Goal: Transaction & Acquisition: Download file/media

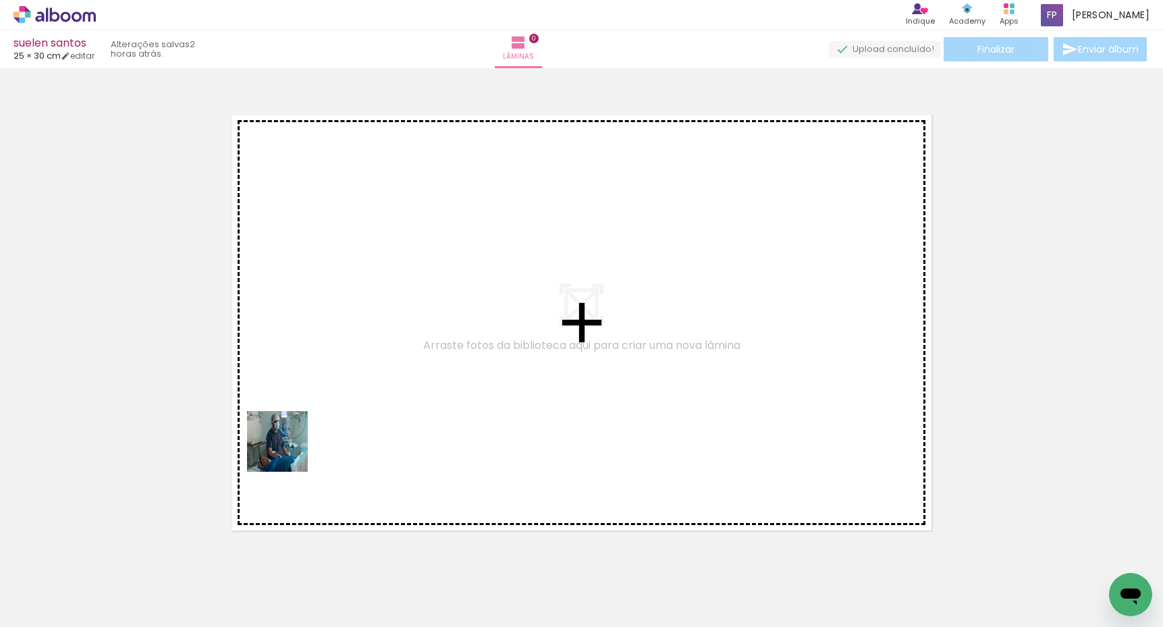
drag, startPoint x: 144, startPoint y: 583, endPoint x: 381, endPoint y: 343, distance: 336.9
click at [381, 343] on quentale-workspace at bounding box center [581, 313] width 1163 height 627
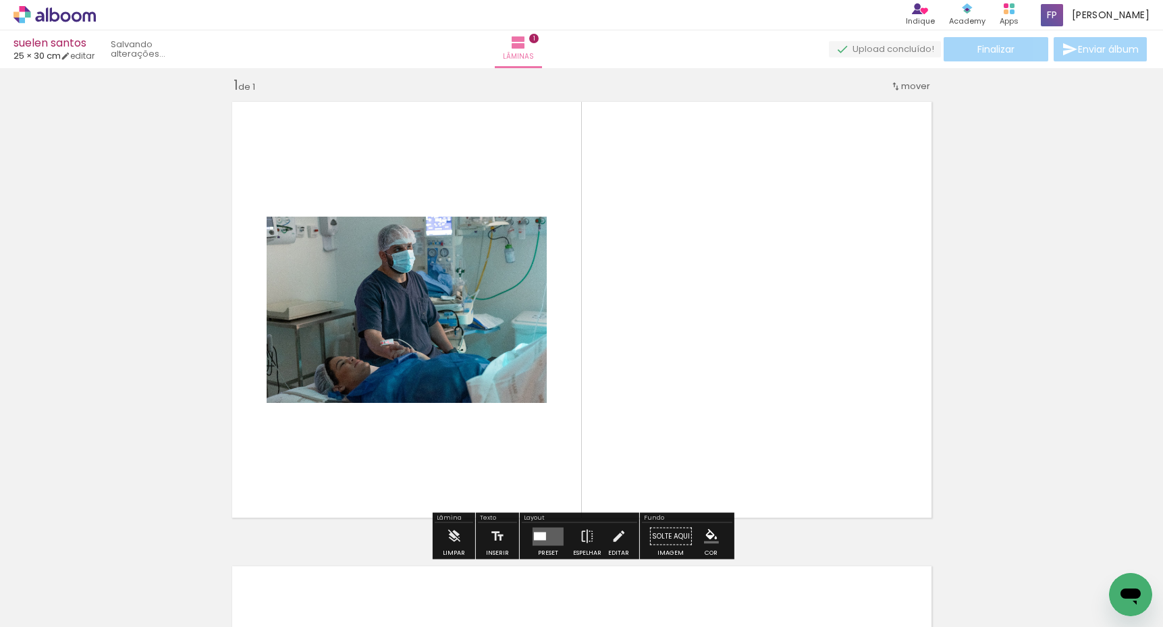
scroll to position [17, 0]
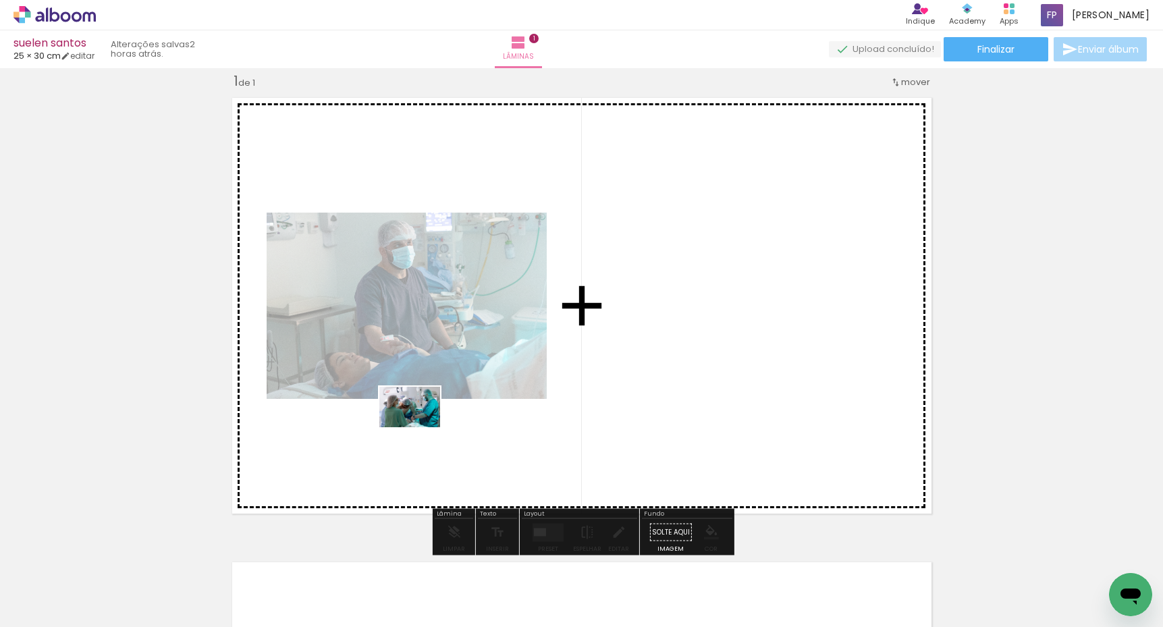
drag, startPoint x: 208, startPoint y: 597, endPoint x: 446, endPoint y: 412, distance: 301.6
click at [427, 421] on quentale-workspace at bounding box center [581, 313] width 1163 height 627
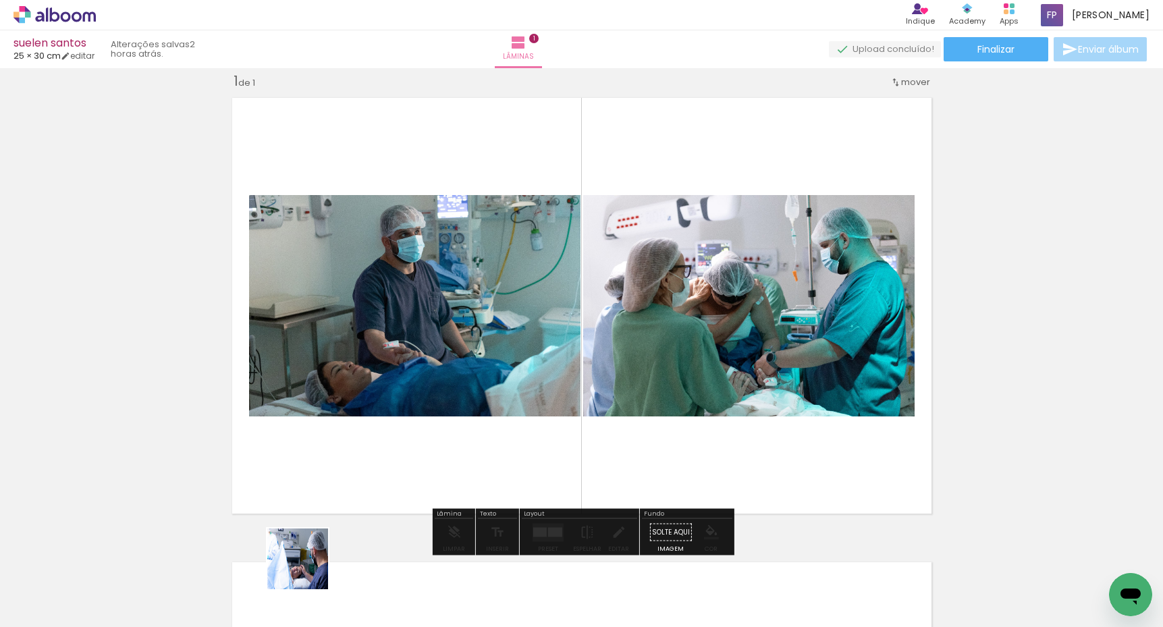
drag, startPoint x: 293, startPoint y: 592, endPoint x: 366, endPoint y: 487, distance: 128.0
click at [366, 487] on quentale-workspace at bounding box center [581, 313] width 1163 height 627
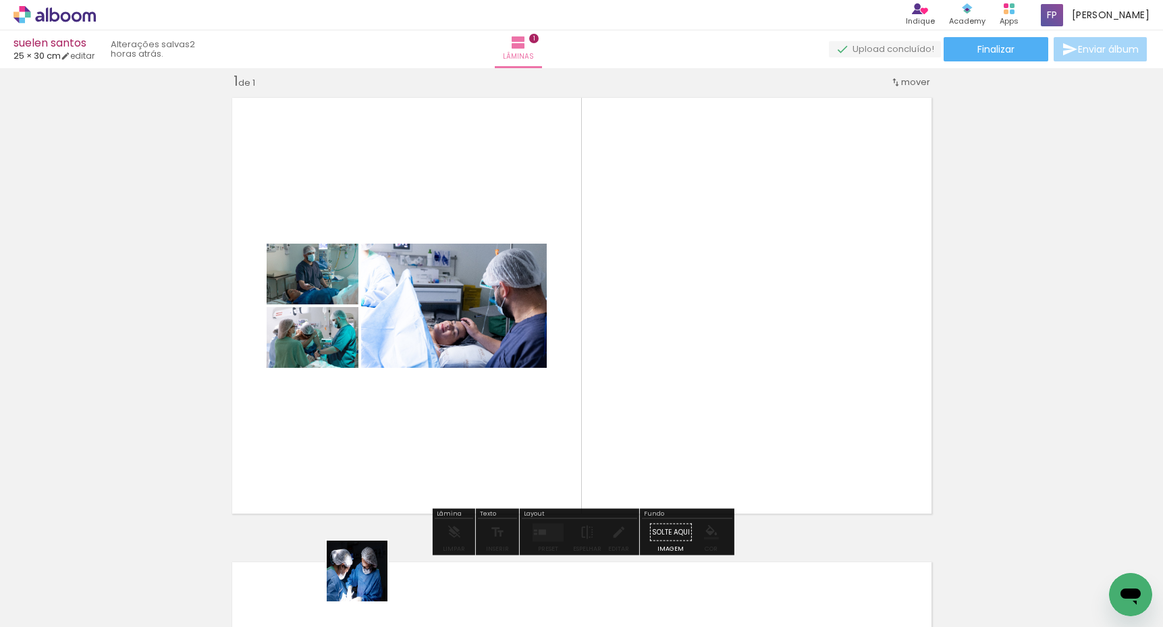
drag, startPoint x: 357, startPoint y: 592, endPoint x: 498, endPoint y: 449, distance: 200.9
click at [498, 449] on quentale-workspace at bounding box center [581, 313] width 1163 height 627
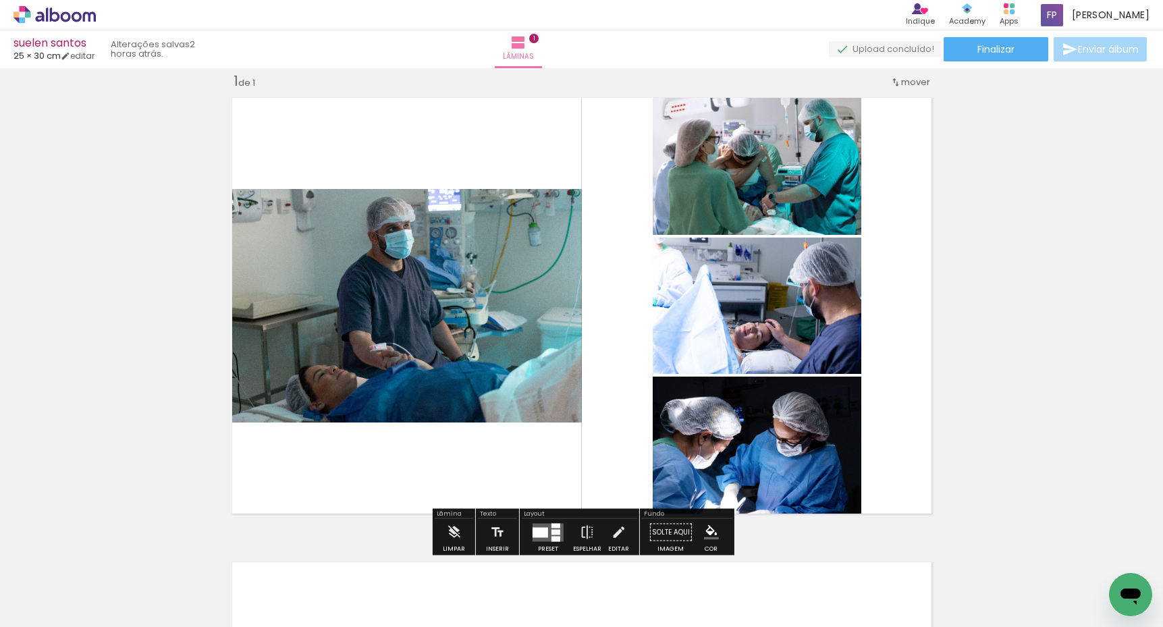
click at [546, 534] on quentale-layouter at bounding box center [547, 532] width 31 height 18
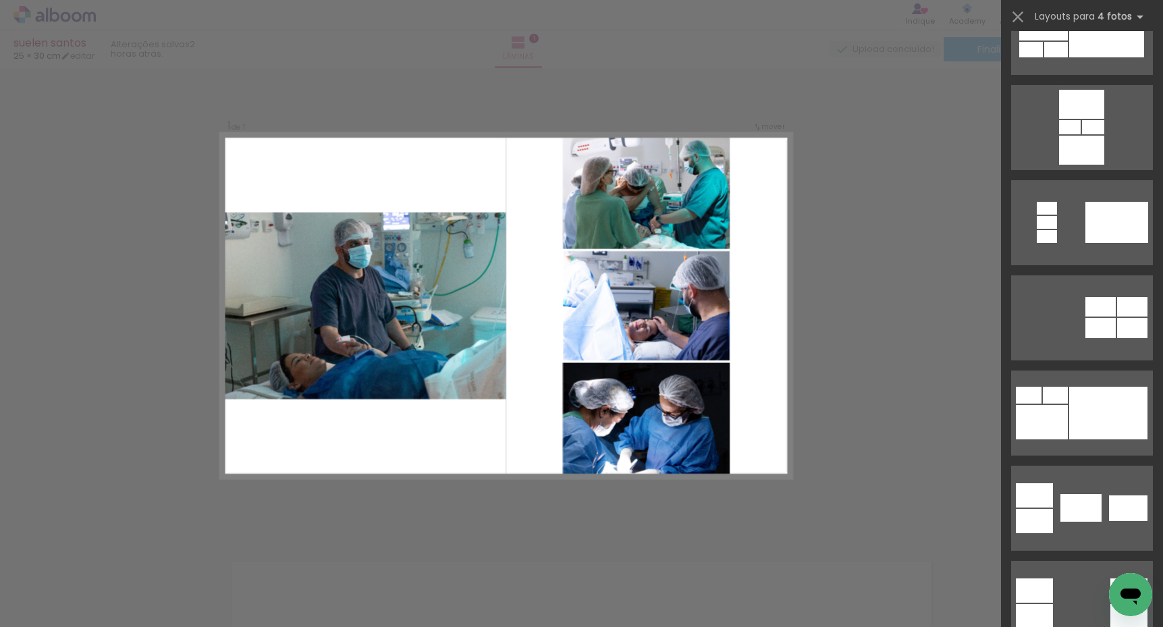
scroll to position [153, 0]
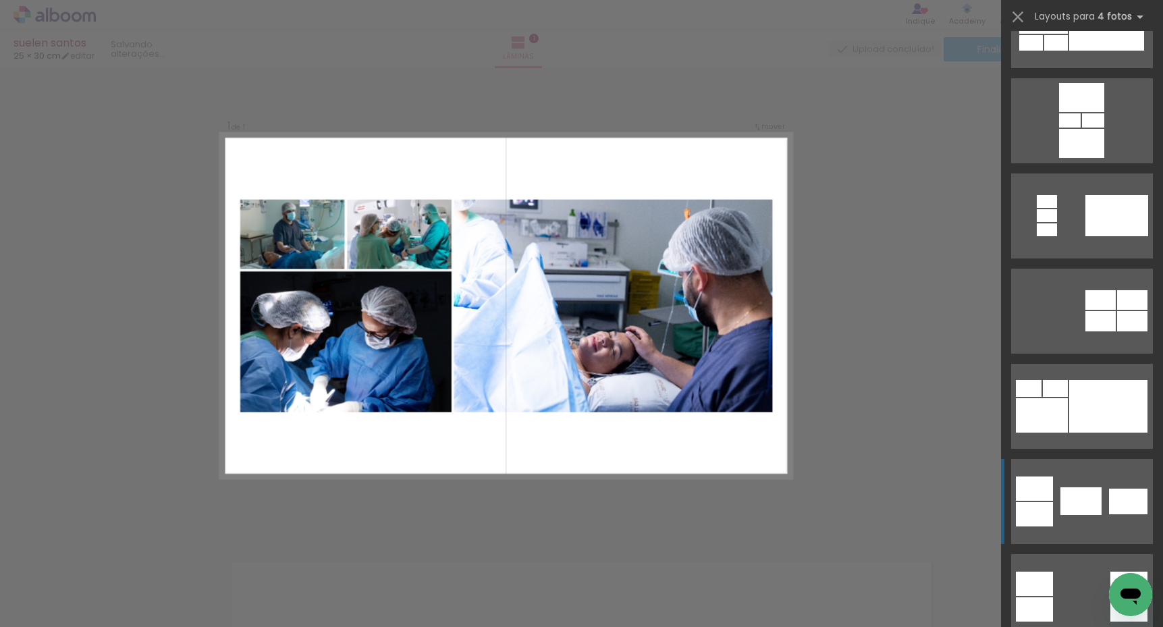
drag, startPoint x: 1070, startPoint y: 436, endPoint x: 1072, endPoint y: 481, distance: 45.3
click at [1072, 481] on quentale-layouter at bounding box center [1082, 501] width 142 height 85
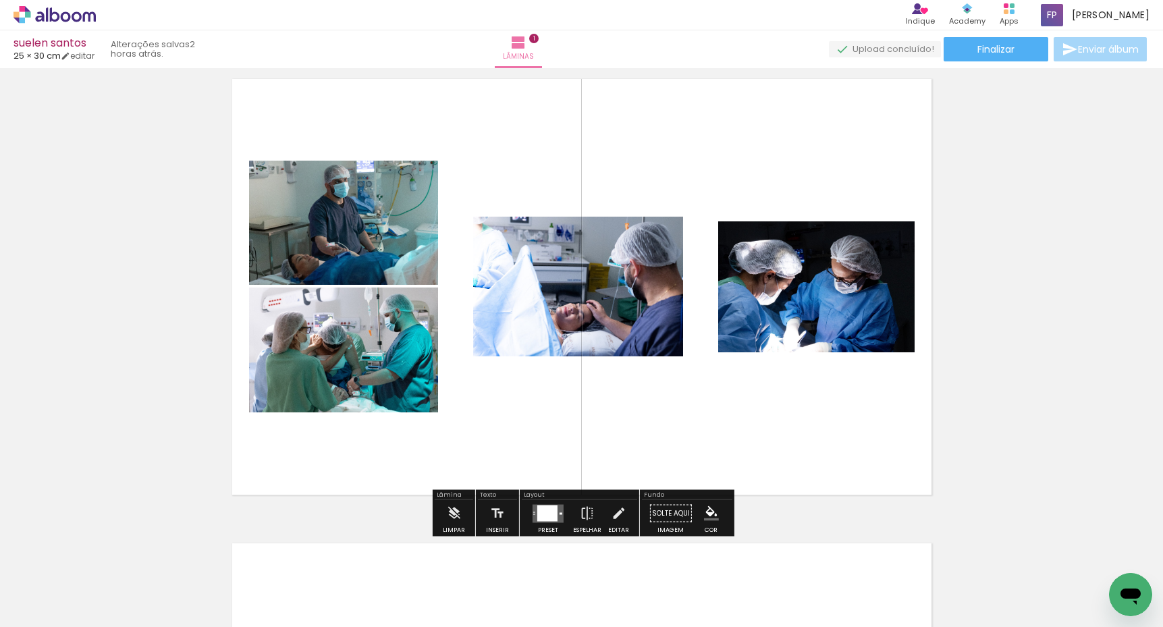
scroll to position [47, 0]
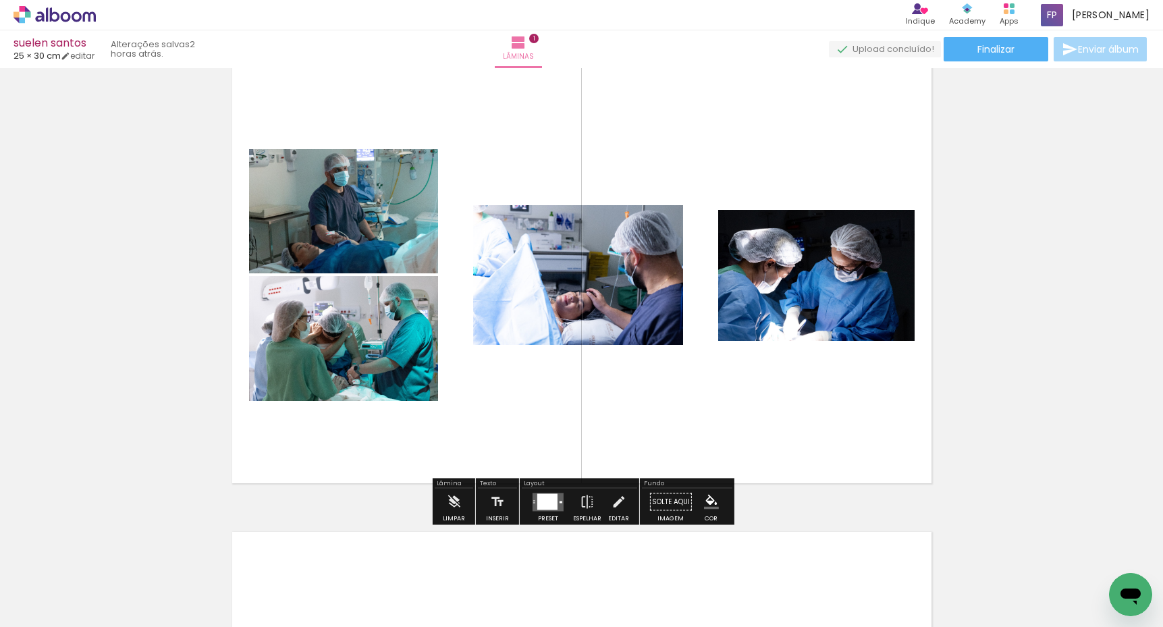
click at [541, 510] on div at bounding box center [547, 501] width 20 height 16
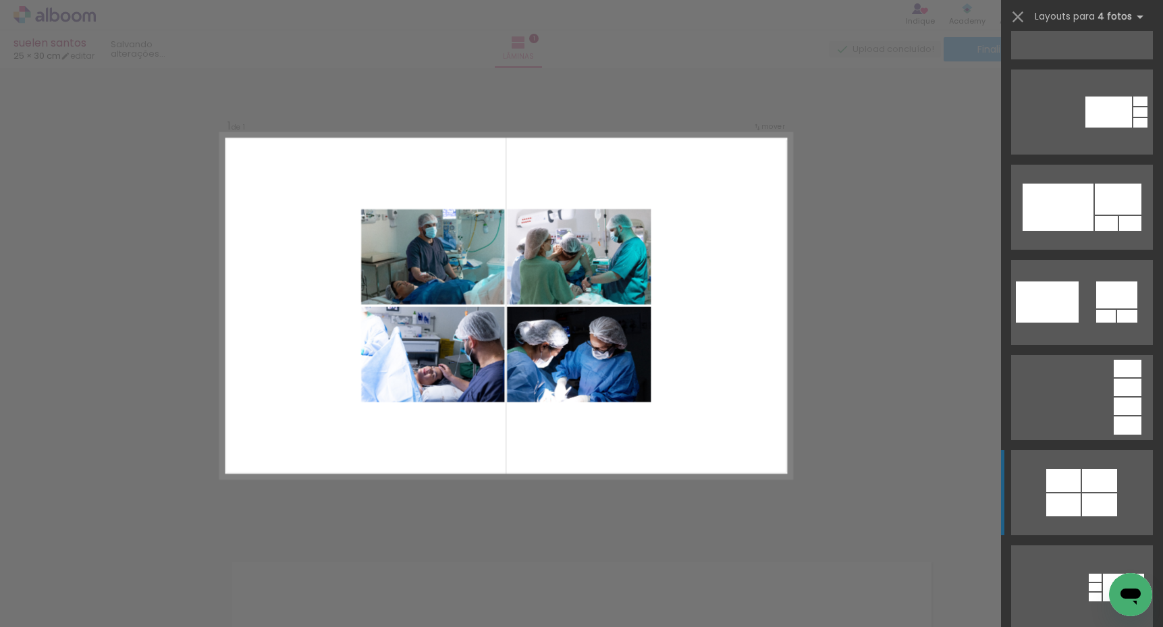
scroll to position [1226, 0]
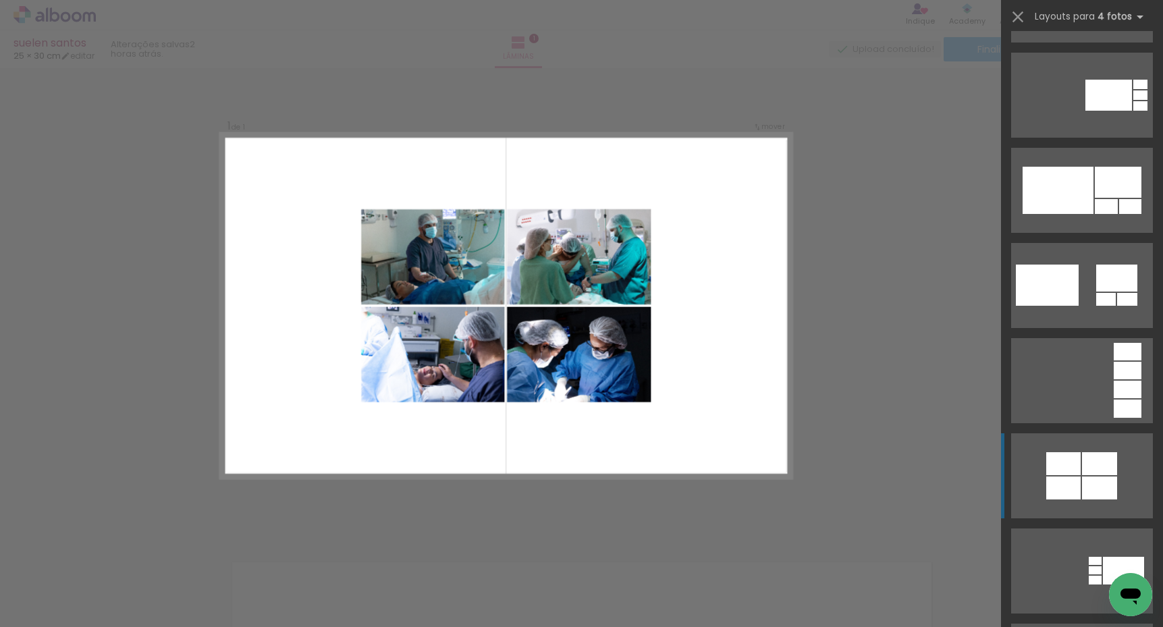
click at [1085, 478] on div at bounding box center [1099, 487] width 35 height 23
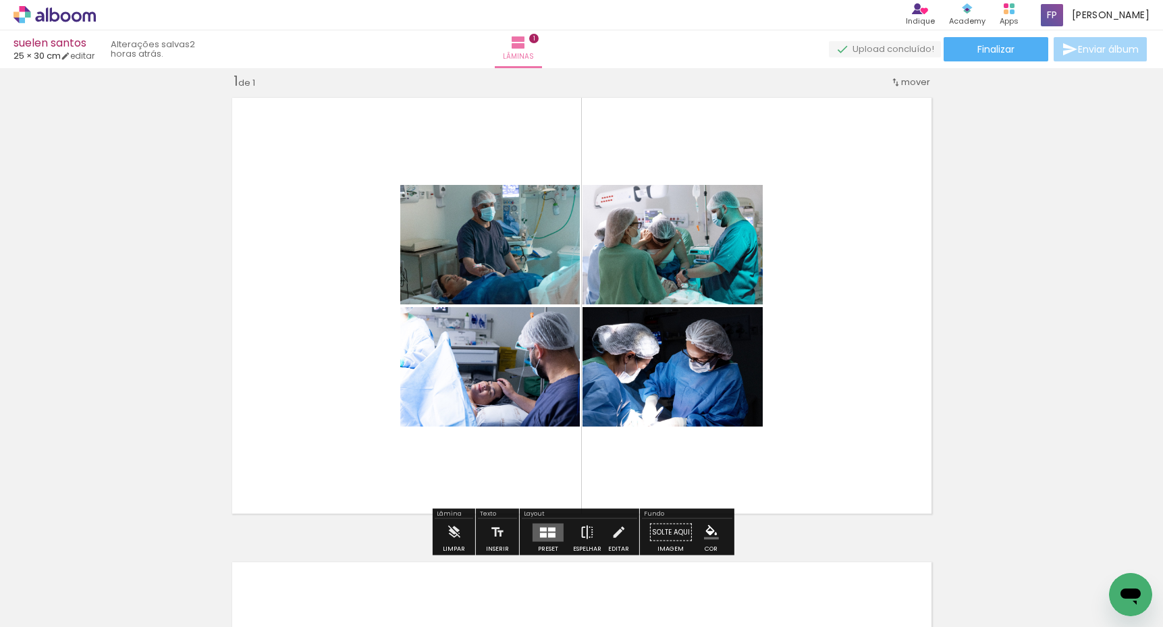
click at [583, 540] on iron-icon at bounding box center [587, 532] width 15 height 27
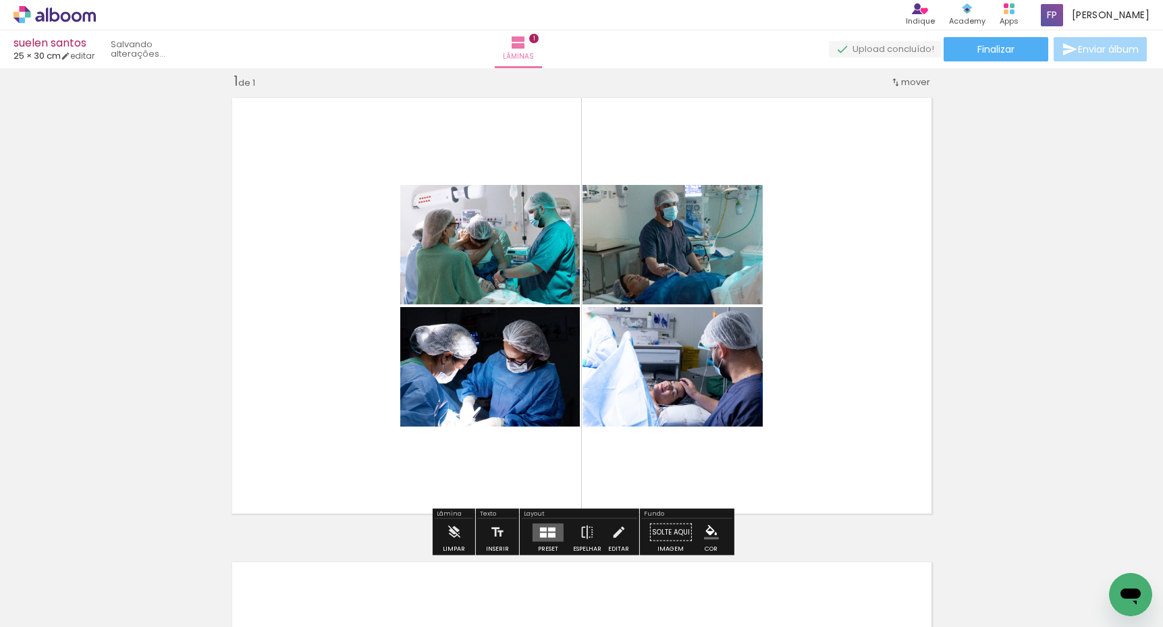
drag, startPoint x: 582, startPoint y: 535, endPoint x: 622, endPoint y: 543, distance: 39.8
click at [582, 536] on iron-icon at bounding box center [587, 532] width 15 height 27
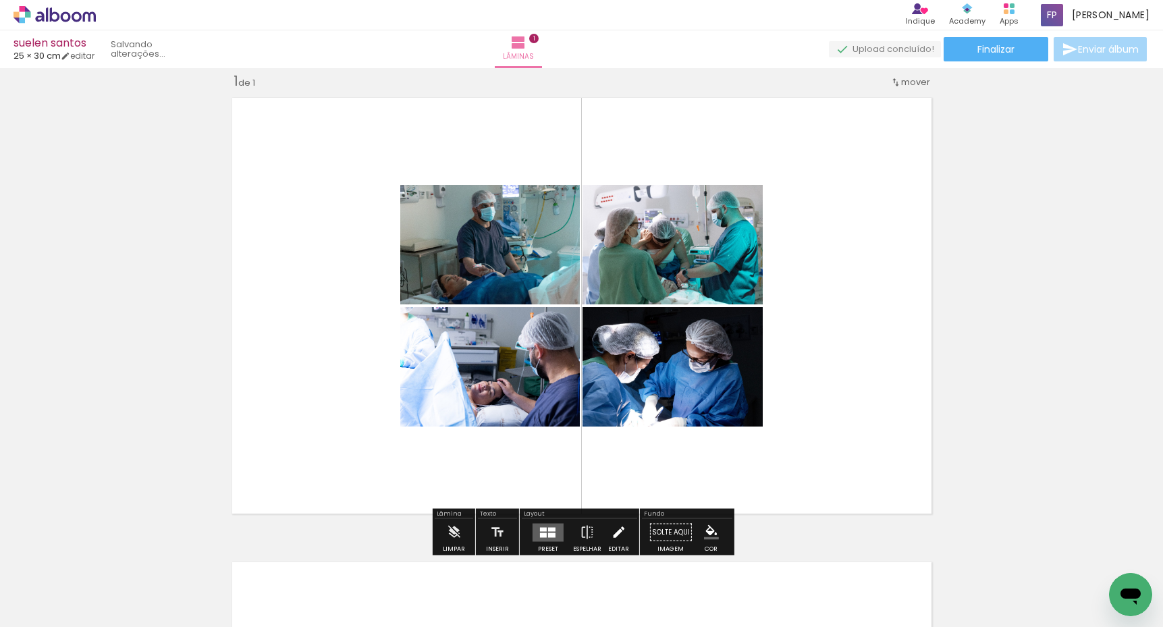
click at [617, 534] on iron-icon at bounding box center [618, 532] width 15 height 27
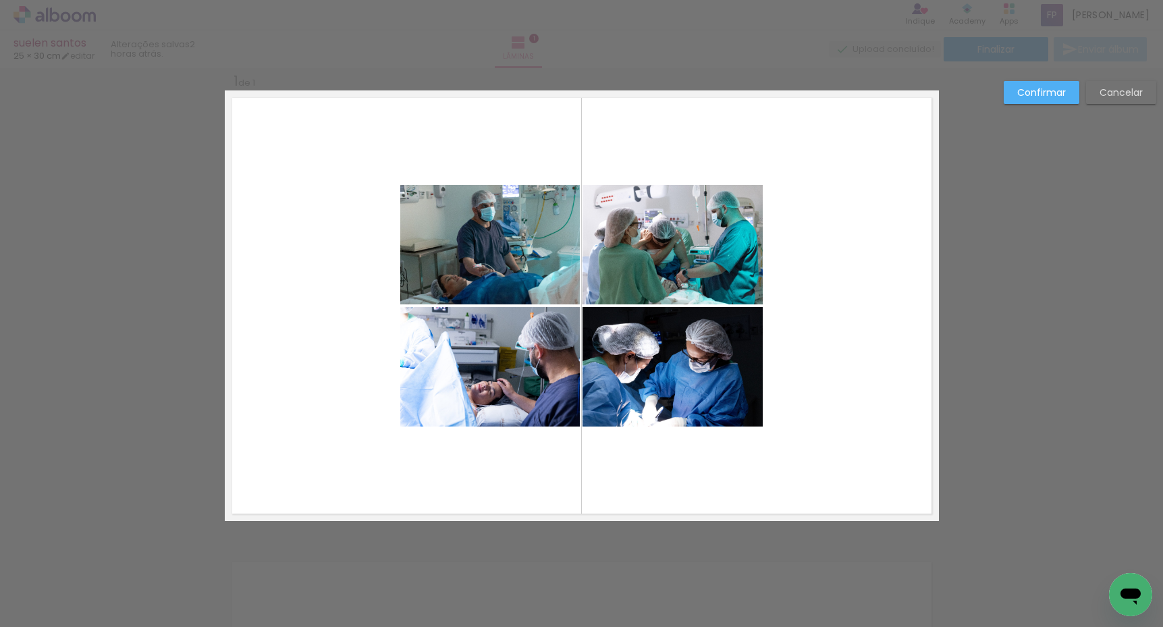
click at [736, 204] on quentale-photo at bounding box center [672, 244] width 180 height 119
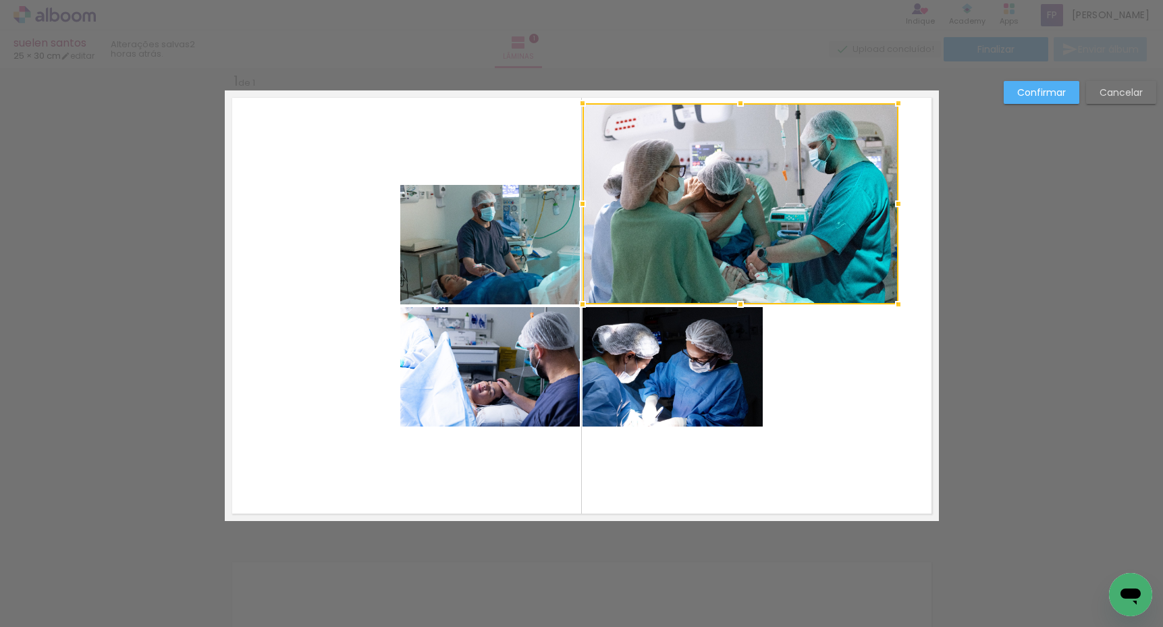
drag, startPoint x: 763, startPoint y: 184, endPoint x: 899, endPoint y: 103, distance: 158.0
click at [900, 103] on div at bounding box center [898, 103] width 27 height 27
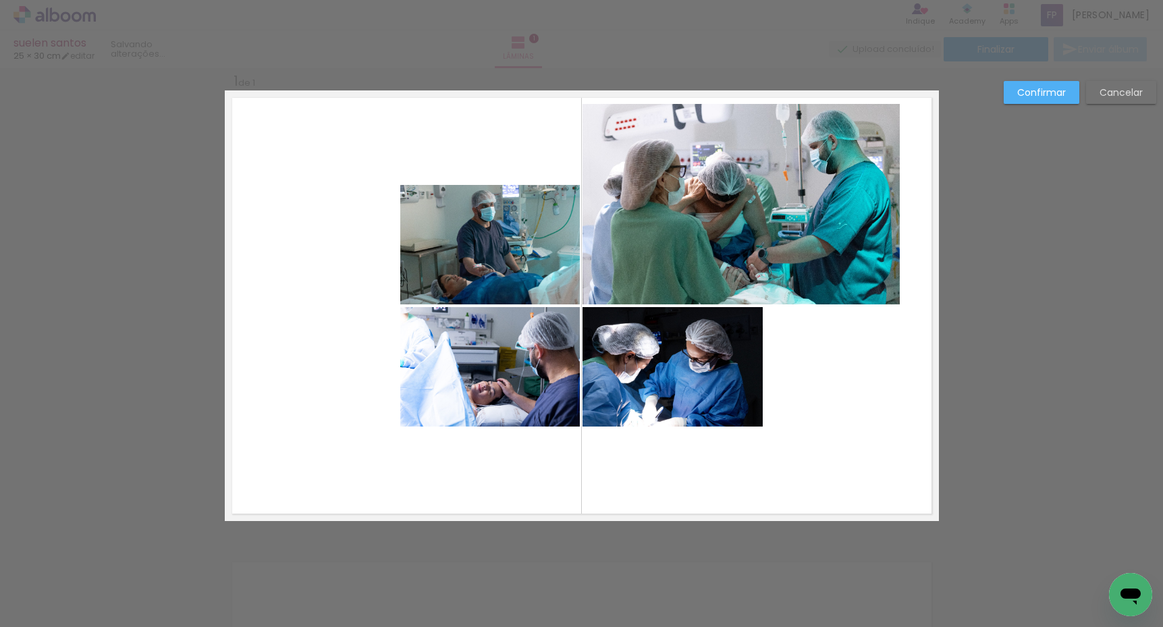
click at [737, 410] on quentale-photo at bounding box center [672, 366] width 180 height 119
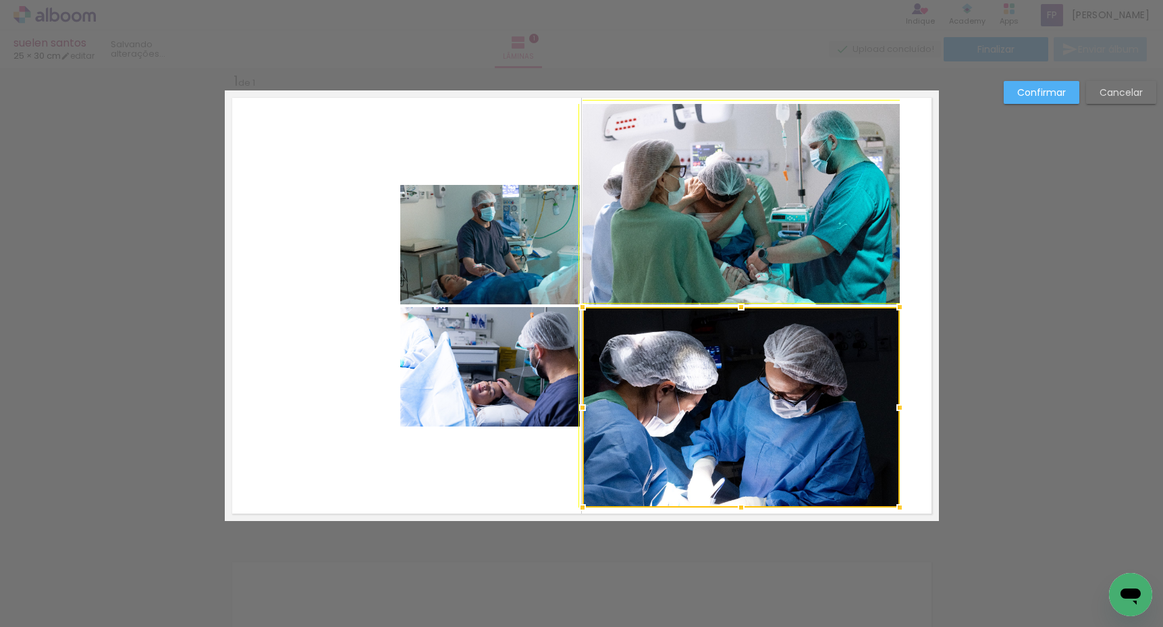
drag, startPoint x: 765, startPoint y: 427, endPoint x: 900, endPoint y: 512, distance: 159.2
click at [901, 510] on div at bounding box center [899, 507] width 27 height 27
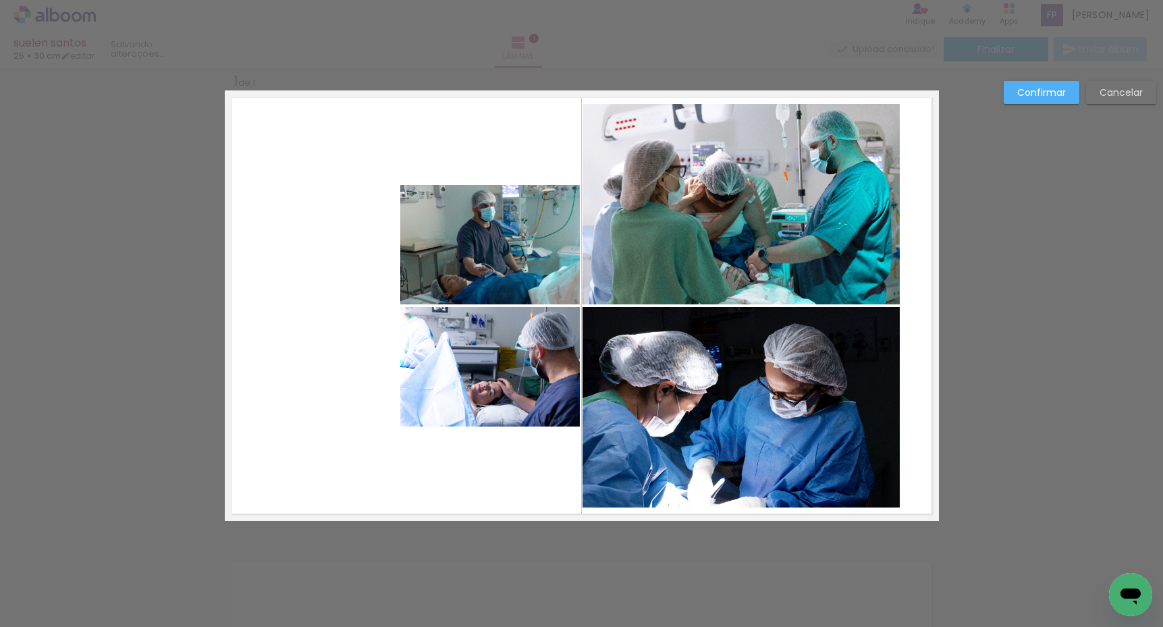
click at [445, 379] on quentale-photo at bounding box center [490, 366] width 180 height 119
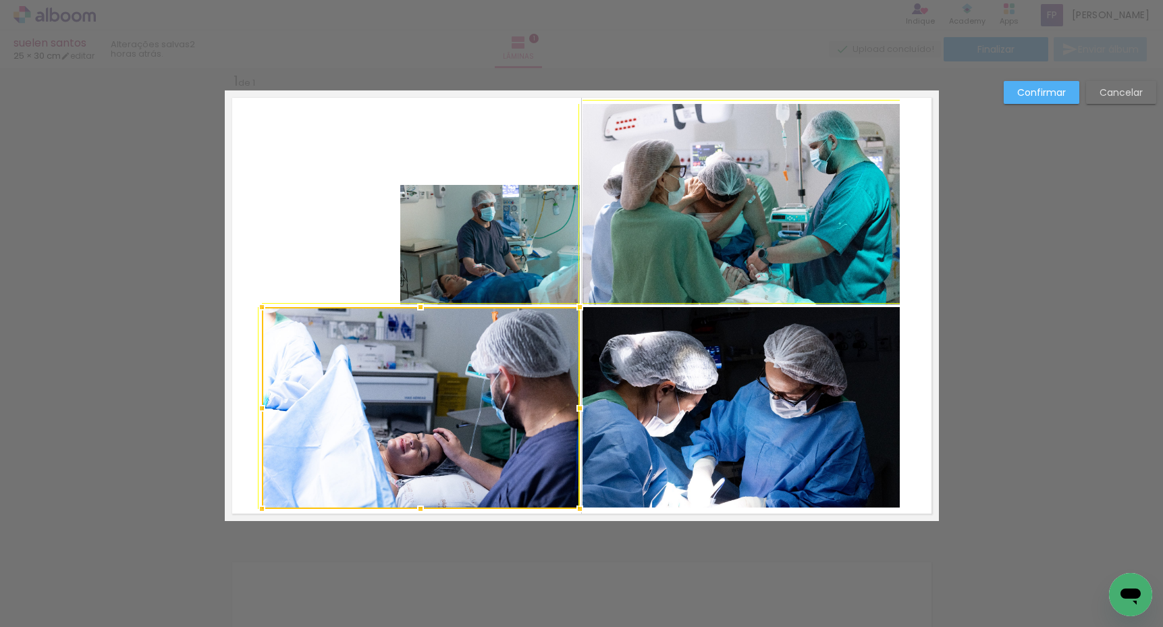
drag, startPoint x: 398, startPoint y: 424, endPoint x: 248, endPoint y: 496, distance: 166.3
click at [246, 496] on album-spread "1 de 1" at bounding box center [582, 305] width 714 height 431
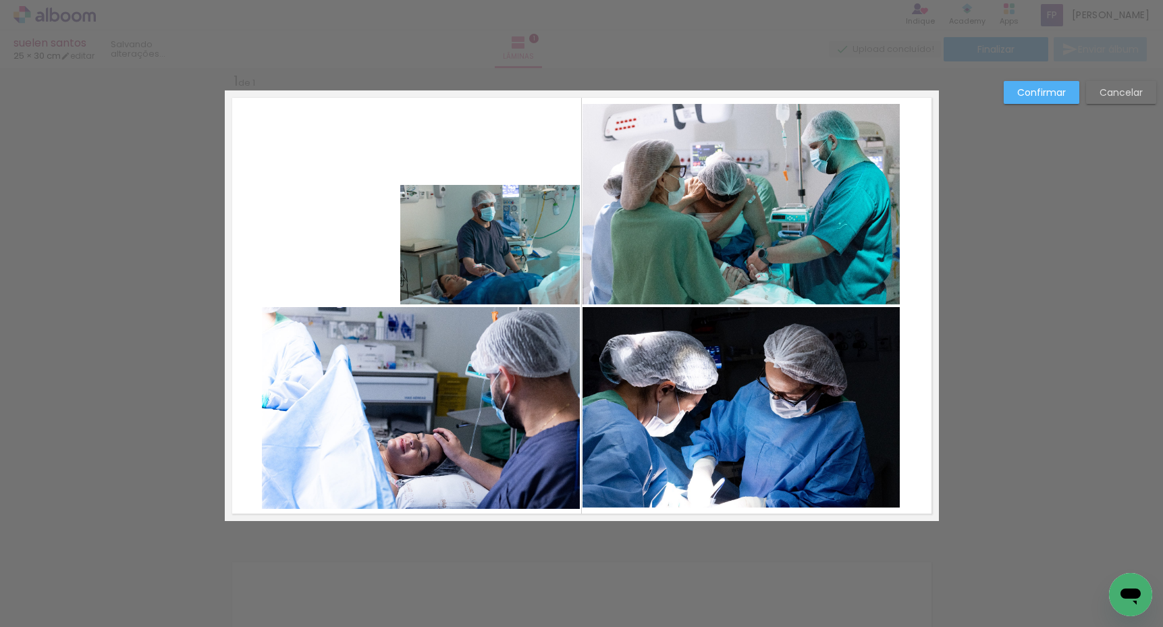
click at [433, 203] on quentale-photo at bounding box center [490, 244] width 180 height 119
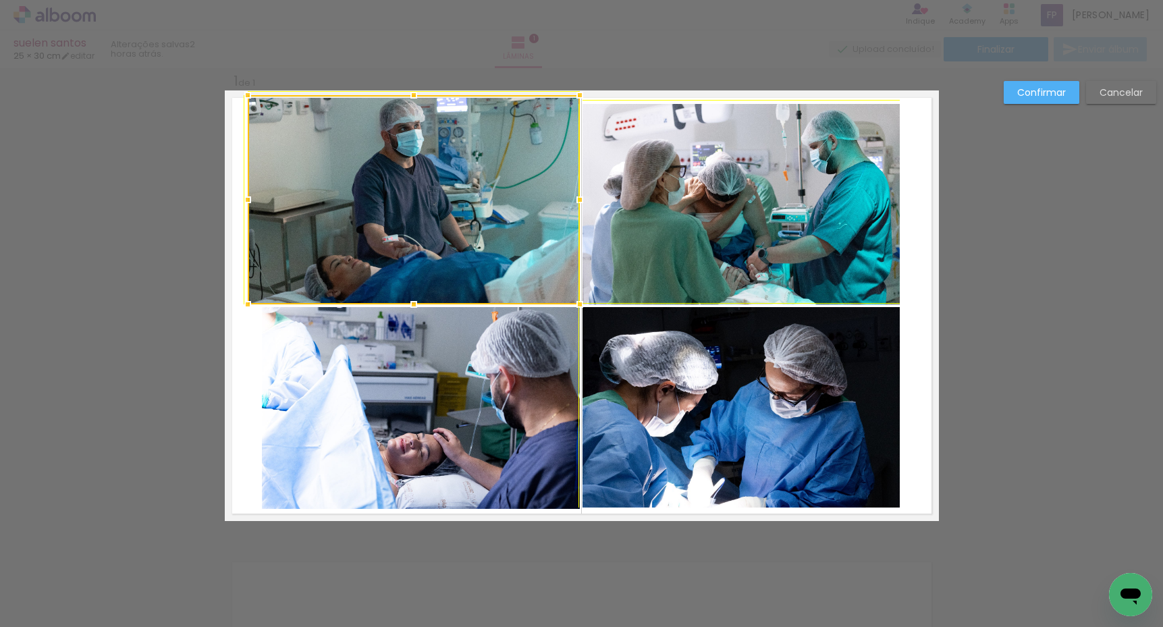
drag, startPoint x: 402, startPoint y: 184, endPoint x: 269, endPoint y: 123, distance: 146.4
click at [271, 122] on div at bounding box center [414, 199] width 332 height 209
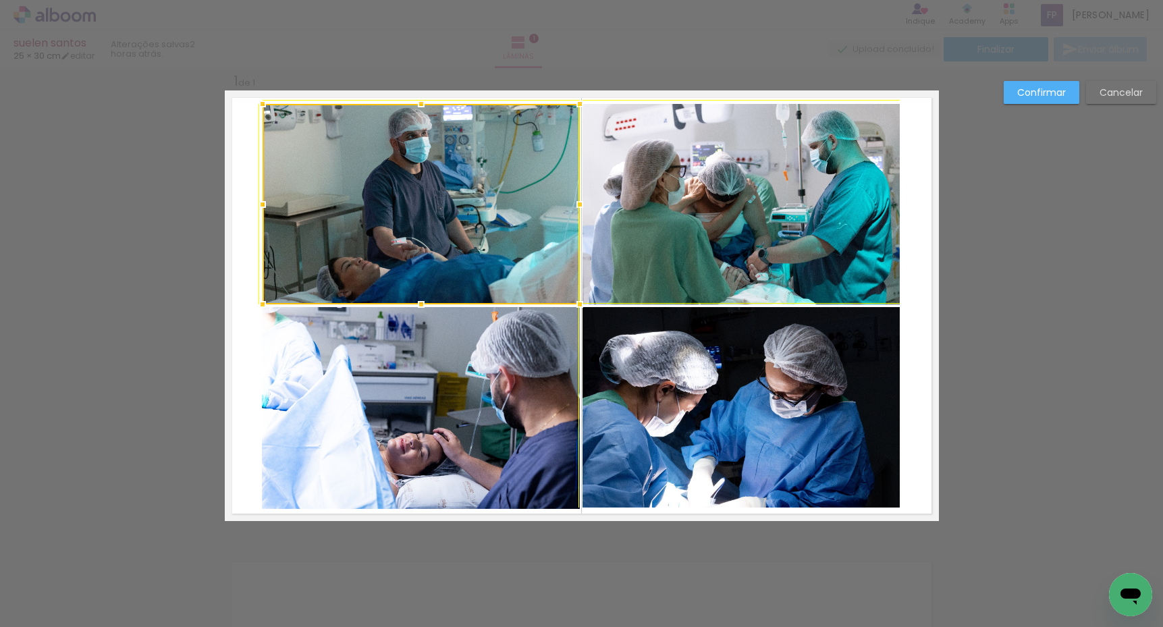
click at [253, 113] on div at bounding box center [262, 103] width 27 height 27
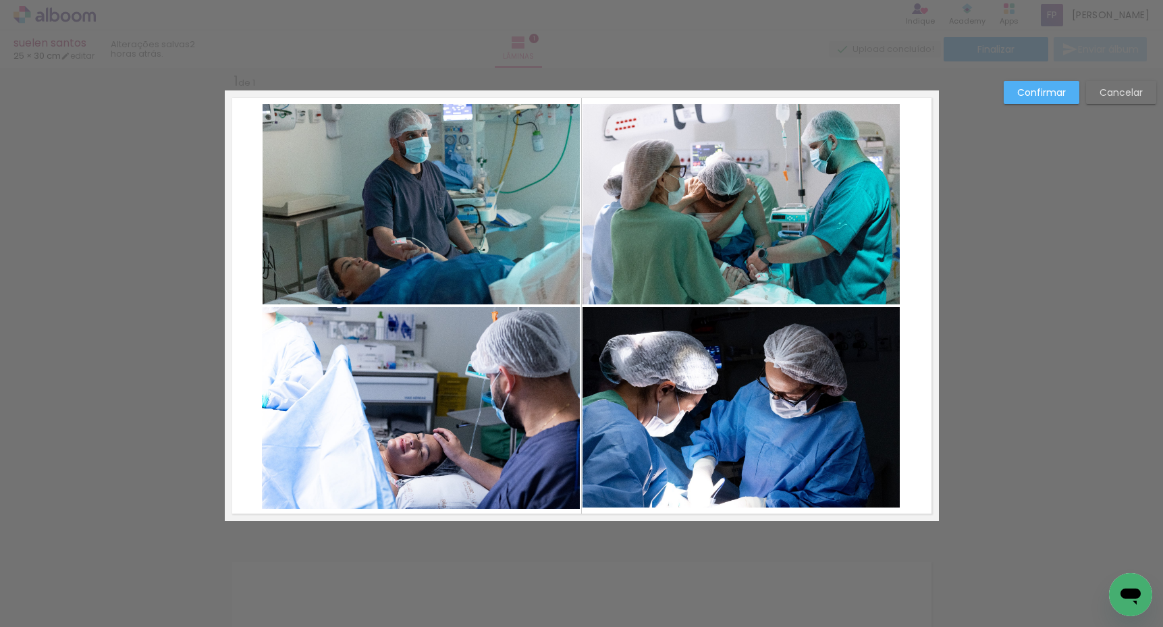
click at [273, 185] on quentale-photo at bounding box center [421, 204] width 317 height 200
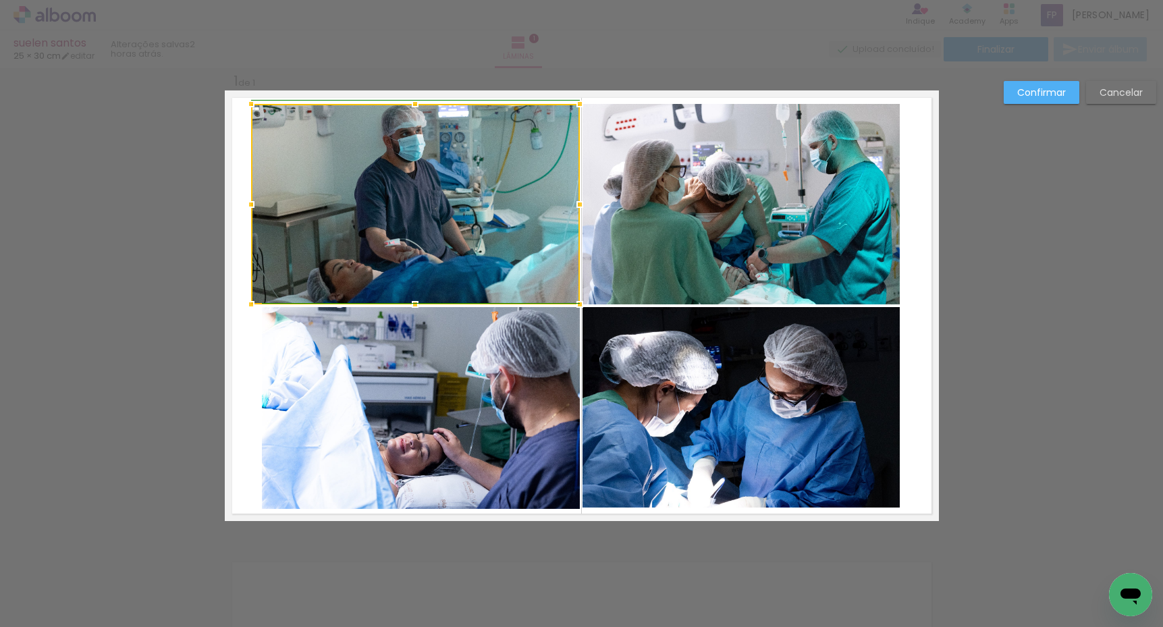
click at [258, 200] on div at bounding box center [251, 204] width 27 height 27
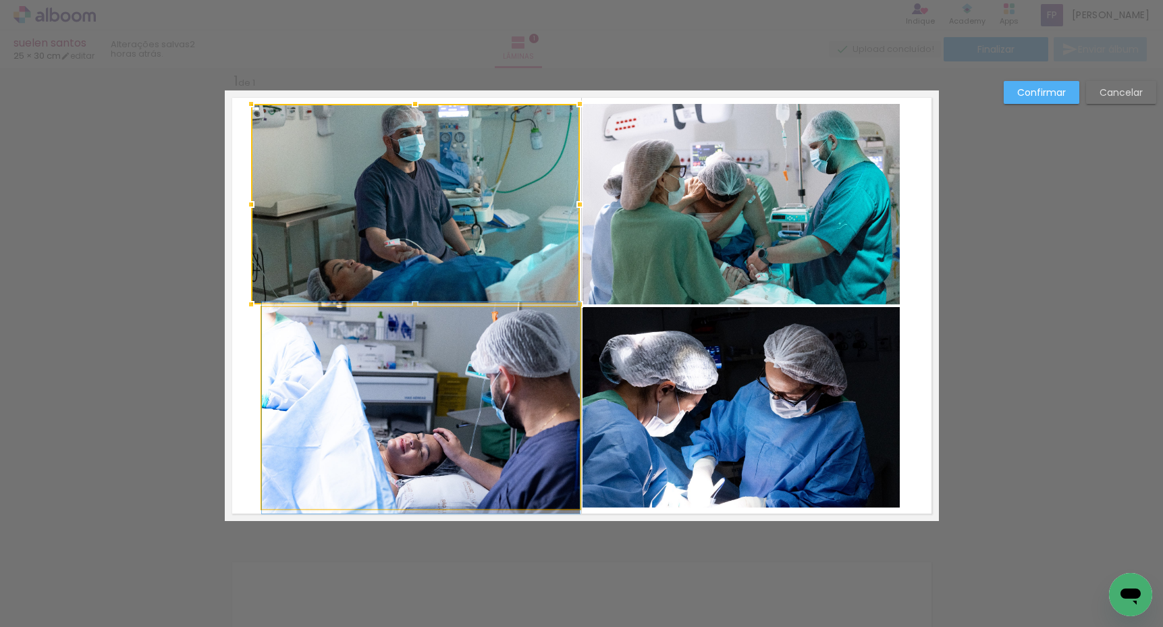
click at [277, 336] on quentale-photo at bounding box center [421, 408] width 318 height 202
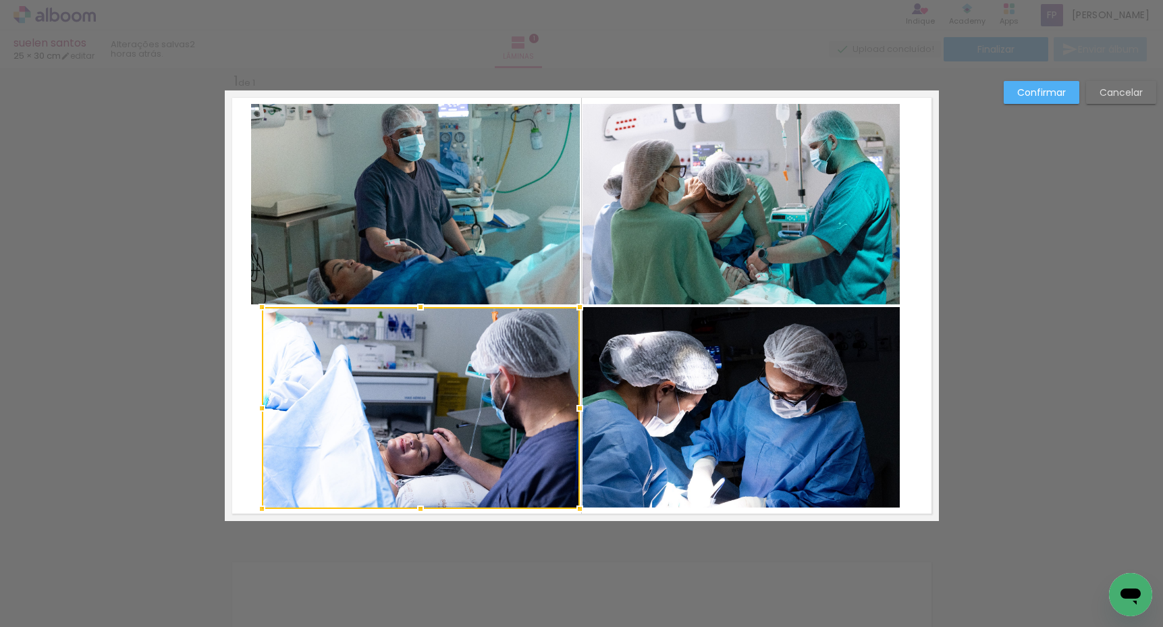
drag, startPoint x: 265, startPoint y: 272, endPoint x: 262, endPoint y: 280, distance: 8.5
click at [265, 272] on quentale-photo at bounding box center [415, 204] width 329 height 200
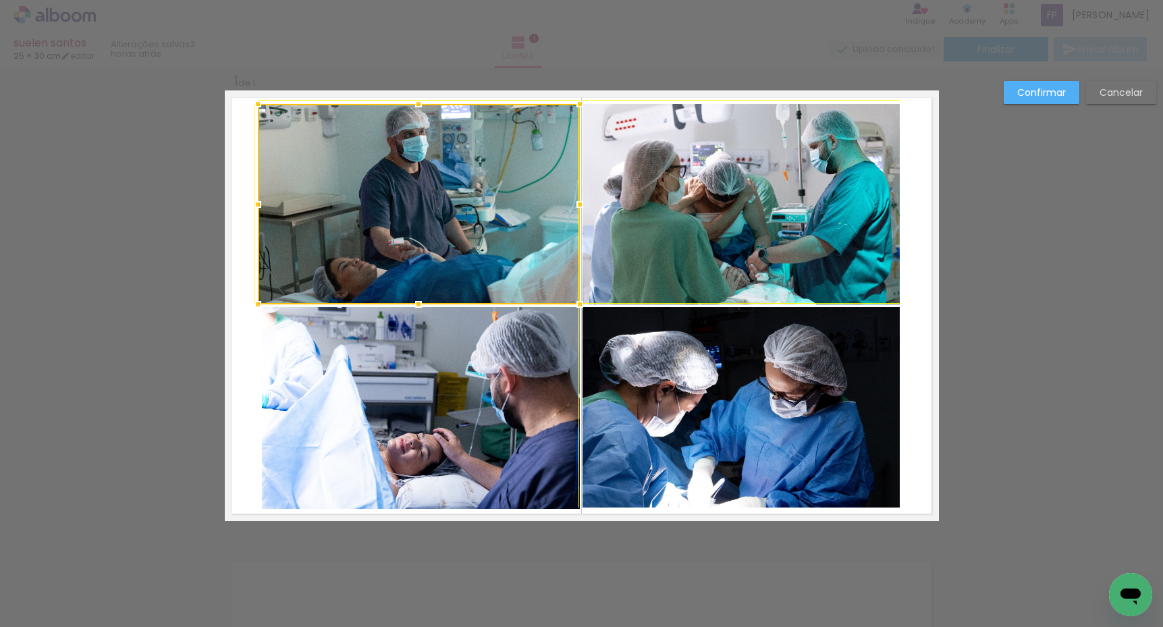
drag, startPoint x: 252, startPoint y: 302, endPoint x: 259, endPoint y: 298, distance: 8.2
click at [259, 298] on div at bounding box center [257, 304] width 27 height 27
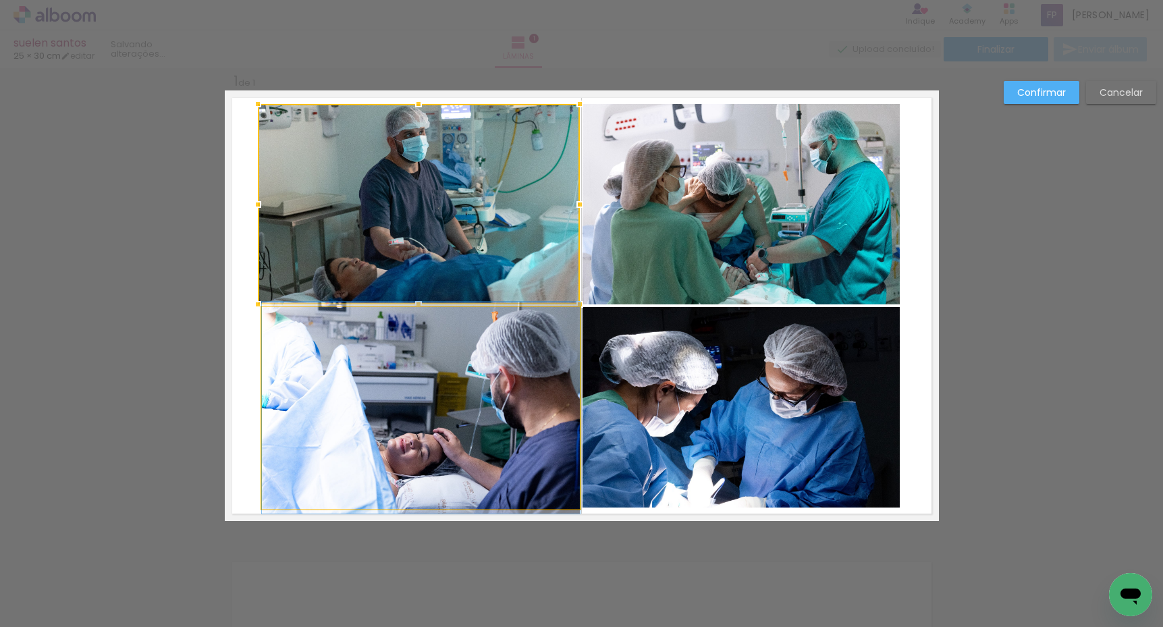
click at [302, 334] on quentale-photo at bounding box center [421, 408] width 318 height 202
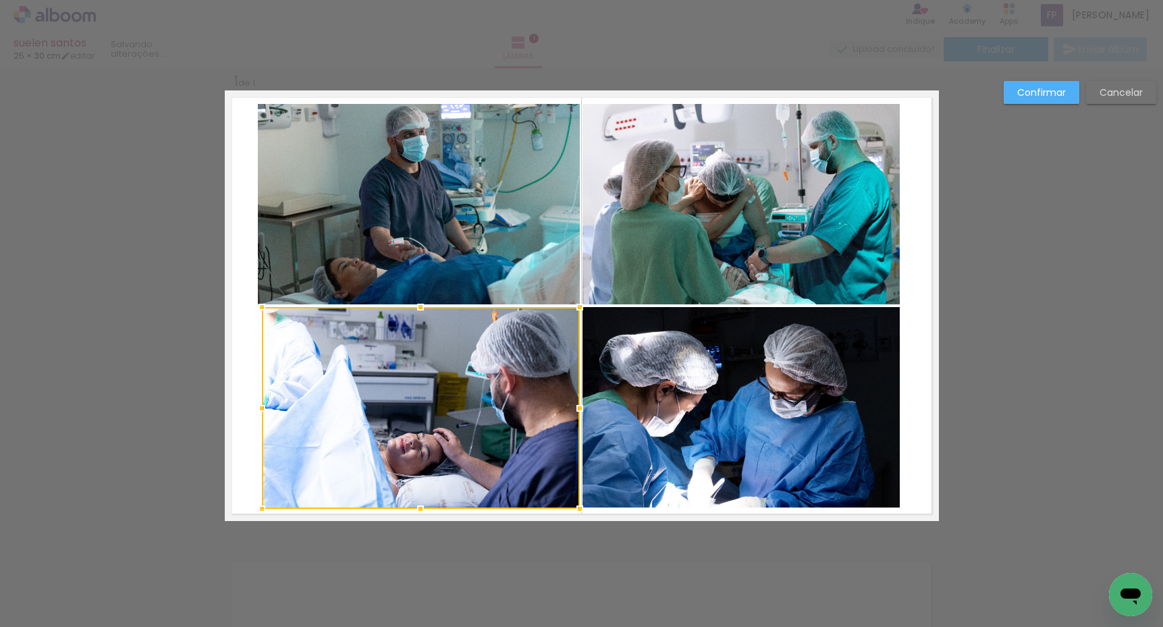
click at [293, 286] on quentale-photo at bounding box center [419, 204] width 322 height 200
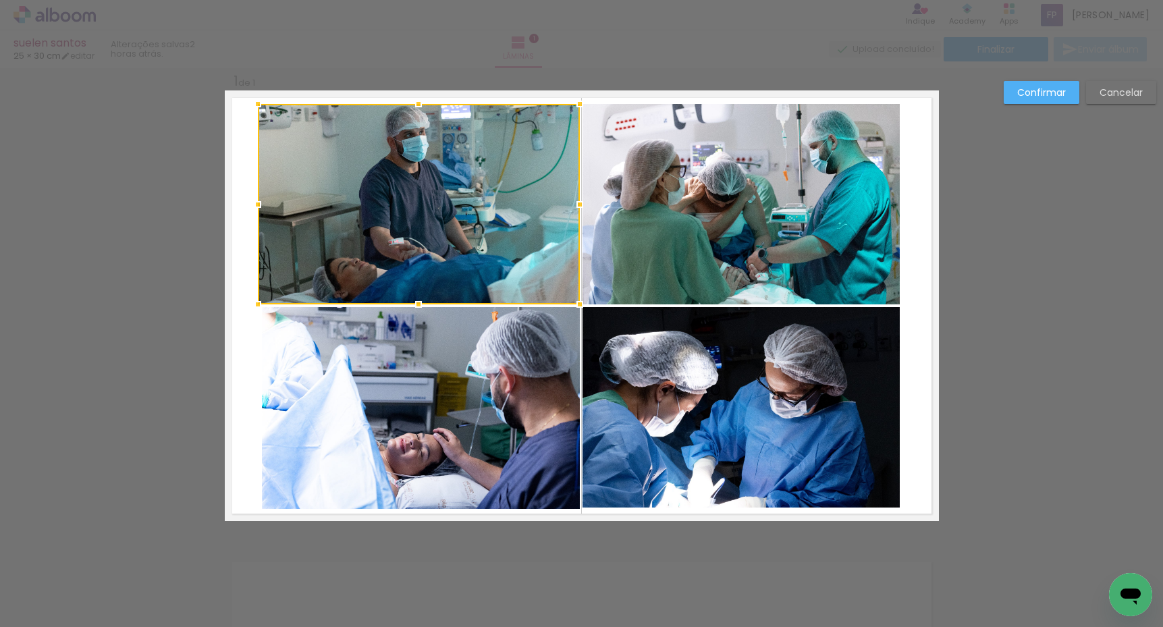
click at [393, 388] on quentale-photo at bounding box center [421, 408] width 318 height 202
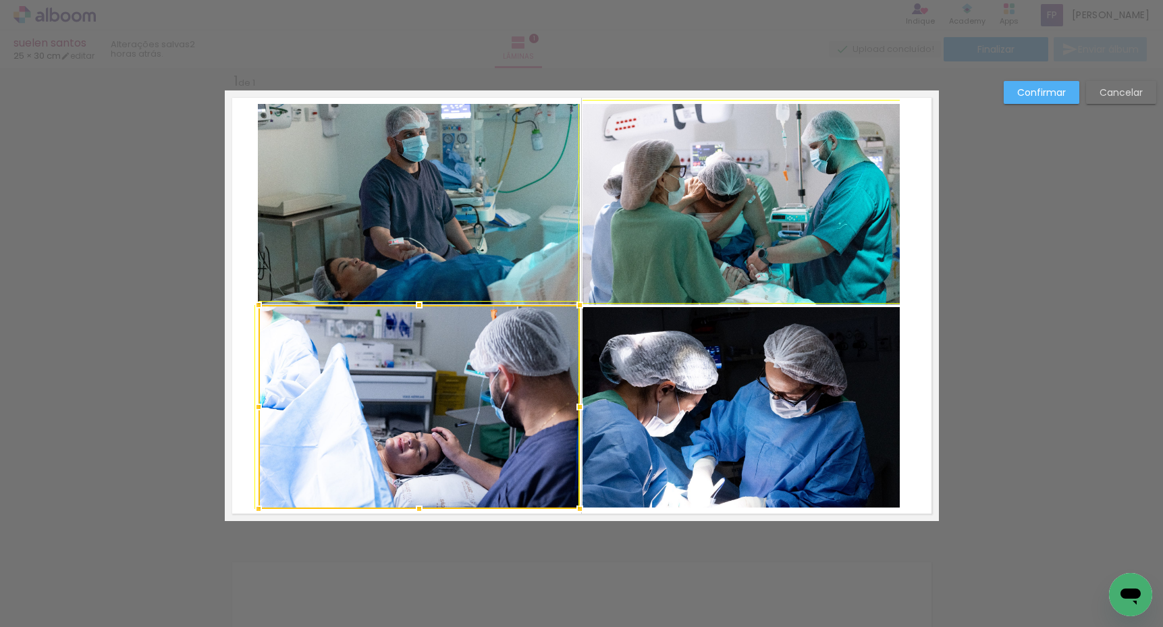
click at [259, 306] on div at bounding box center [258, 305] width 27 height 27
click at [344, 252] on quentale-photo at bounding box center [419, 204] width 322 height 200
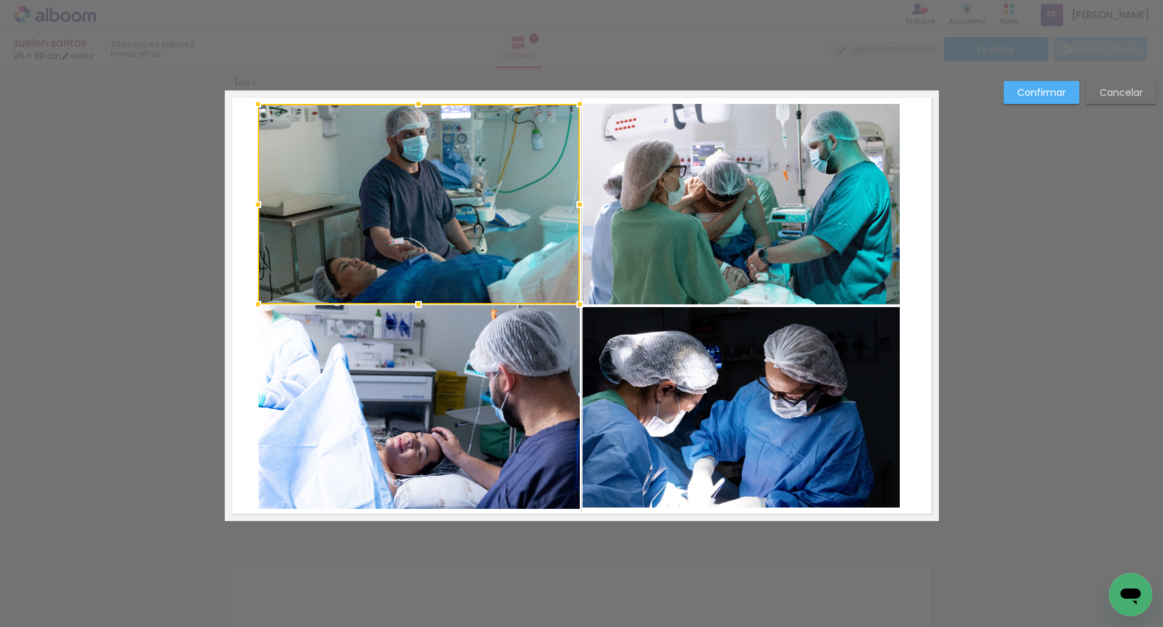
click at [329, 330] on quentale-photo at bounding box center [418, 407] width 321 height 204
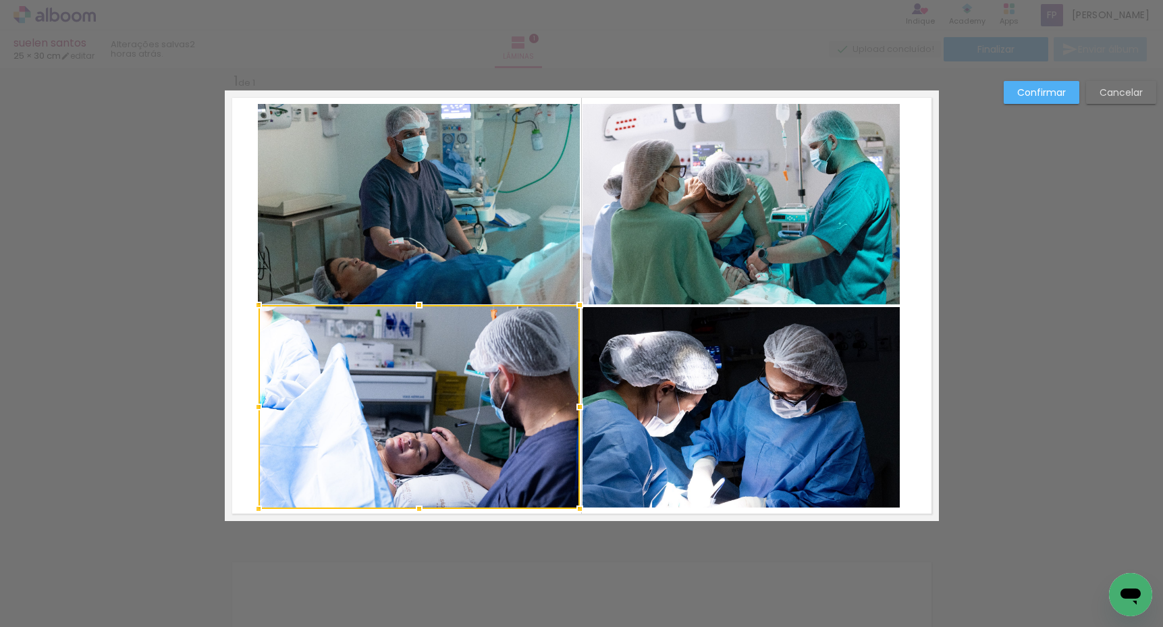
click at [0, 0] on slot "Confirmar" at bounding box center [0, 0] width 0 height 0
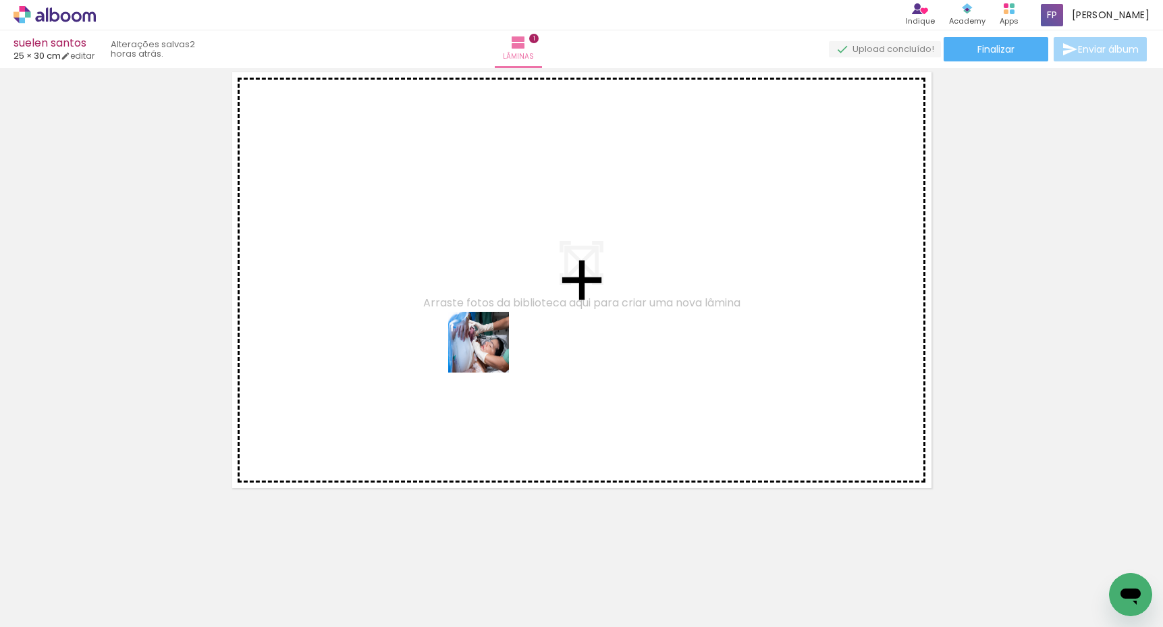
drag, startPoint x: 460, startPoint y: 566, endPoint x: 489, endPoint y: 349, distance: 219.2
click at [489, 349] on quentale-workspace at bounding box center [581, 313] width 1163 height 627
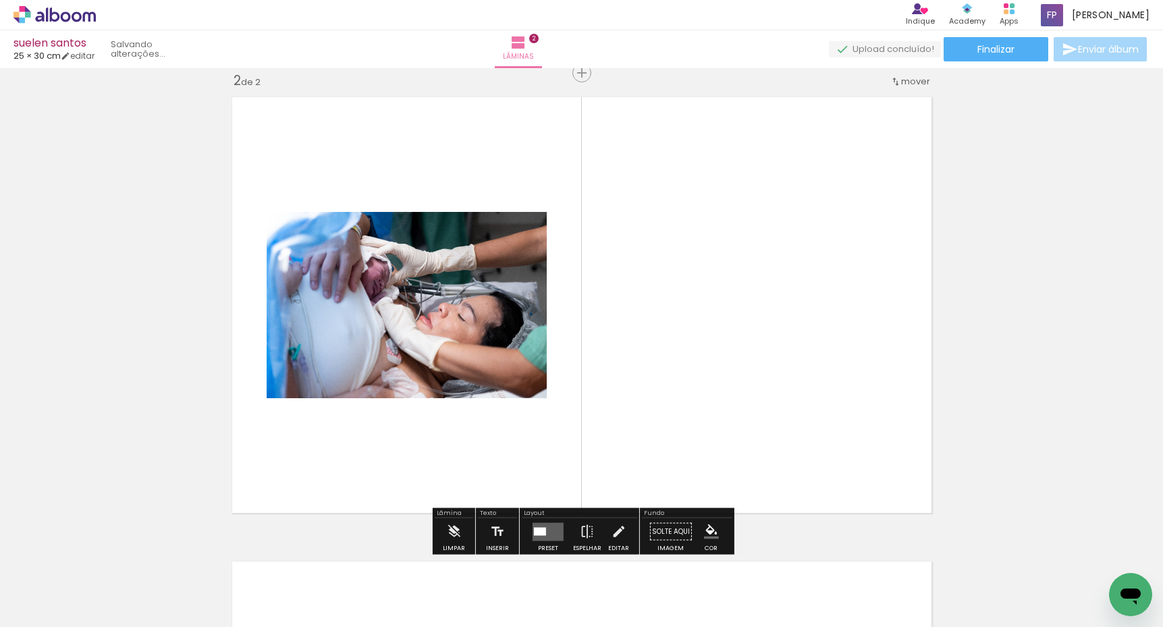
scroll to position [481, 0]
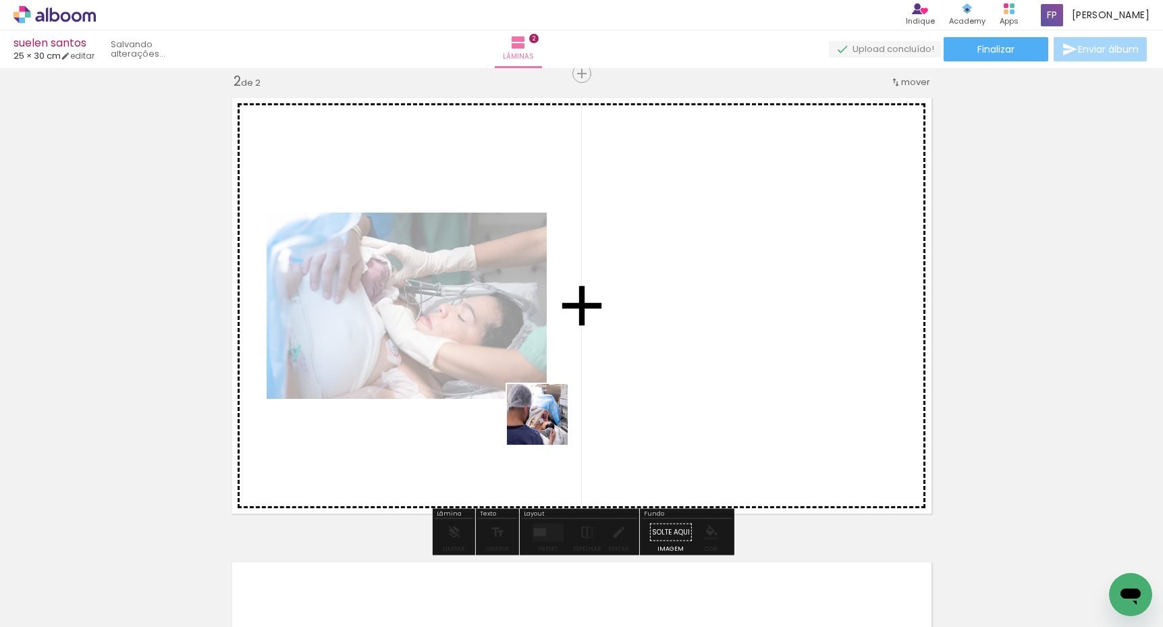
drag, startPoint x: 528, startPoint y: 574, endPoint x: 567, endPoint y: 366, distance: 210.9
click at [550, 383] on quentale-workspace at bounding box center [581, 313] width 1163 height 627
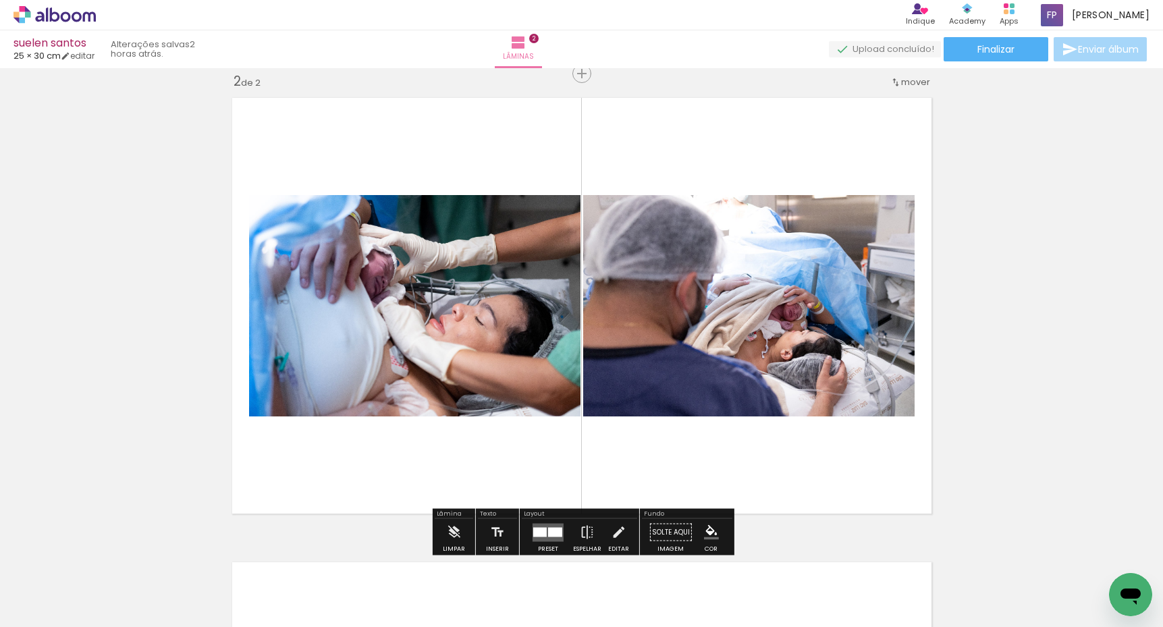
drag, startPoint x: 563, startPoint y: 533, endPoint x: 628, endPoint y: 483, distance: 81.8
click at [563, 533] on div at bounding box center [548, 532] width 36 height 27
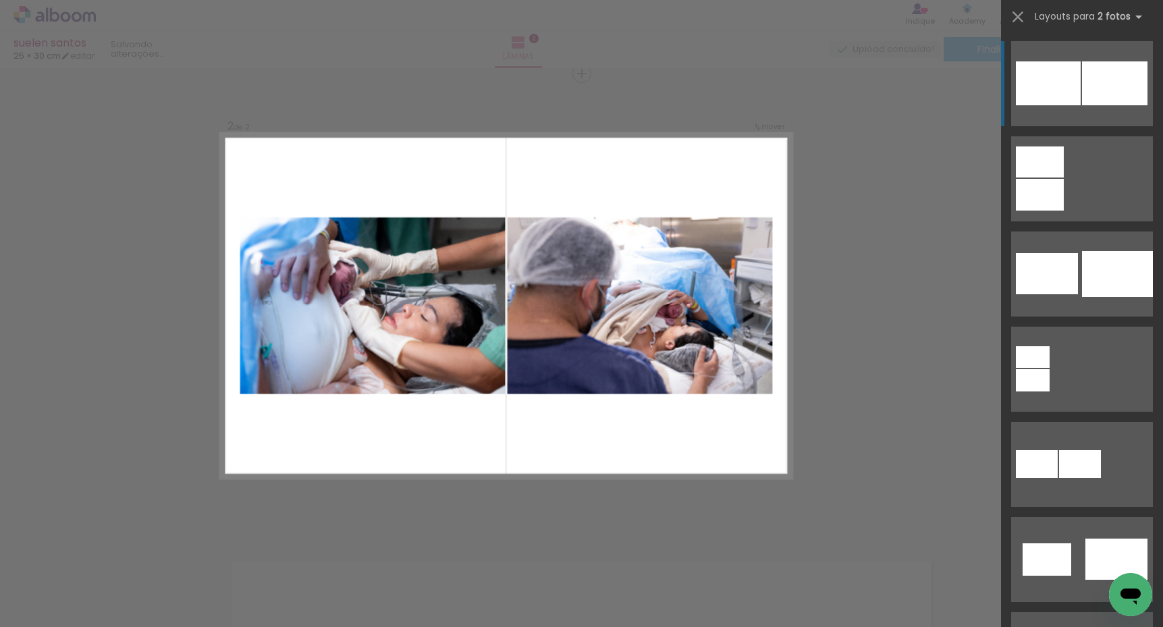
click at [1116, 92] on div at bounding box center [1114, 83] width 65 height 44
click at [1089, 99] on div at bounding box center [1114, 83] width 65 height 44
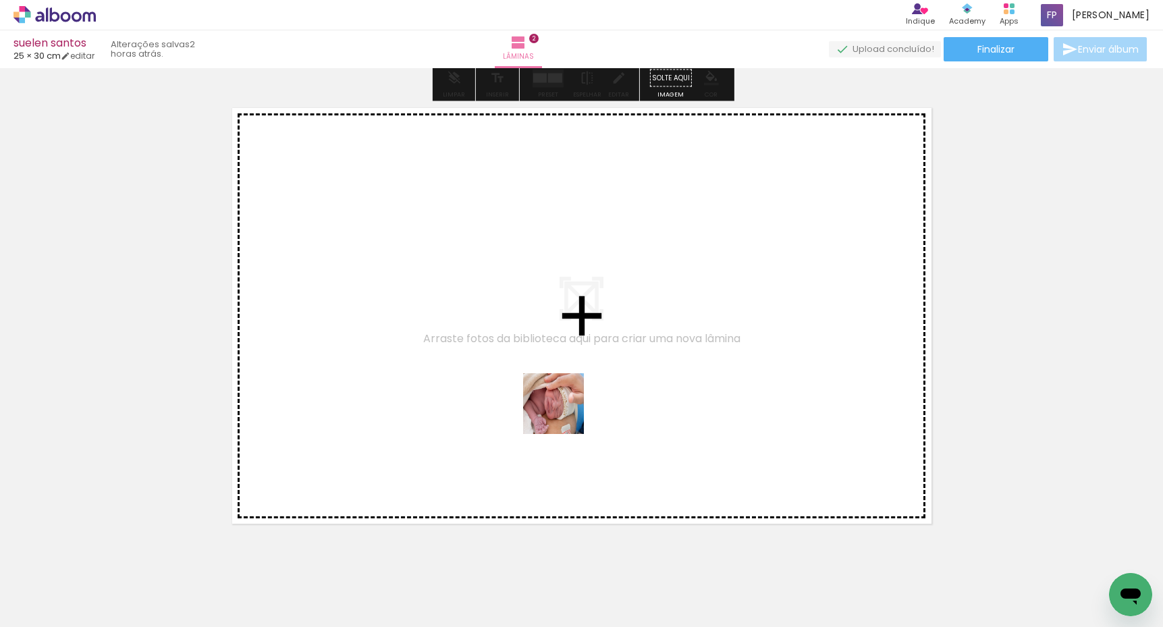
drag, startPoint x: 591, startPoint y: 544, endPoint x: 533, endPoint y: 351, distance: 201.6
click at [533, 351] on quentale-workspace at bounding box center [581, 313] width 1163 height 627
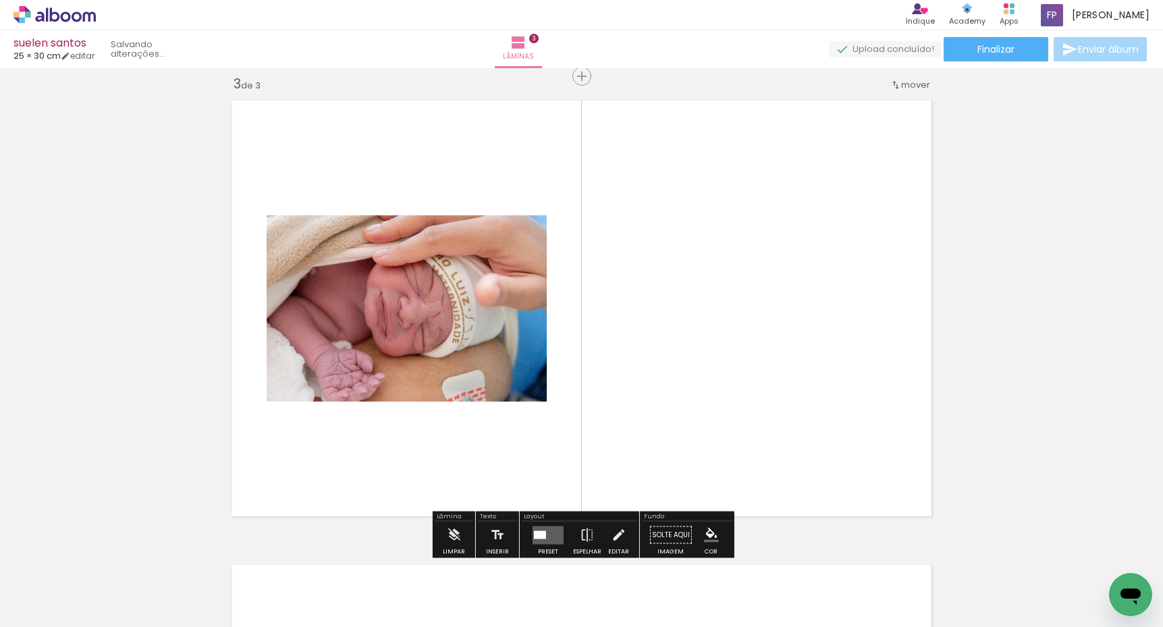
scroll to position [945, 0]
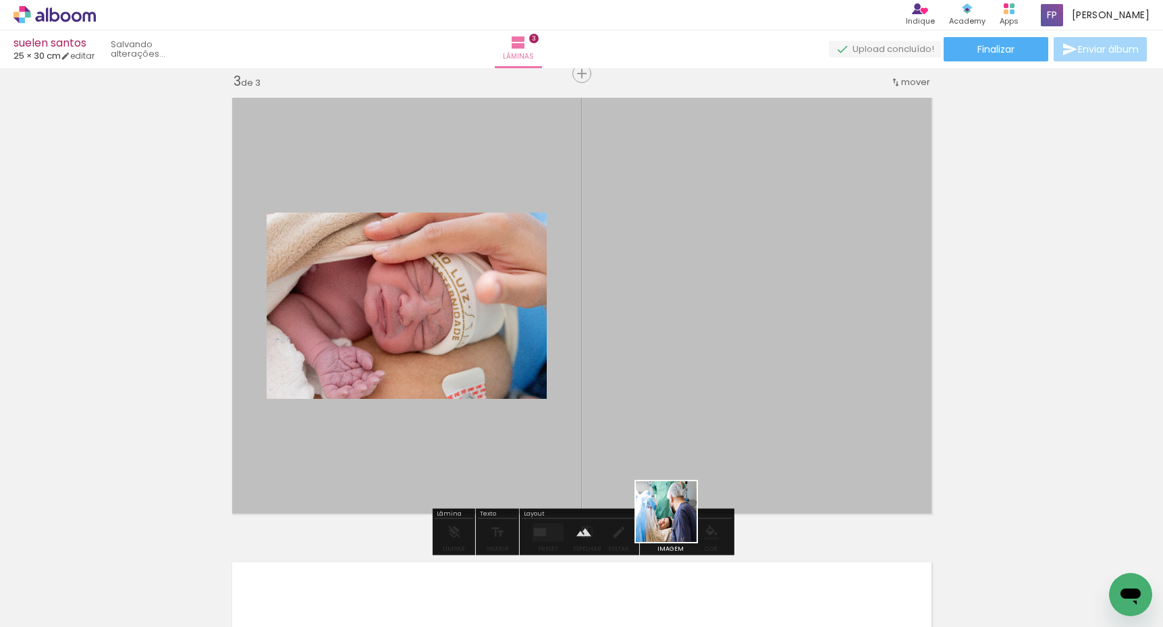
drag, startPoint x: 673, startPoint y: 576, endPoint x: 681, endPoint y: 399, distance: 177.7
click at [681, 399] on quentale-workspace at bounding box center [581, 313] width 1163 height 627
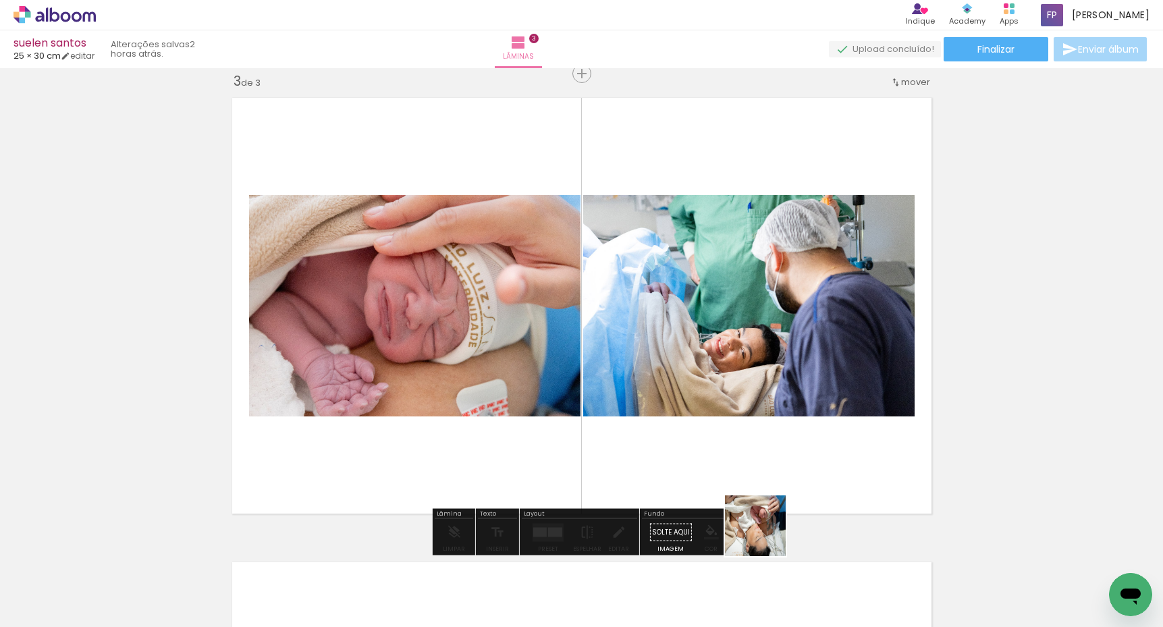
drag, startPoint x: 751, startPoint y: 586, endPoint x: 796, endPoint y: 421, distance: 170.8
click at [796, 421] on quentale-workspace at bounding box center [581, 313] width 1163 height 627
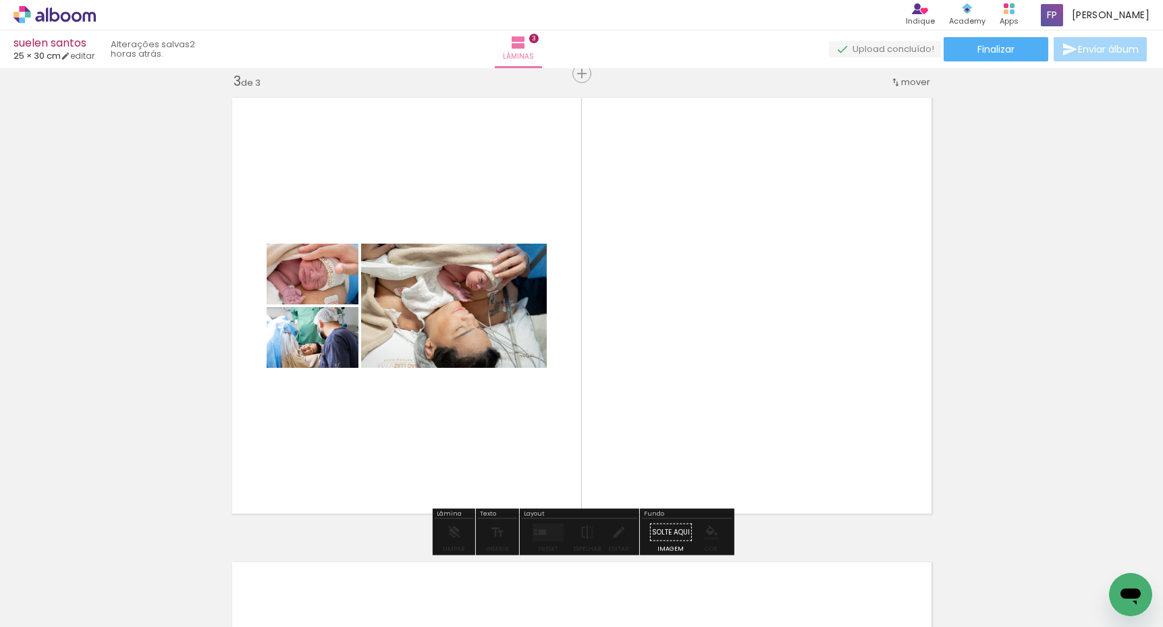
drag, startPoint x: 298, startPoint y: 282, endPoint x: 327, endPoint y: 290, distance: 29.5
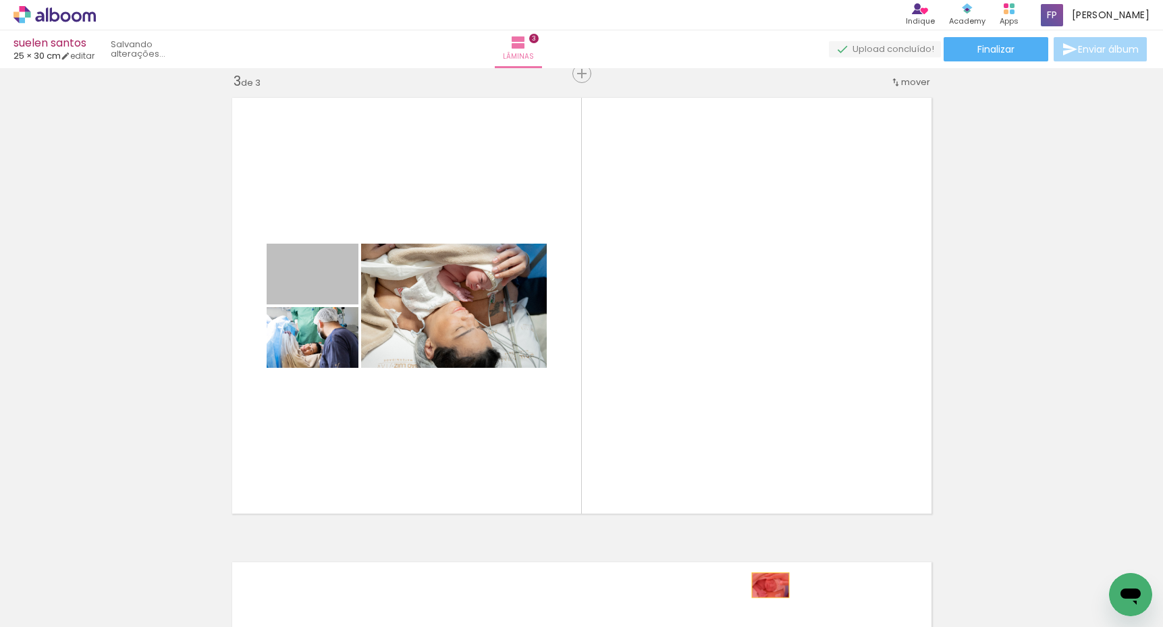
drag, startPoint x: 341, startPoint y: 288, endPoint x: 775, endPoint y: 589, distance: 527.6
click at [775, 589] on quentale-workspace at bounding box center [581, 313] width 1163 height 627
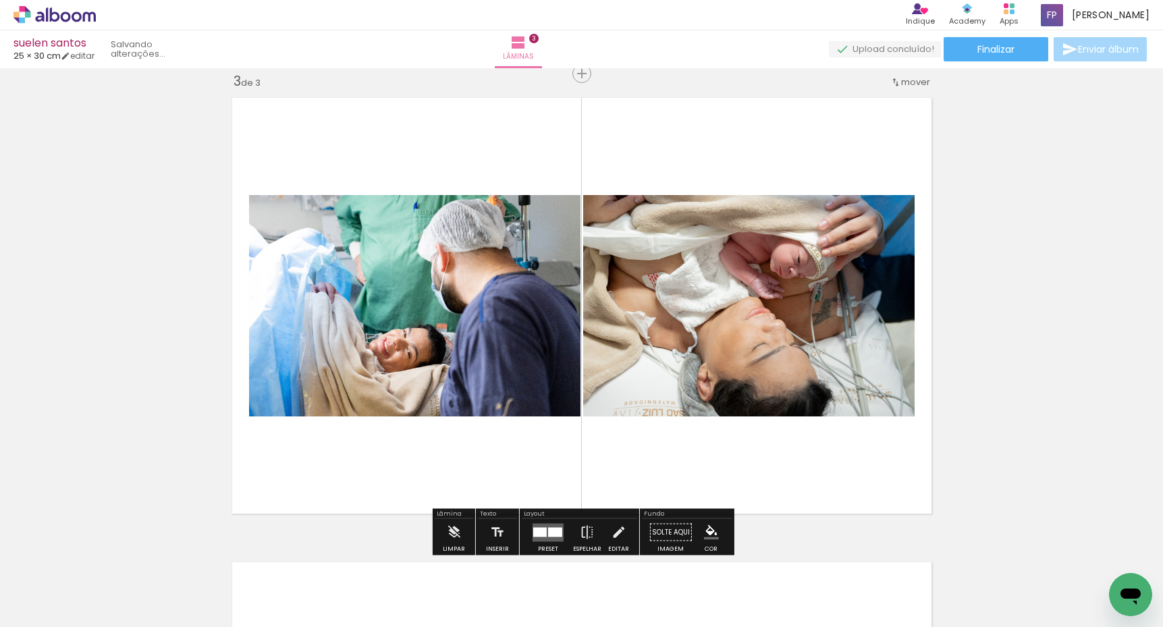
scroll to position [0, 0]
drag, startPoint x: 830, startPoint y: 571, endPoint x: 838, endPoint y: 402, distance: 168.9
click at [838, 402] on quentale-workspace at bounding box center [581, 313] width 1163 height 627
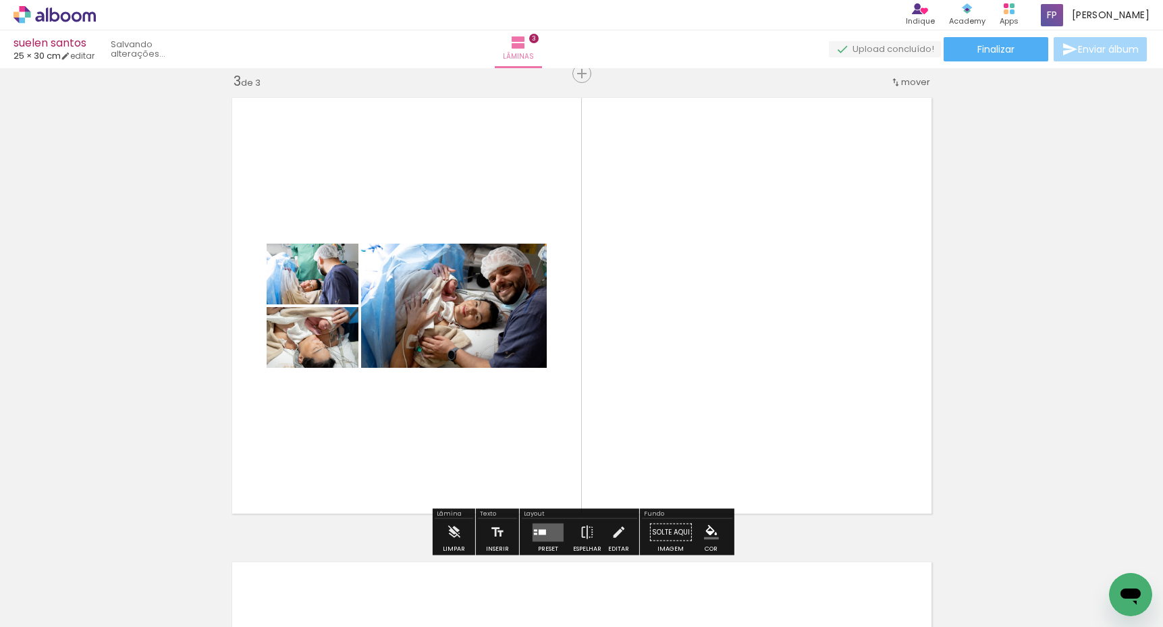
click at [546, 541] on quentale-layouter at bounding box center [547, 532] width 31 height 18
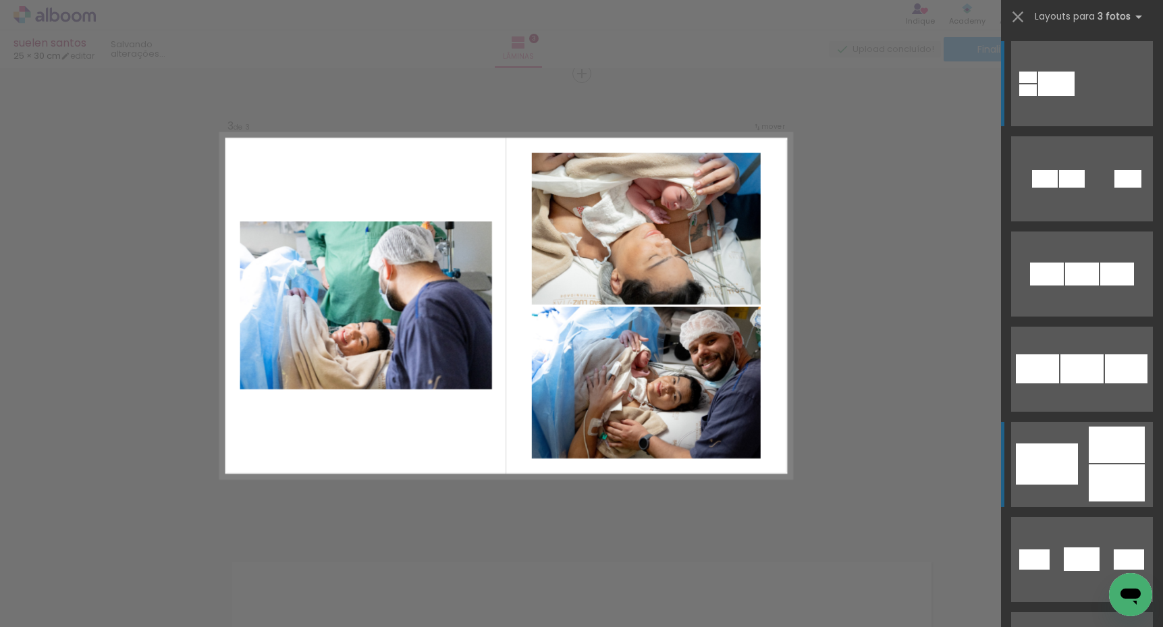
click at [1086, 455] on quentale-layouter at bounding box center [1082, 464] width 142 height 85
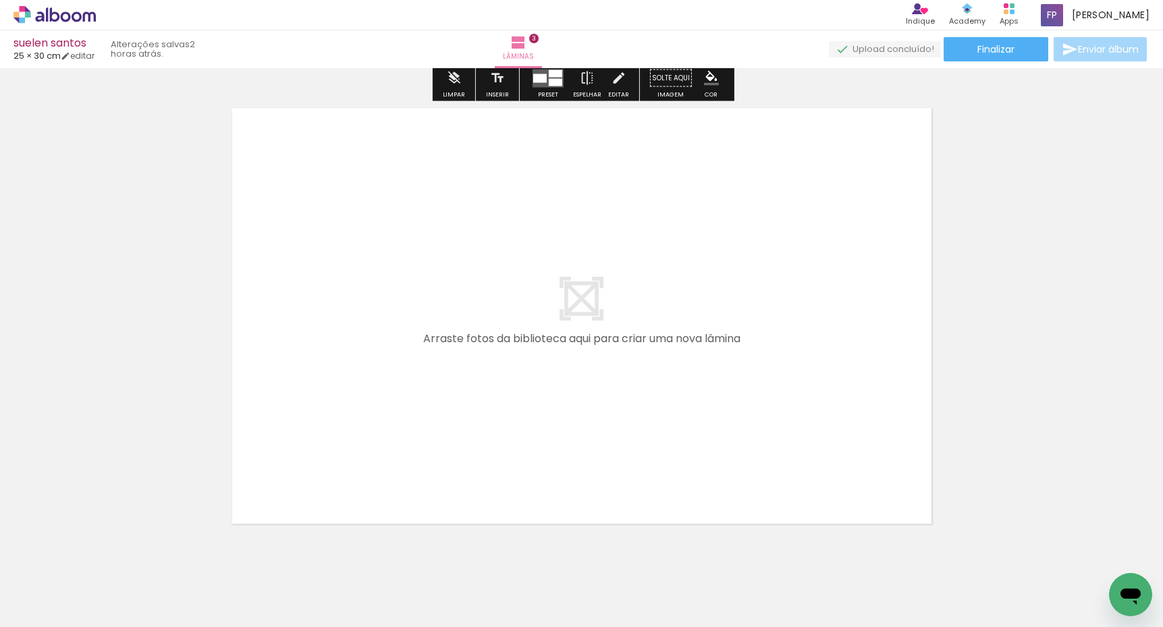
scroll to position [1401, 0]
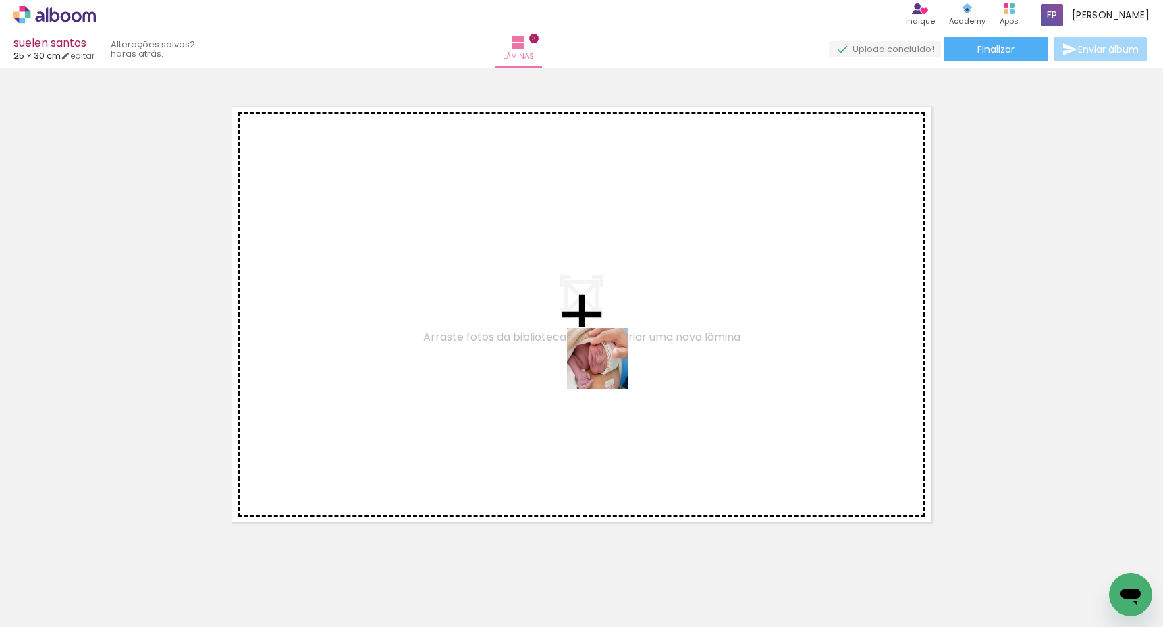
drag, startPoint x: 604, startPoint y: 582, endPoint x: 611, endPoint y: 358, distance: 224.2
click at [611, 358] on quentale-workspace at bounding box center [581, 313] width 1163 height 627
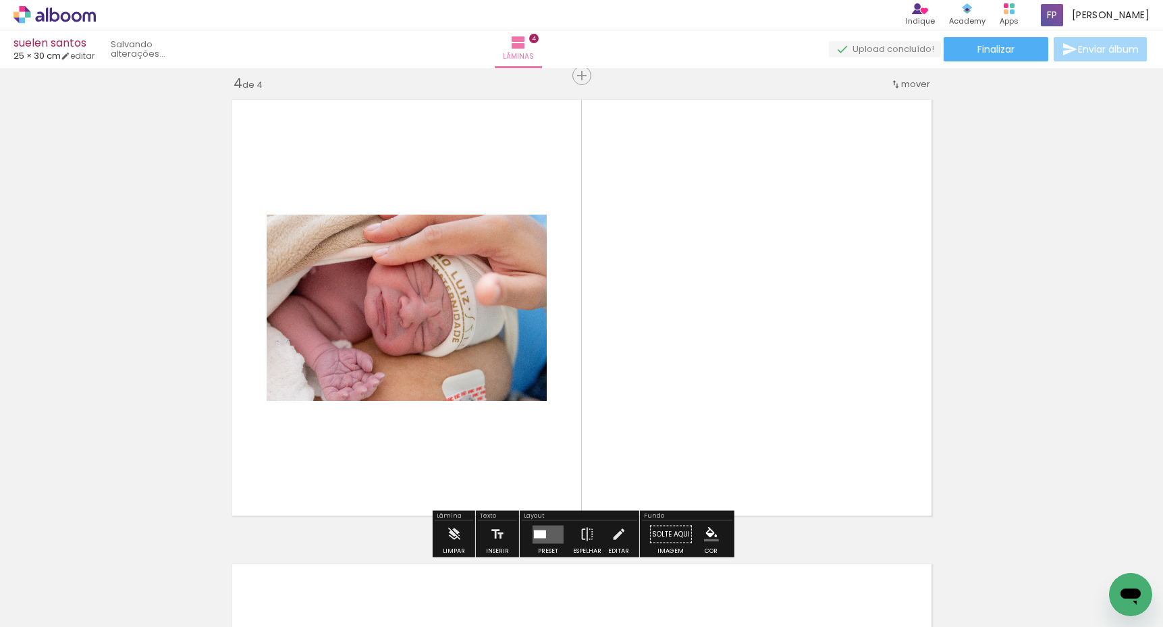
scroll to position [1410, 0]
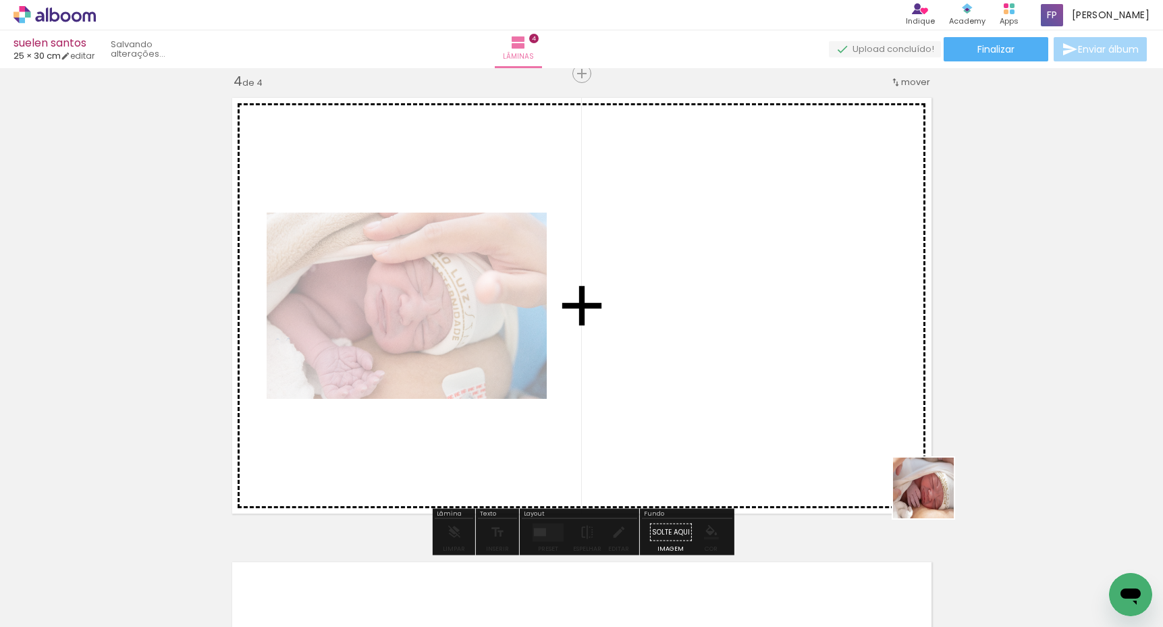
drag, startPoint x: 976, startPoint y: 586, endPoint x: 882, endPoint y: 393, distance: 214.0
click at [882, 393] on quentale-workspace at bounding box center [581, 313] width 1163 height 627
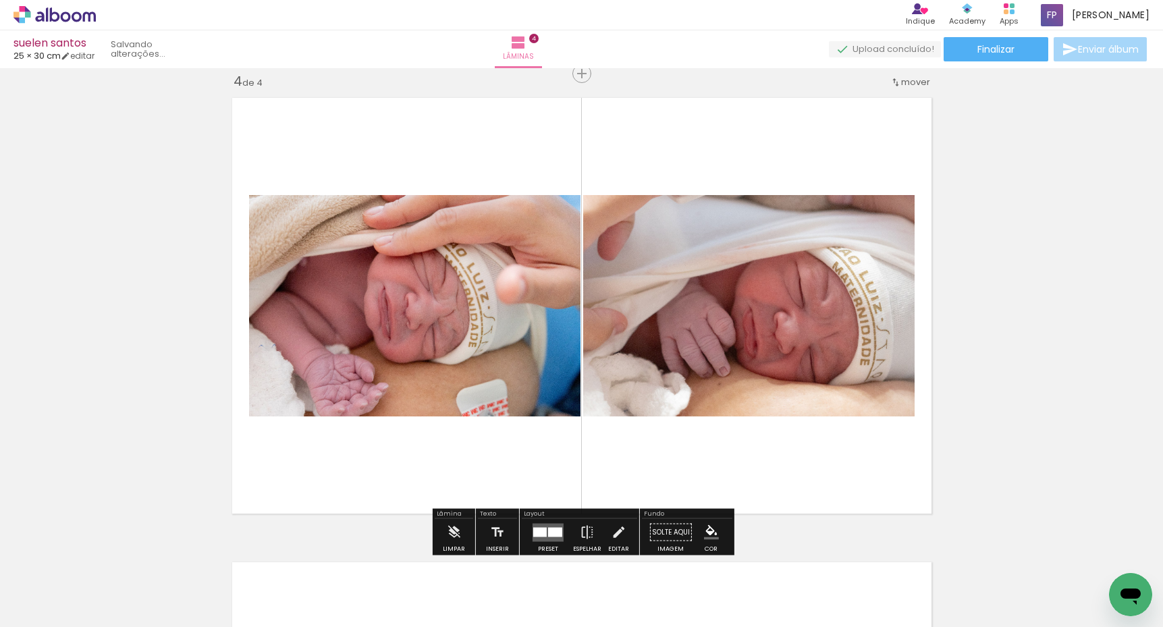
scroll to position [0, 321]
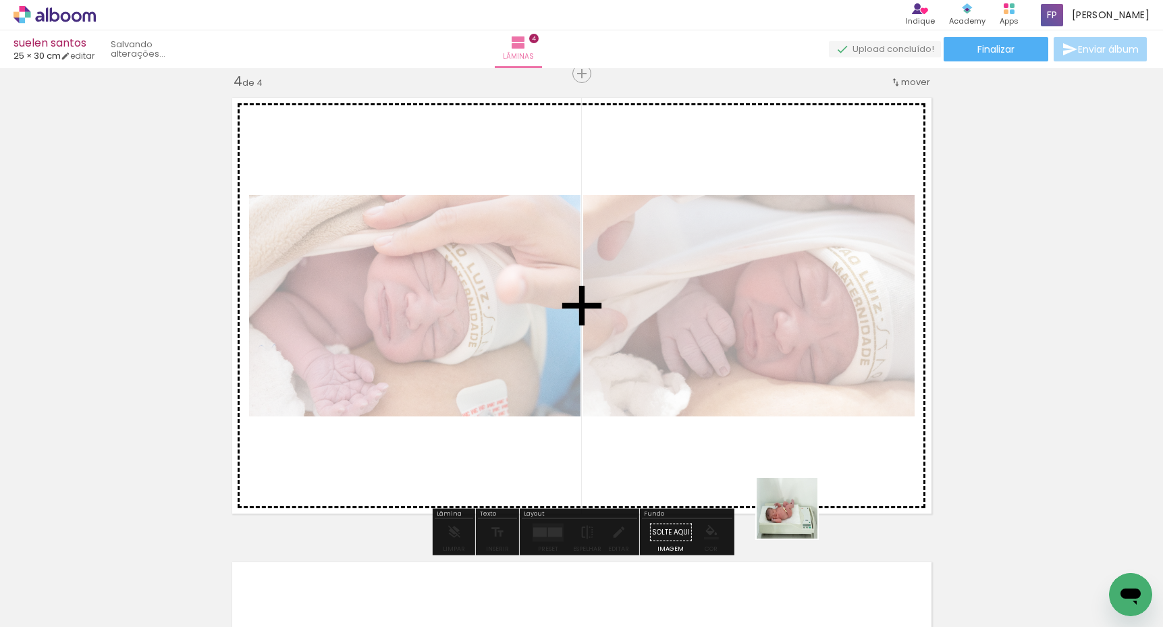
drag, startPoint x: 799, startPoint y: 584, endPoint x: 799, endPoint y: 388, distance: 196.4
click at [799, 388] on quentale-workspace at bounding box center [581, 313] width 1163 height 627
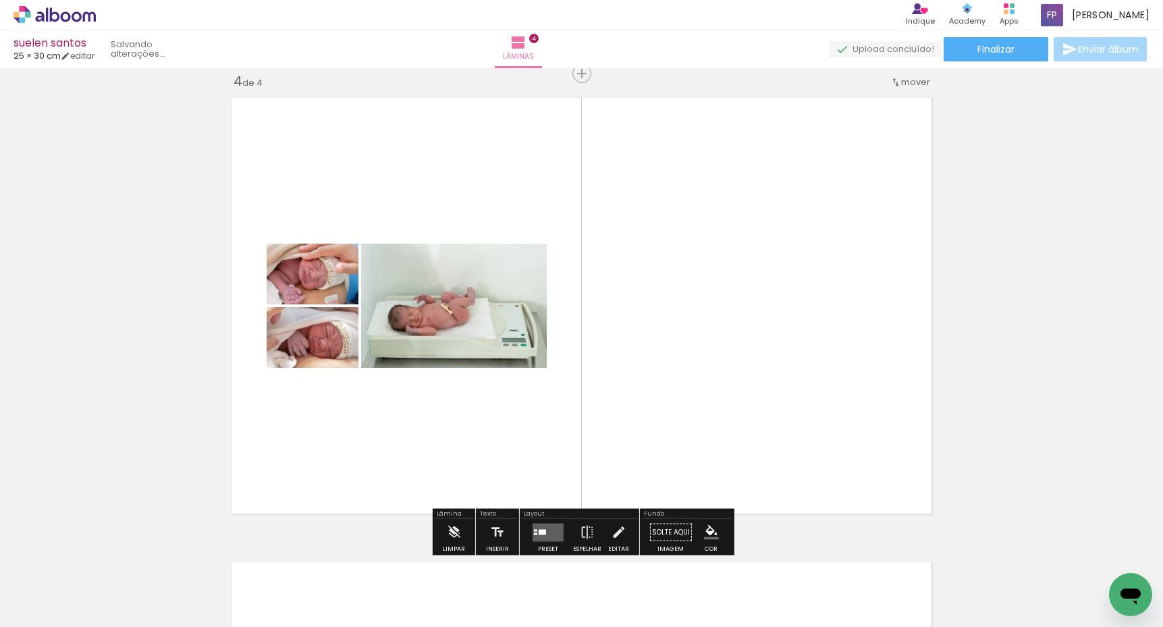
drag, startPoint x: 874, startPoint y: 564, endPoint x: 839, endPoint y: 375, distance: 192.2
click at [839, 375] on quentale-workspace at bounding box center [581, 313] width 1163 height 627
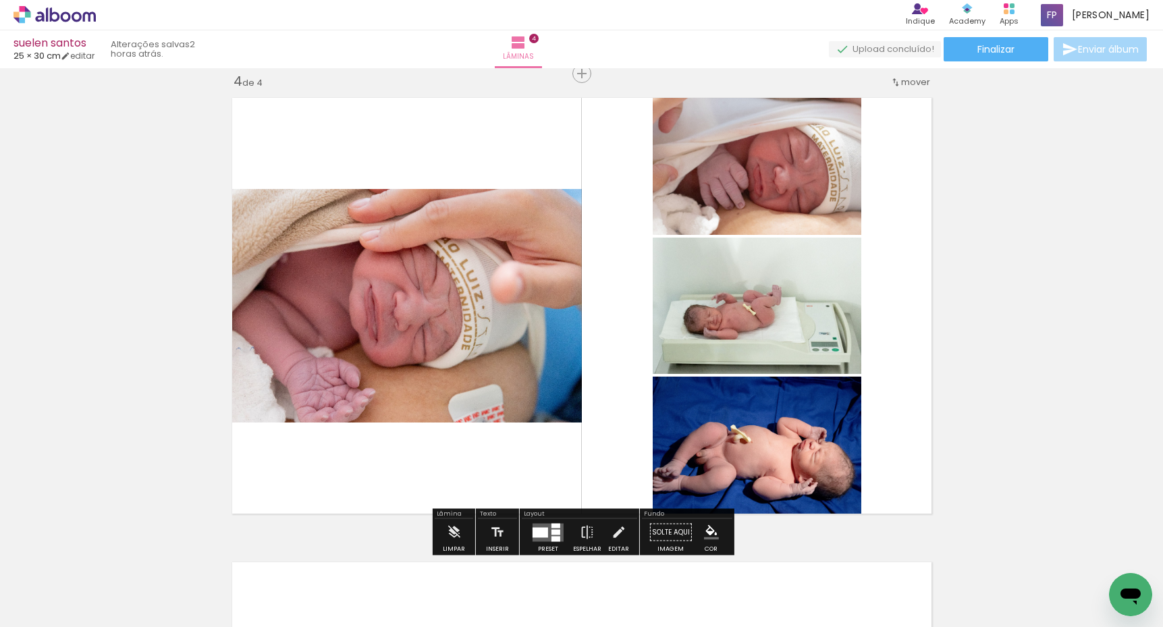
click at [541, 532] on div at bounding box center [540, 532] width 16 height 10
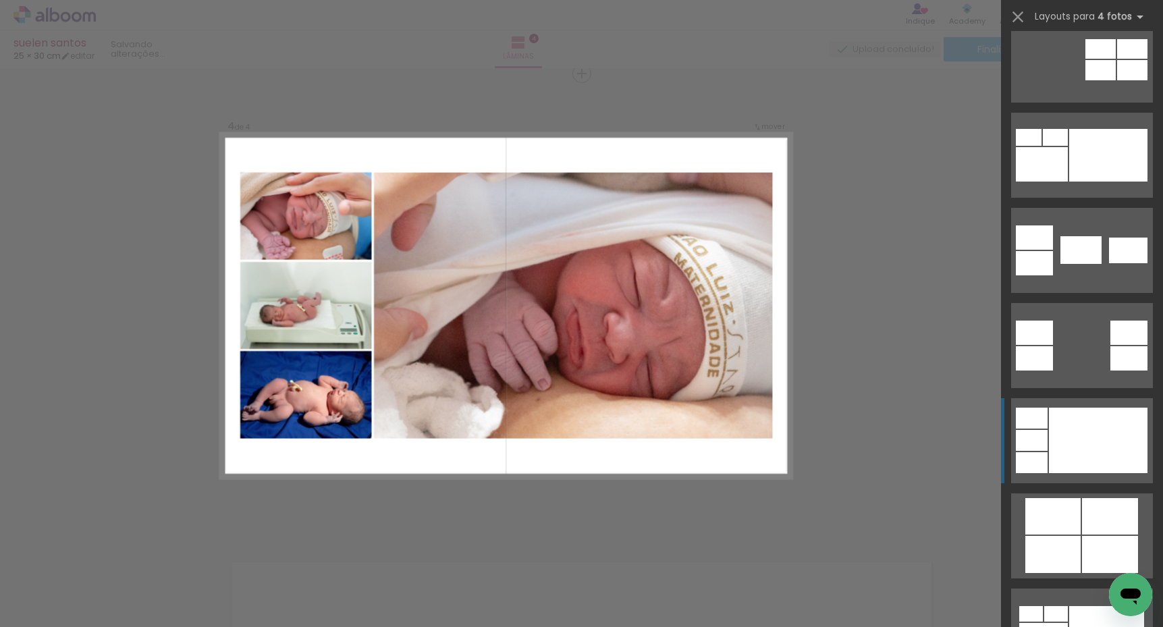
scroll to position [410, 0]
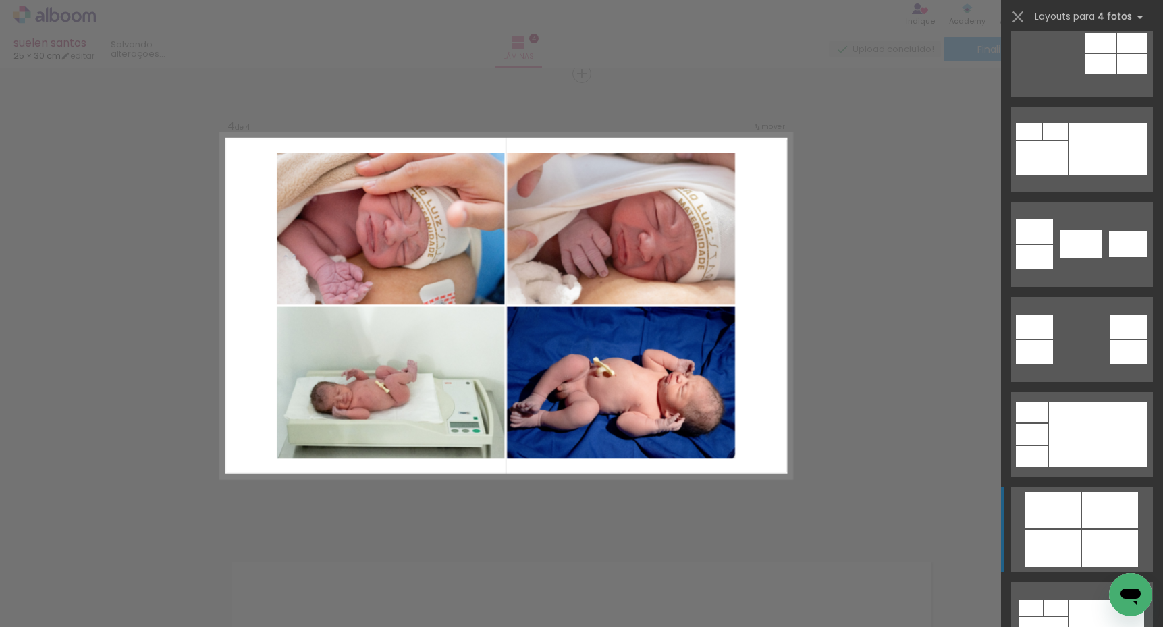
click at [1089, 508] on div at bounding box center [1110, 510] width 56 height 36
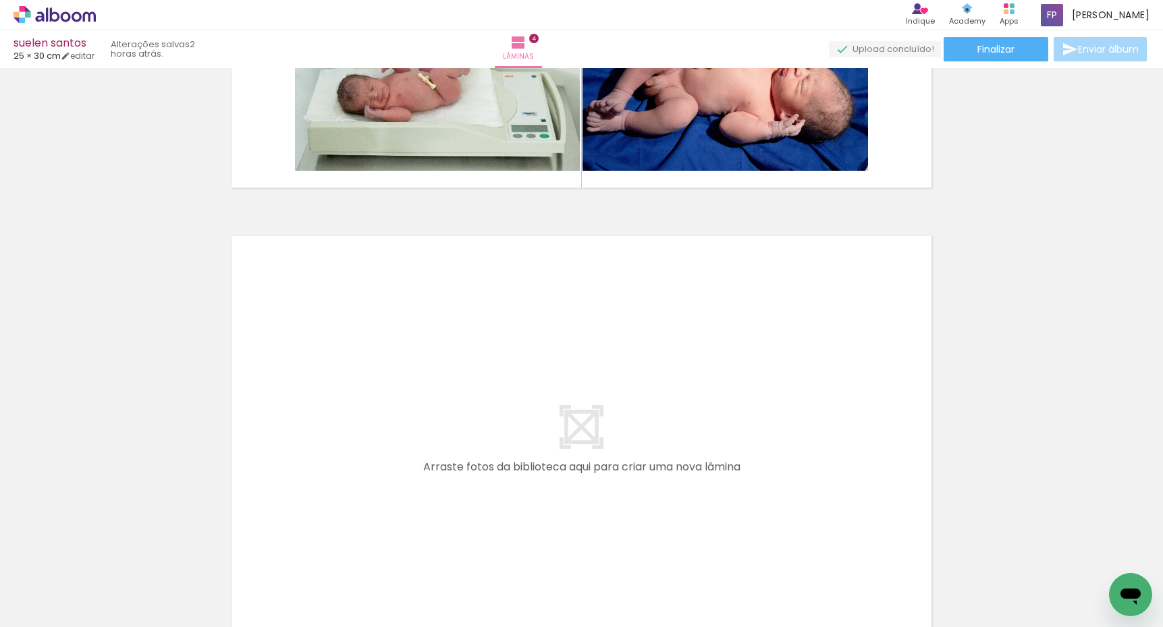
scroll to position [1745, 0]
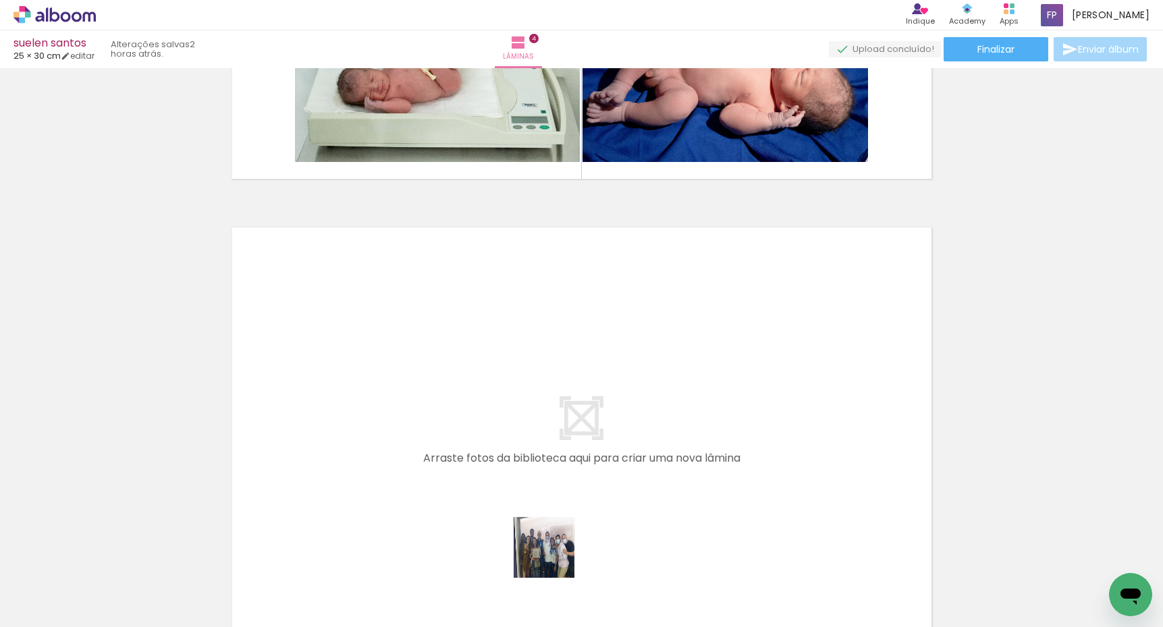
drag, startPoint x: 562, startPoint y: 586, endPoint x: 478, endPoint y: 382, distance: 221.2
click at [478, 382] on quentale-workspace at bounding box center [581, 313] width 1163 height 627
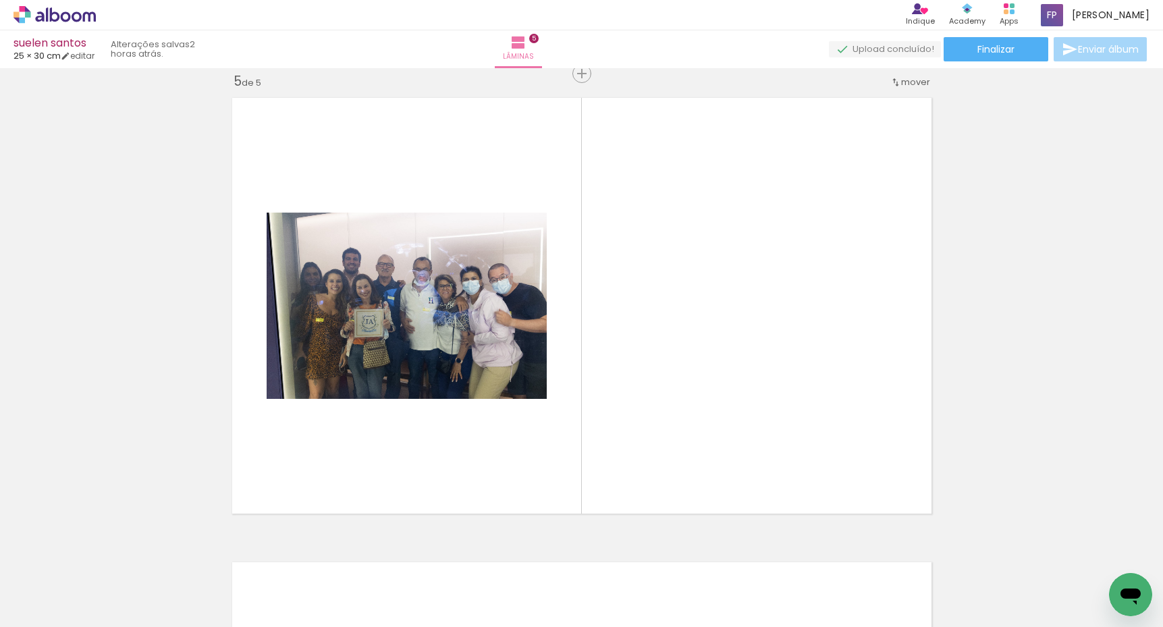
scroll to position [0, 564]
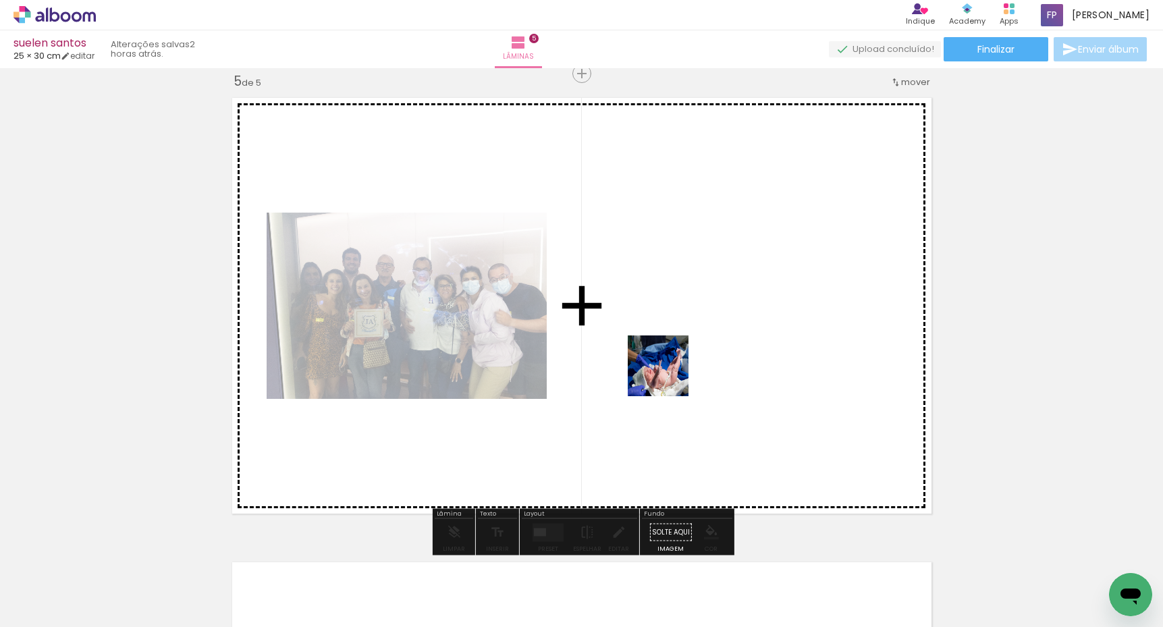
drag, startPoint x: 537, startPoint y: 531, endPoint x: 701, endPoint y: 333, distance: 257.3
click at [701, 333] on quentale-workspace at bounding box center [581, 313] width 1163 height 627
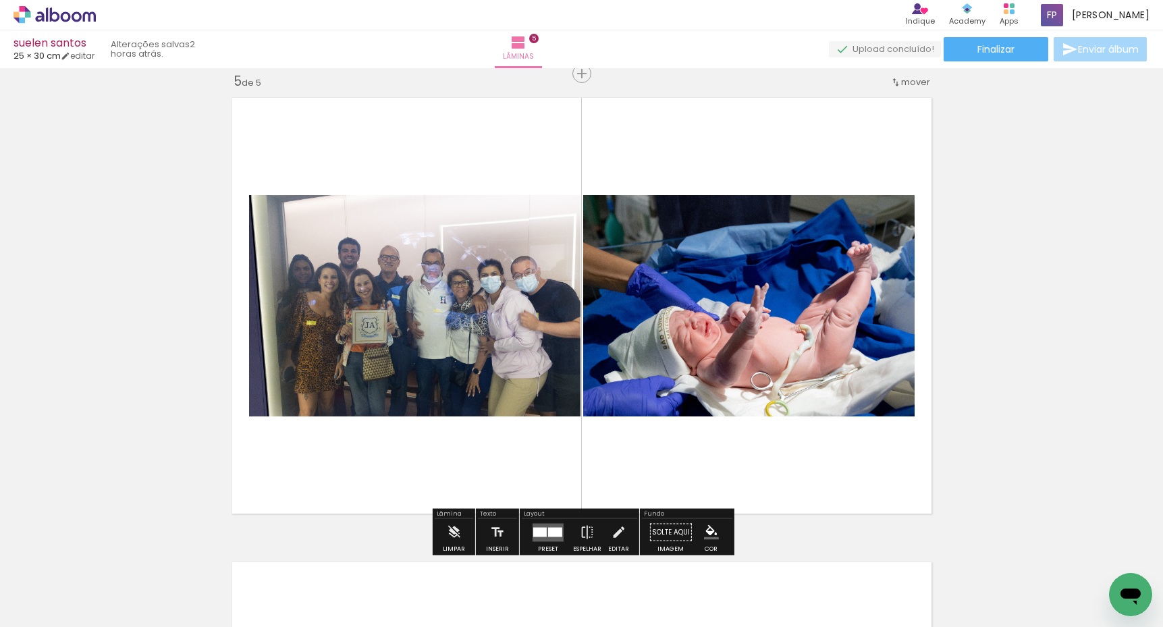
drag, startPoint x: 714, startPoint y: 587, endPoint x: 746, endPoint y: 433, distance: 157.2
click at [746, 433] on quentale-workspace at bounding box center [581, 313] width 1163 height 627
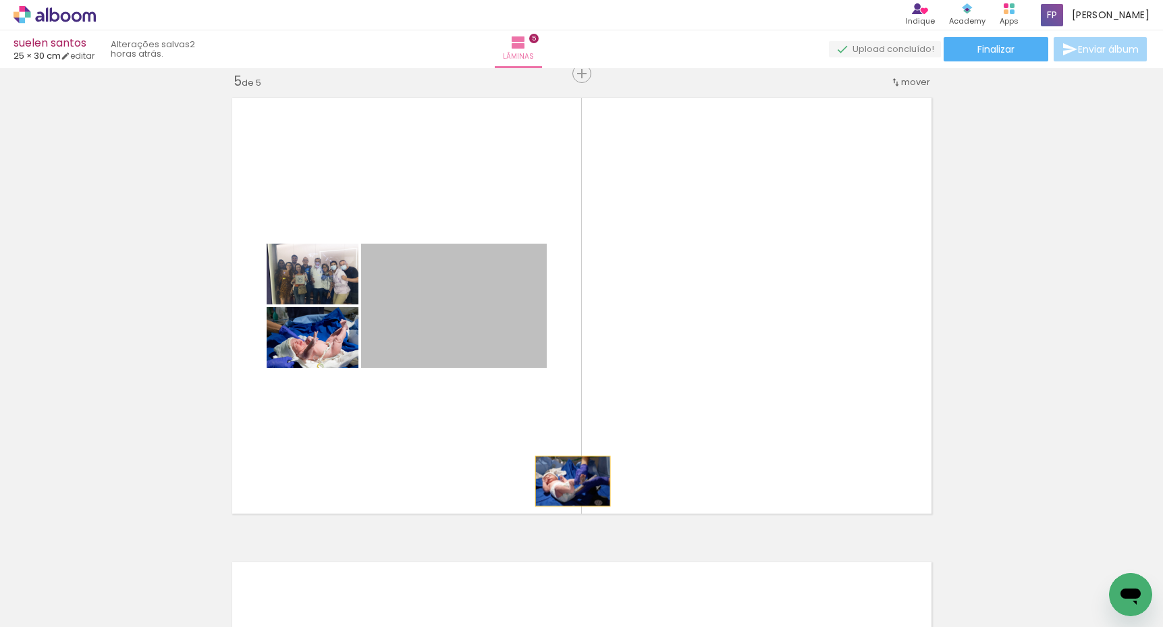
drag, startPoint x: 518, startPoint y: 392, endPoint x: 611, endPoint y: 568, distance: 198.9
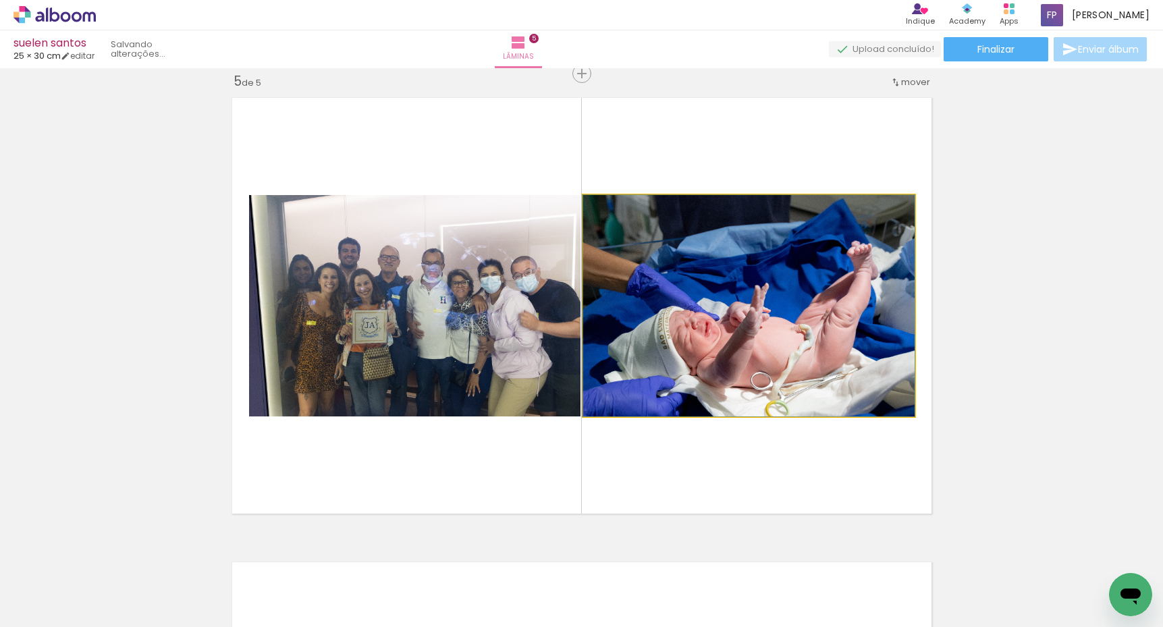
drag, startPoint x: 715, startPoint y: 315, endPoint x: 709, endPoint y: 574, distance: 258.6
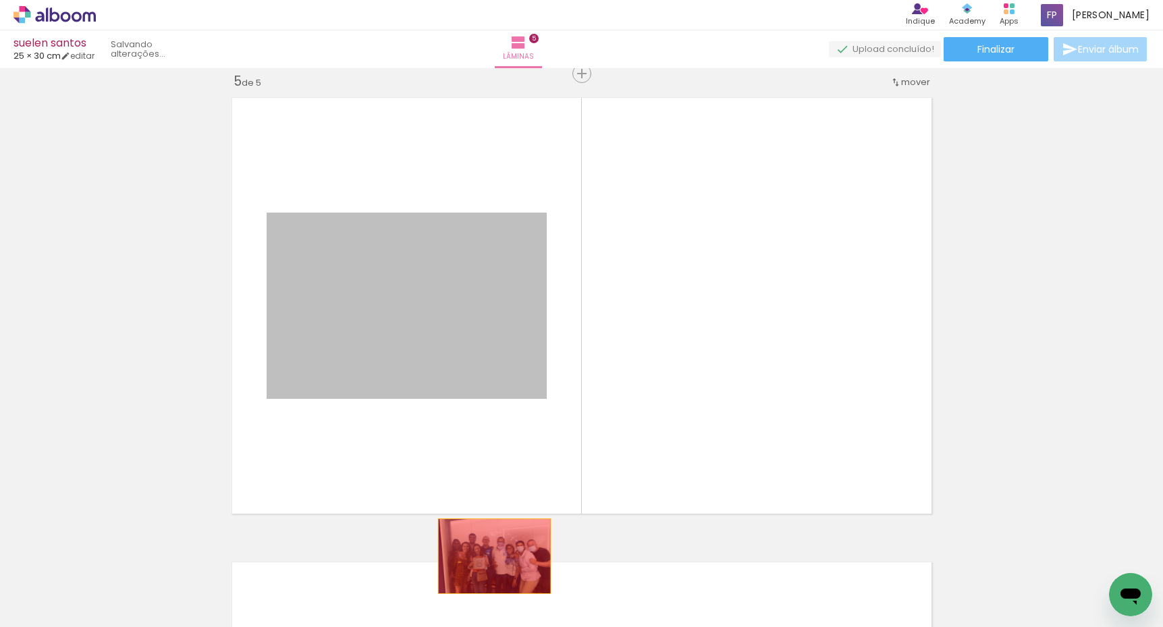
drag, startPoint x: 460, startPoint y: 282, endPoint x: 497, endPoint y: 584, distance: 303.9
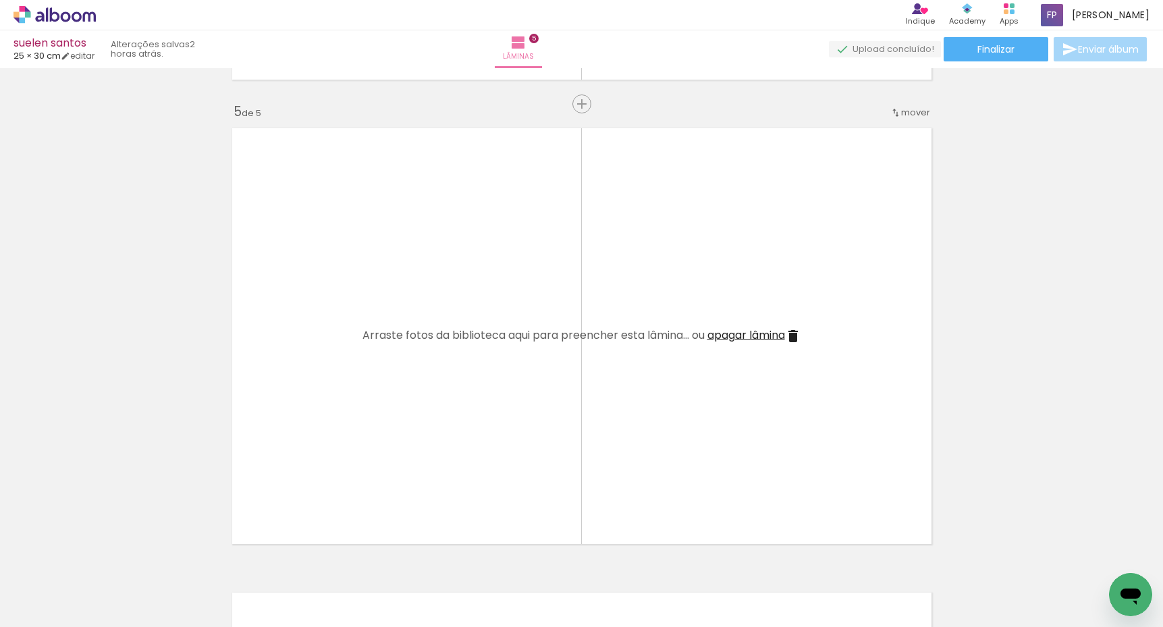
scroll to position [1850, 0]
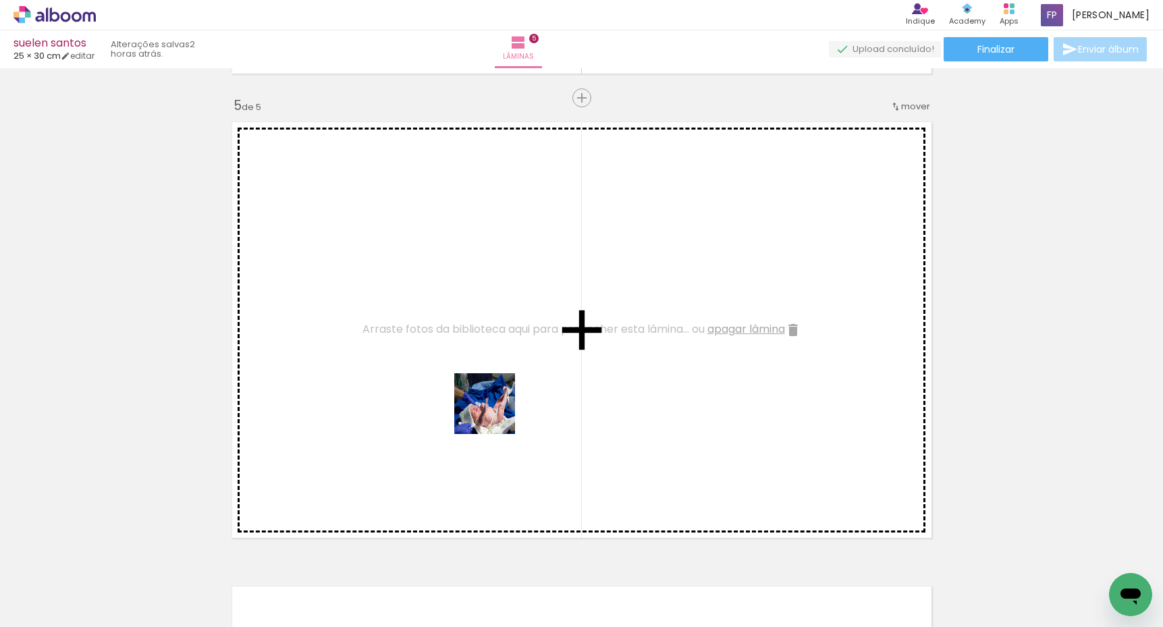
drag, startPoint x: 496, startPoint y: 487, endPoint x: 491, endPoint y: 379, distance: 108.8
click at [491, 379] on quentale-workspace at bounding box center [581, 313] width 1163 height 627
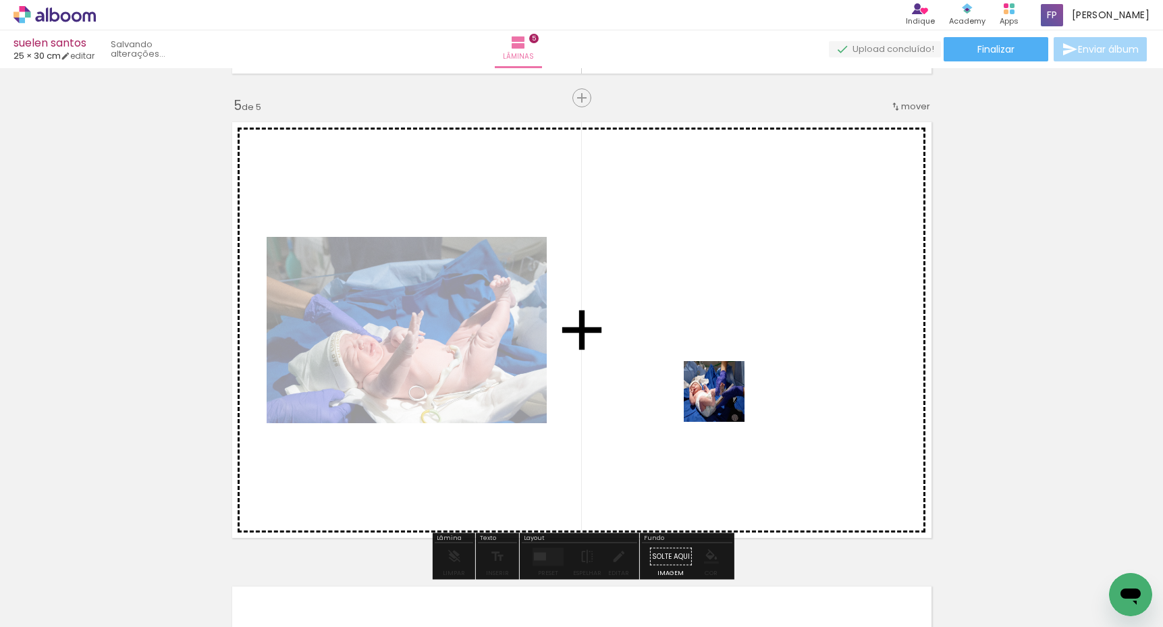
drag, startPoint x: 714, startPoint y: 561, endPoint x: 724, endPoint y: 402, distance: 160.3
click at [724, 402] on quentale-workspace at bounding box center [581, 313] width 1163 height 627
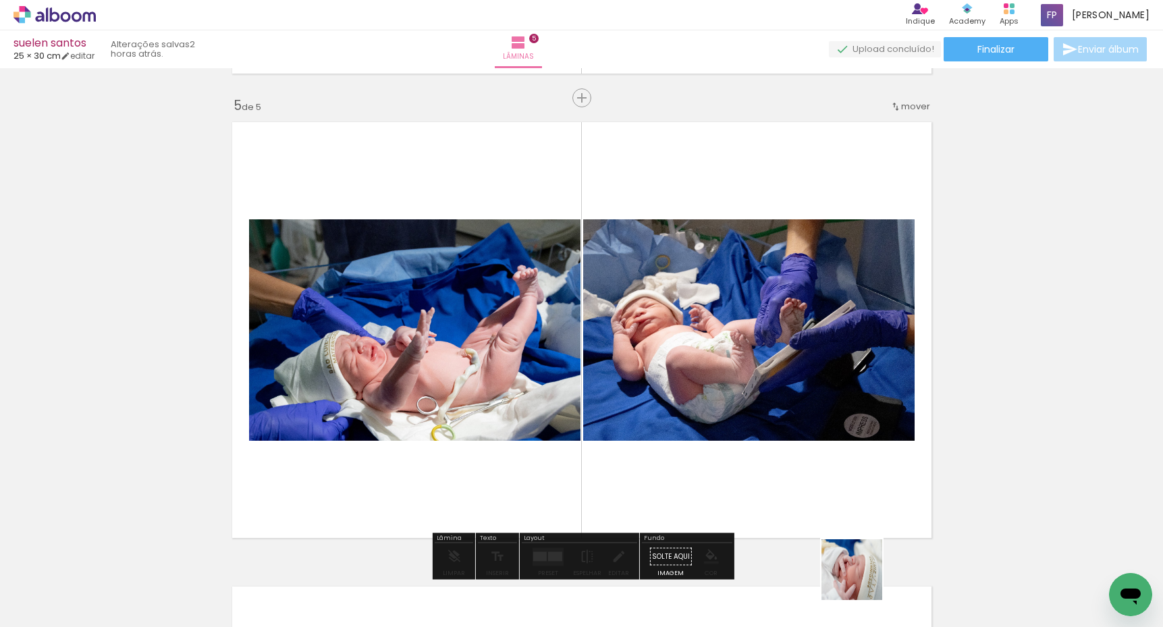
drag, startPoint x: 862, startPoint y: 580, endPoint x: 856, endPoint y: 445, distance: 134.4
click at [856, 445] on quentale-workspace at bounding box center [581, 313] width 1163 height 627
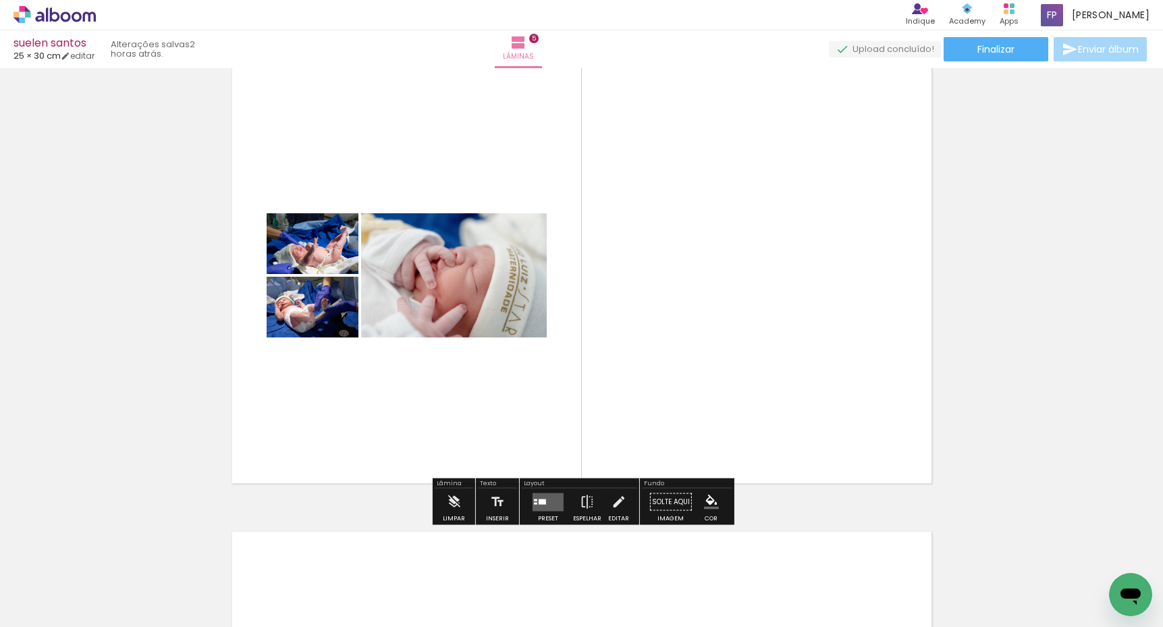
scroll to position [1923, 0]
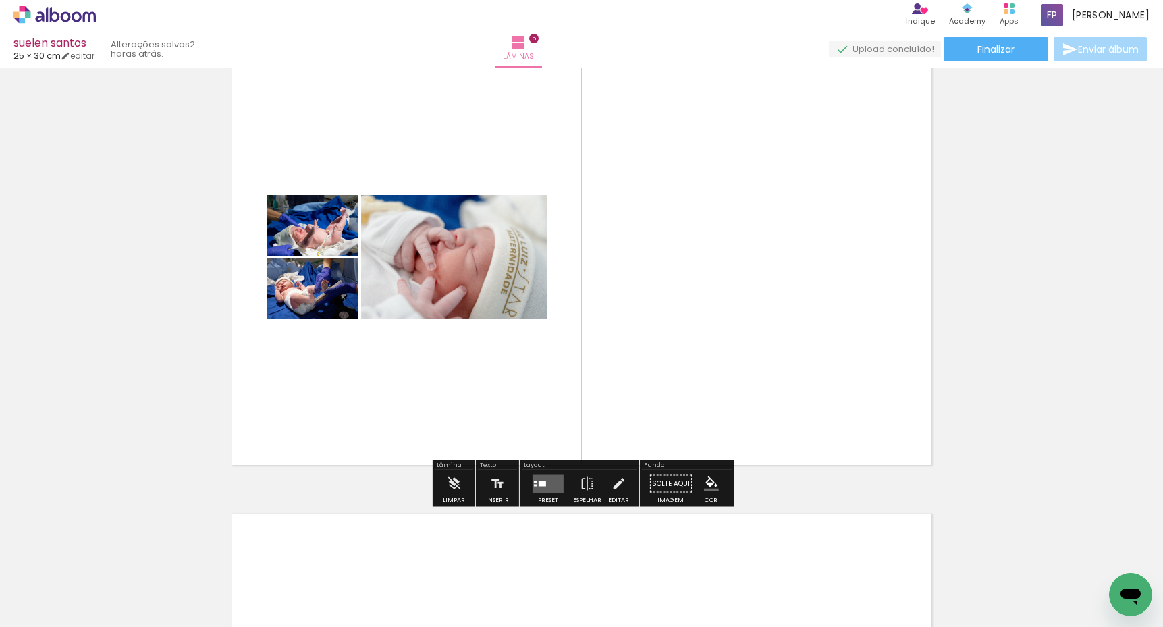
click at [545, 489] on quentale-layouter at bounding box center [547, 483] width 31 height 18
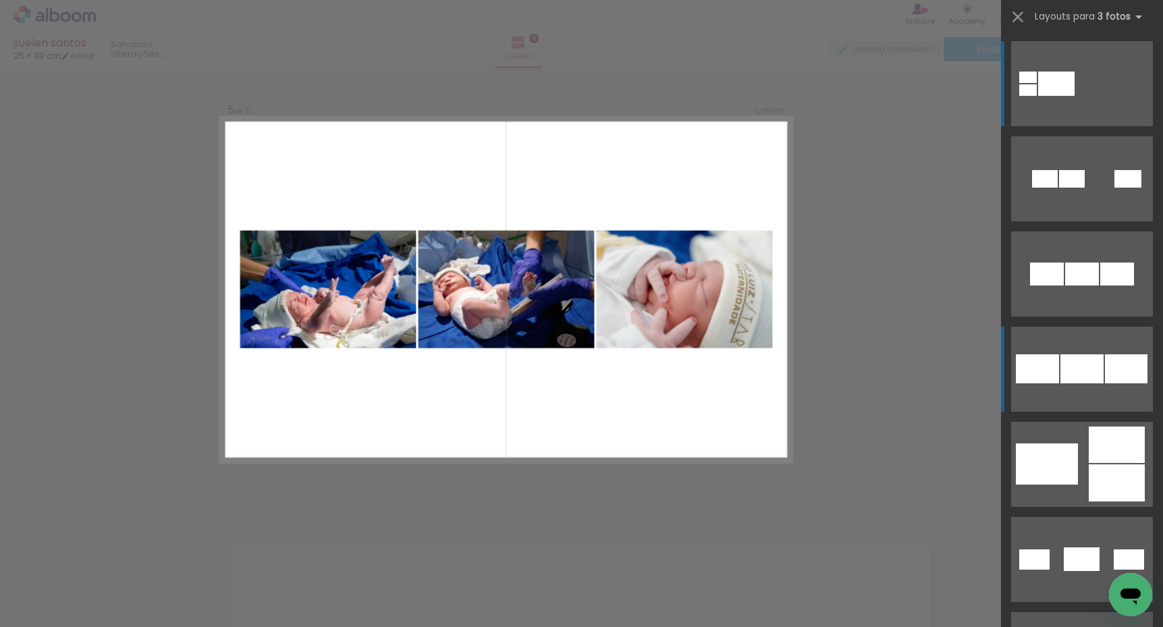
scroll to position [1874, 0]
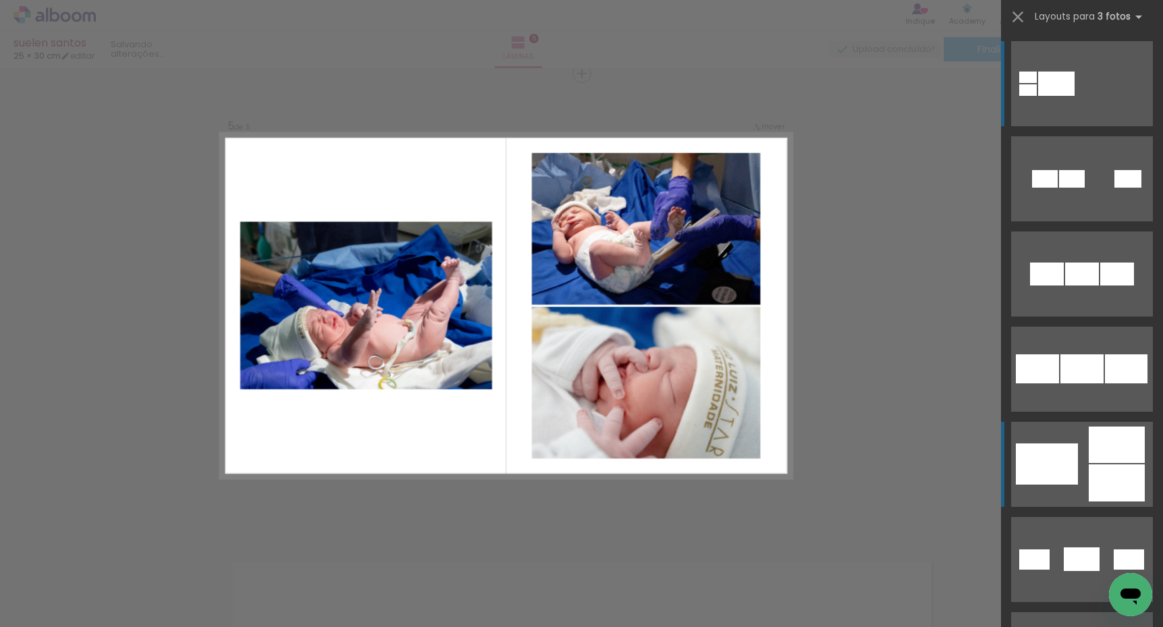
click at [1087, 465] on quentale-layouter at bounding box center [1082, 464] width 142 height 85
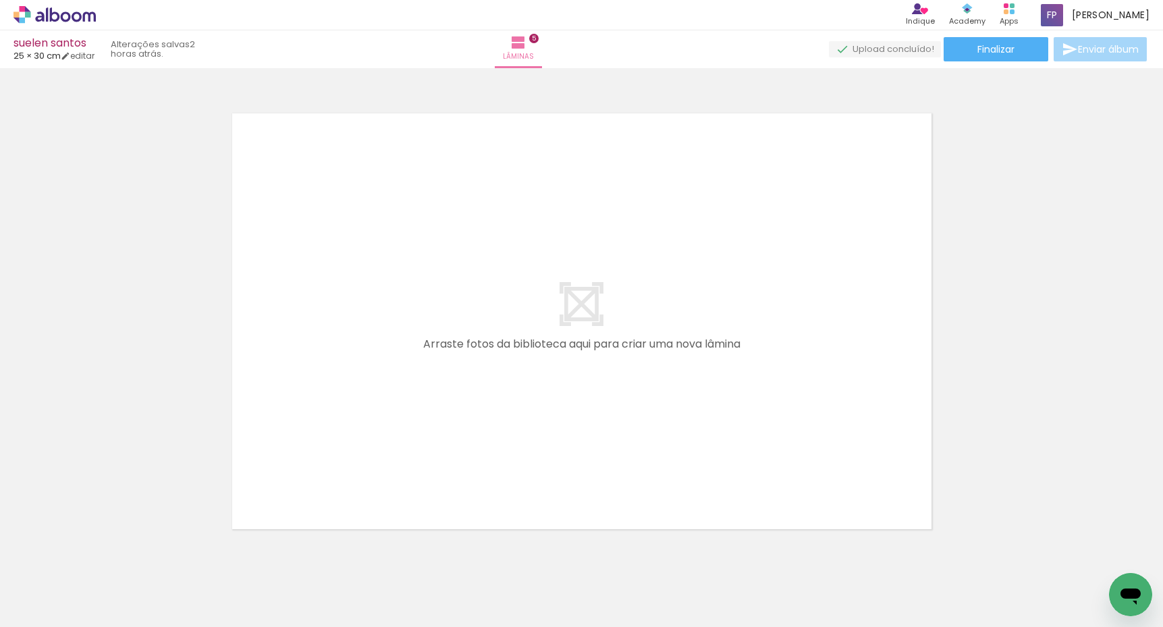
scroll to position [2339, 0]
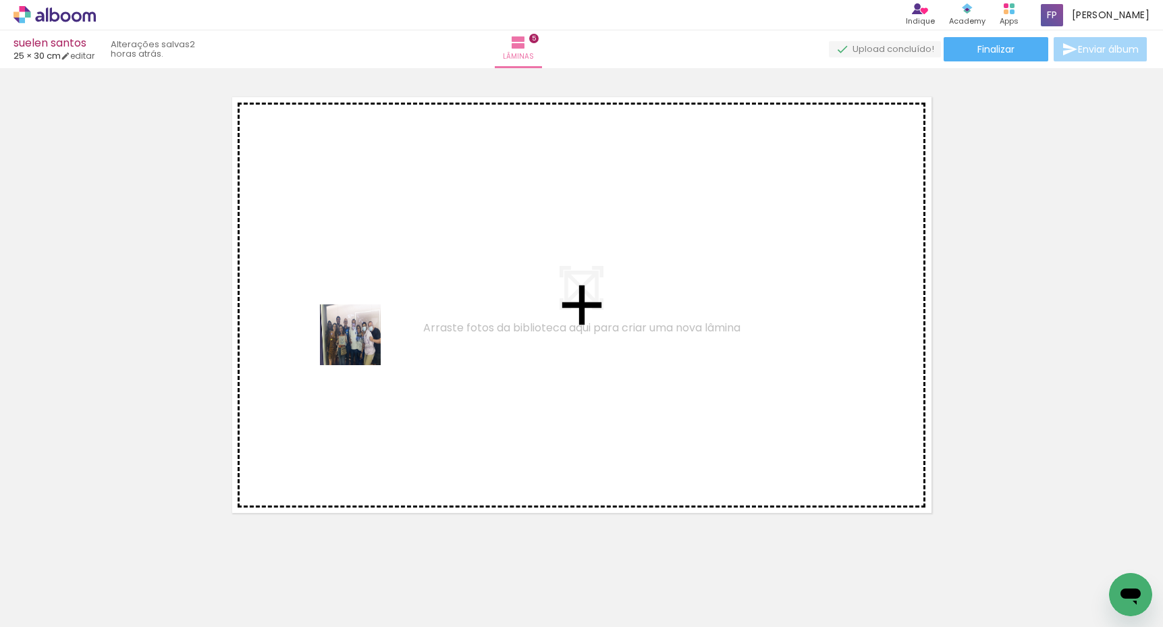
drag, startPoint x: 236, startPoint y: 586, endPoint x: 379, endPoint y: 322, distance: 300.5
click at [379, 322] on quentale-workspace at bounding box center [581, 313] width 1163 height 627
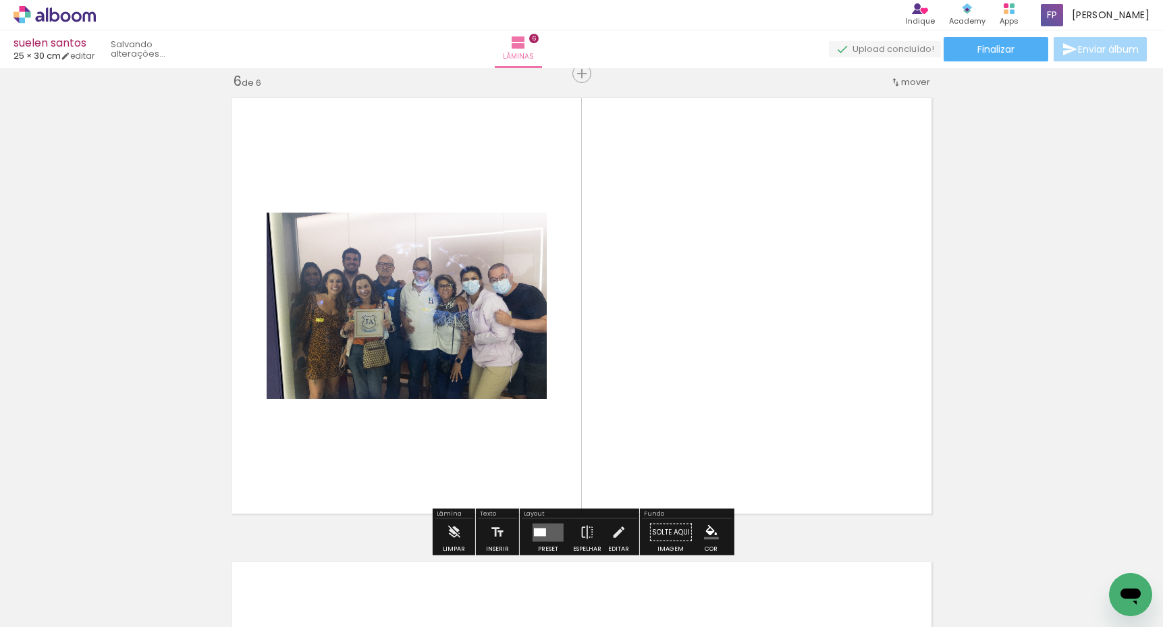
scroll to position [0, 765]
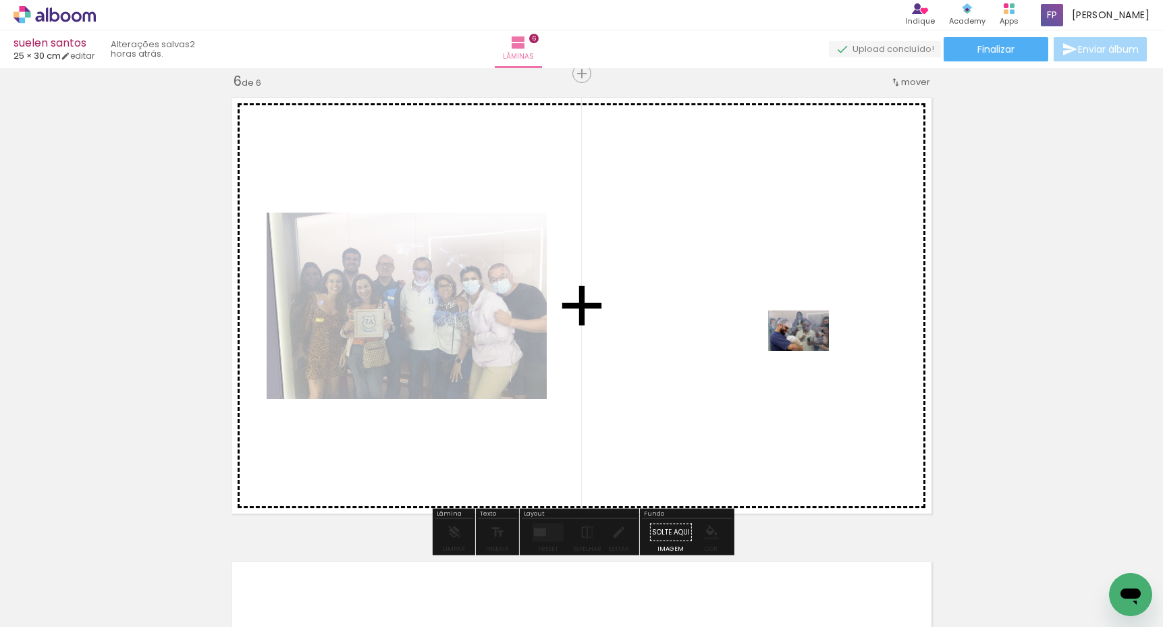
drag, startPoint x: 816, startPoint y: 574, endPoint x: 808, endPoint y: 351, distance: 222.8
click at [808, 351] on quentale-workspace at bounding box center [581, 313] width 1163 height 627
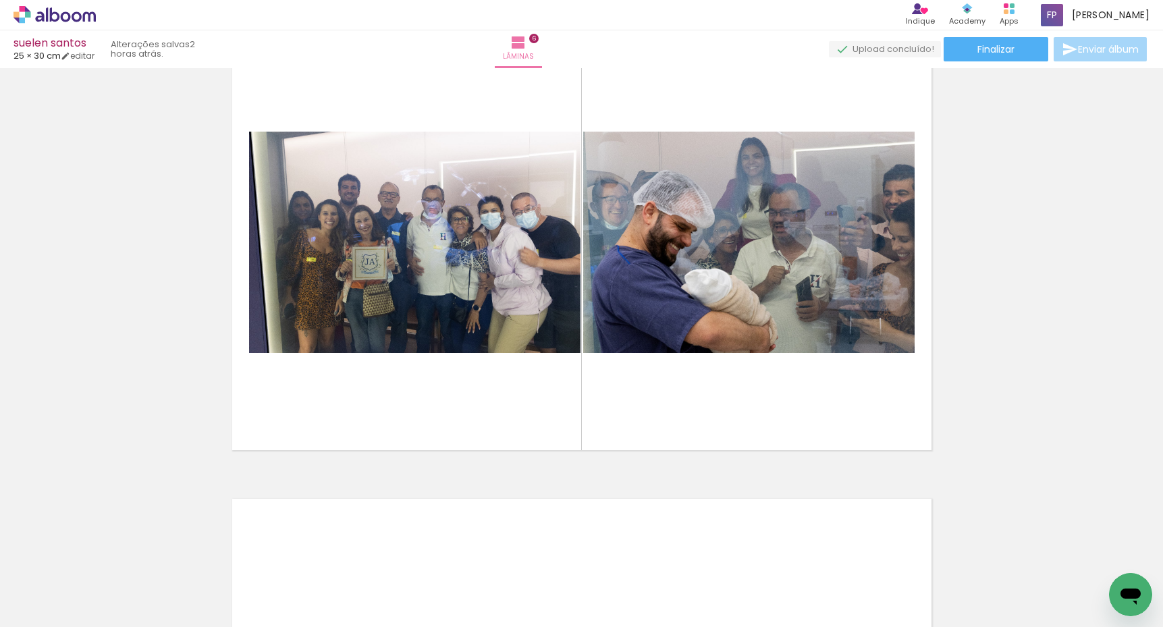
scroll to position [0, 1035]
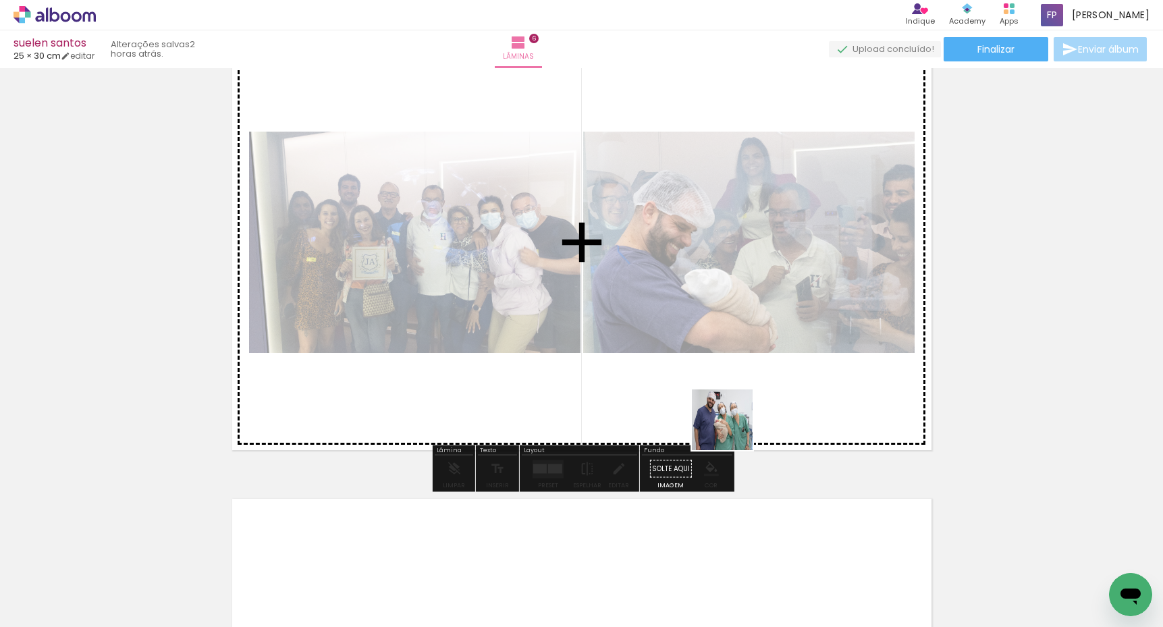
drag, startPoint x: 697, startPoint y: 584, endPoint x: 744, endPoint y: 358, distance: 230.2
click at [739, 391] on quentale-workspace at bounding box center [581, 313] width 1163 height 627
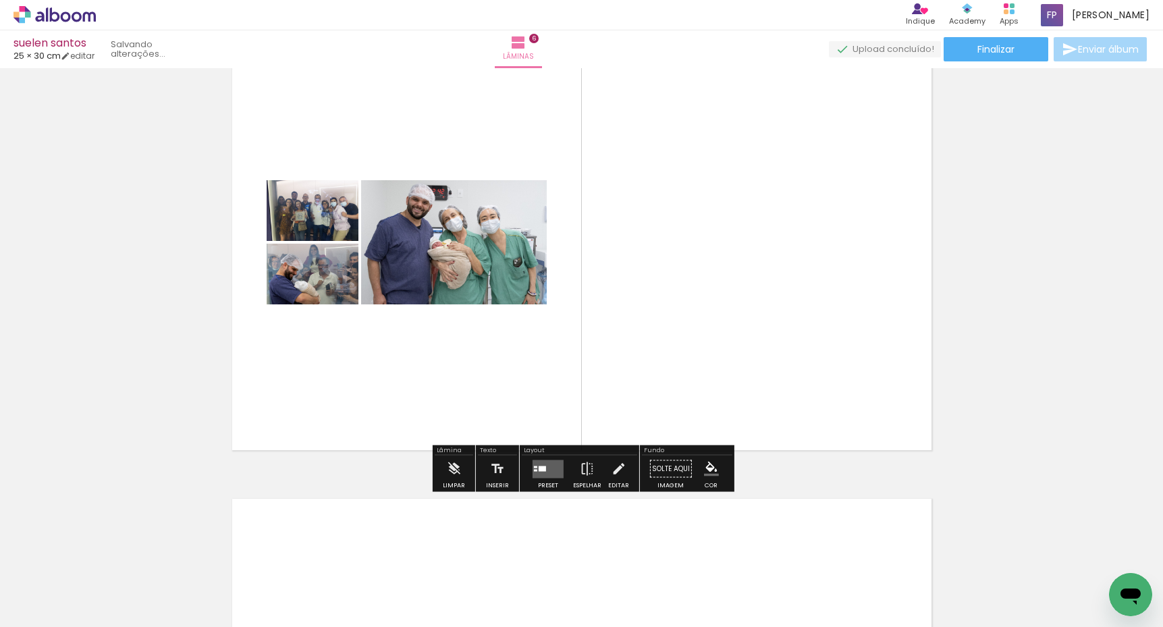
drag, startPoint x: 548, startPoint y: 472, endPoint x: 602, endPoint y: 443, distance: 61.3
click at [547, 472] on quentale-layouter at bounding box center [547, 469] width 31 height 18
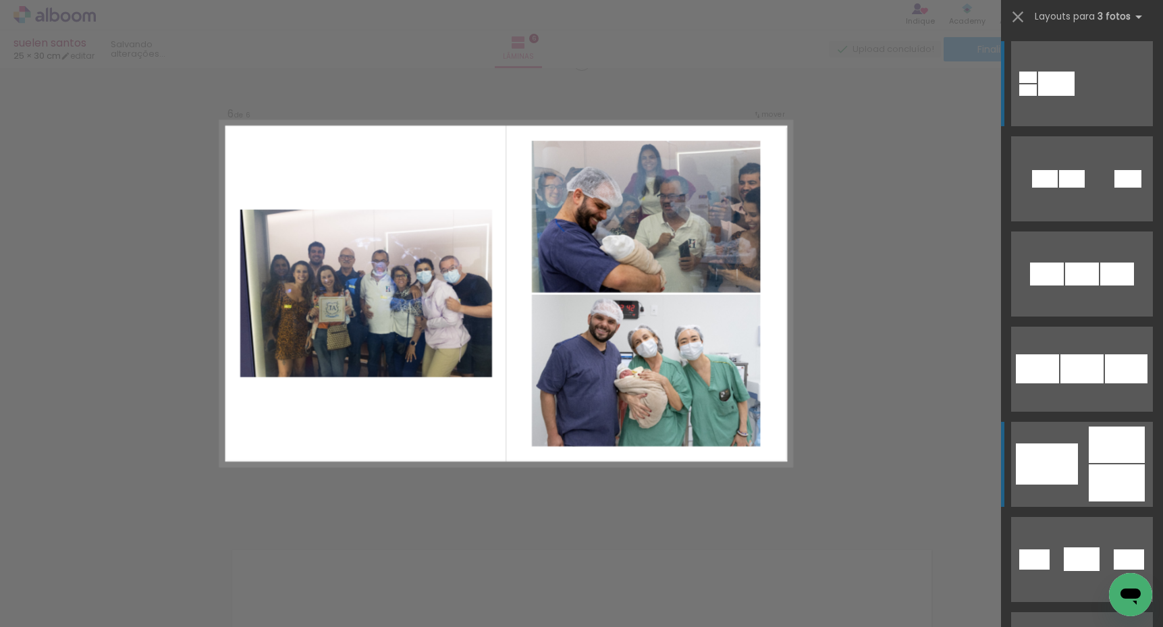
scroll to position [2338, 0]
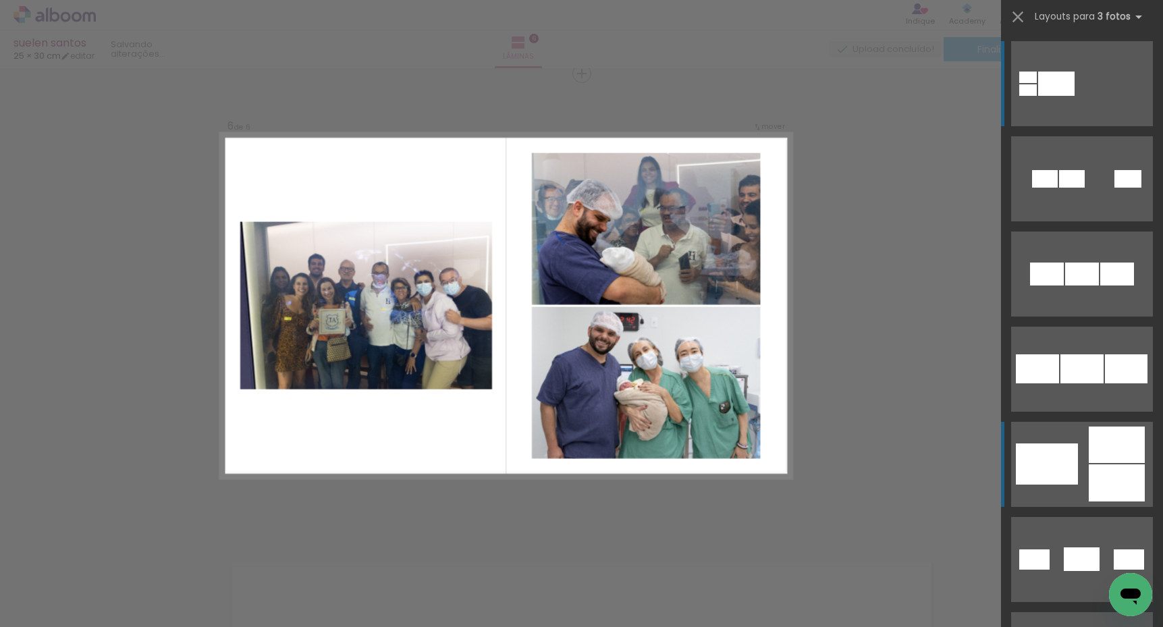
click at [1091, 480] on div at bounding box center [1117, 482] width 56 height 37
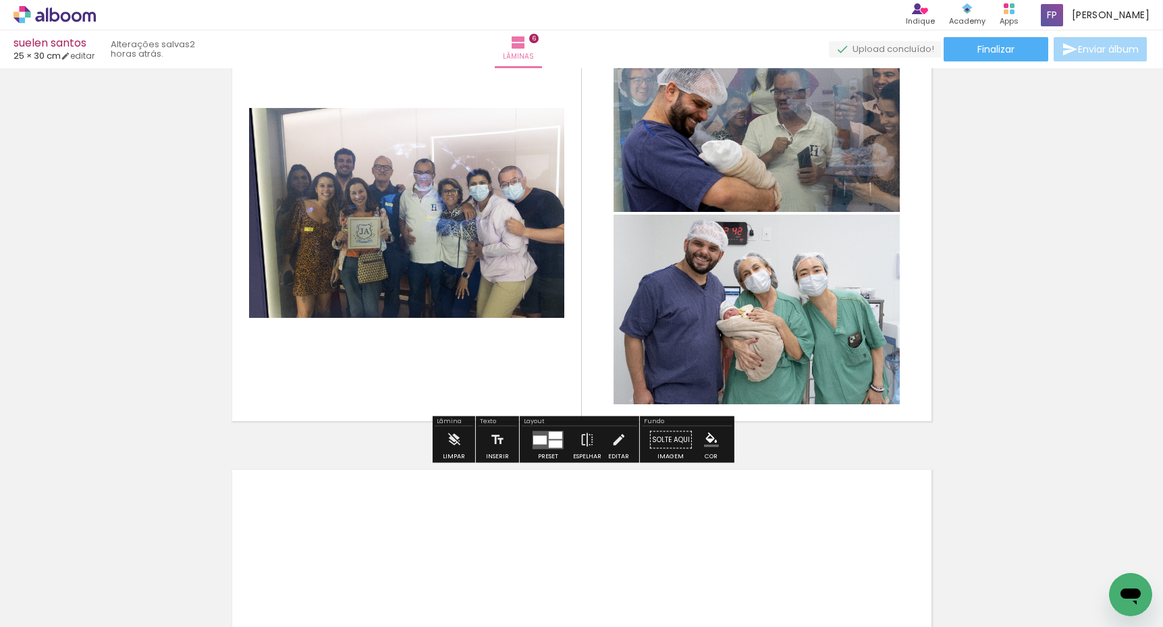
scroll to position [2431, 0]
click at [574, 447] on paper-button "Espelhar" at bounding box center [587, 444] width 35 height 34
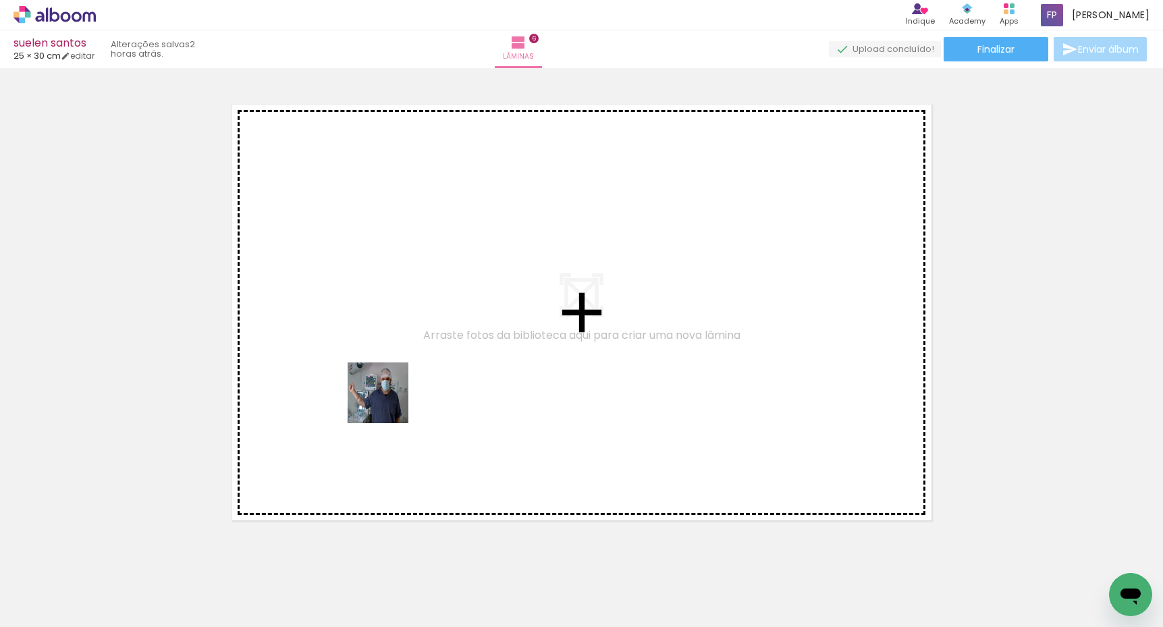
drag, startPoint x: 328, startPoint y: 555, endPoint x: 404, endPoint y: 384, distance: 187.0
click at [404, 384] on quentale-workspace at bounding box center [581, 313] width 1163 height 627
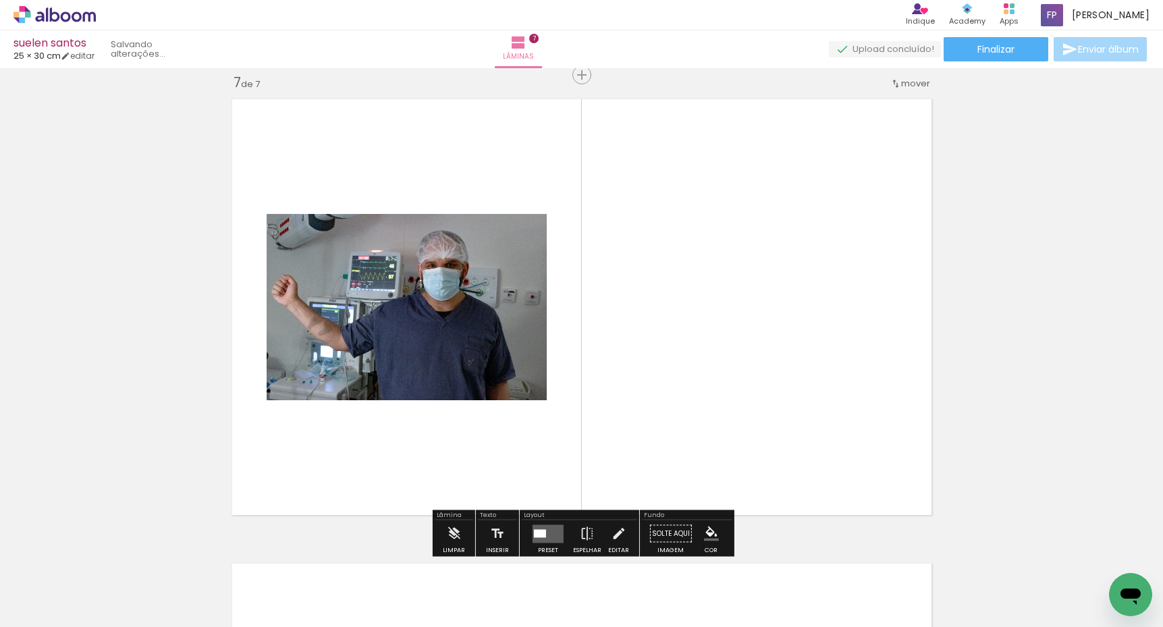
scroll to position [2803, 0]
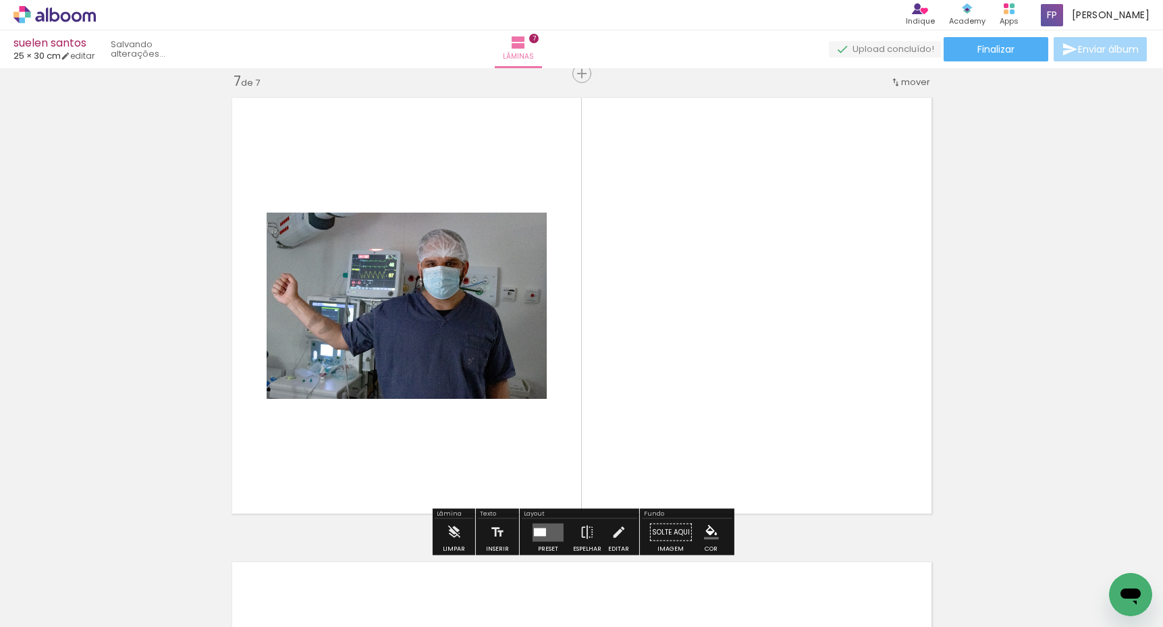
drag, startPoint x: 472, startPoint y: 582, endPoint x: 526, endPoint y: 391, distance: 198.5
click at [526, 391] on quentale-workspace at bounding box center [581, 313] width 1163 height 627
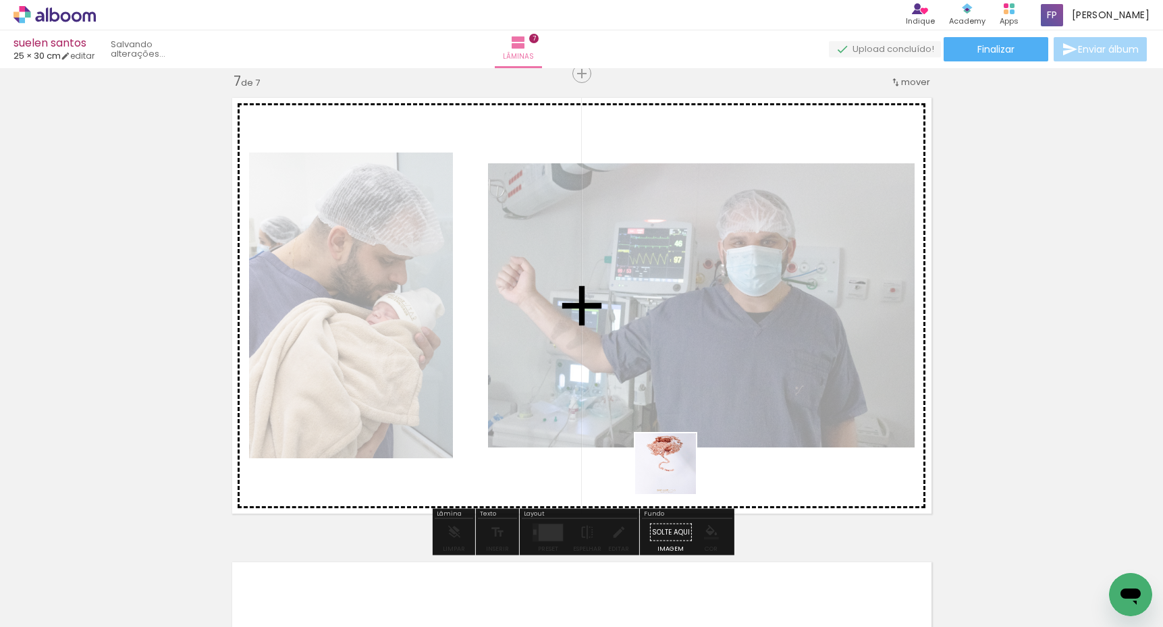
drag, startPoint x: 659, startPoint y: 505, endPoint x: 709, endPoint y: 404, distance: 112.6
click at [709, 404] on quentale-workspace at bounding box center [581, 313] width 1163 height 627
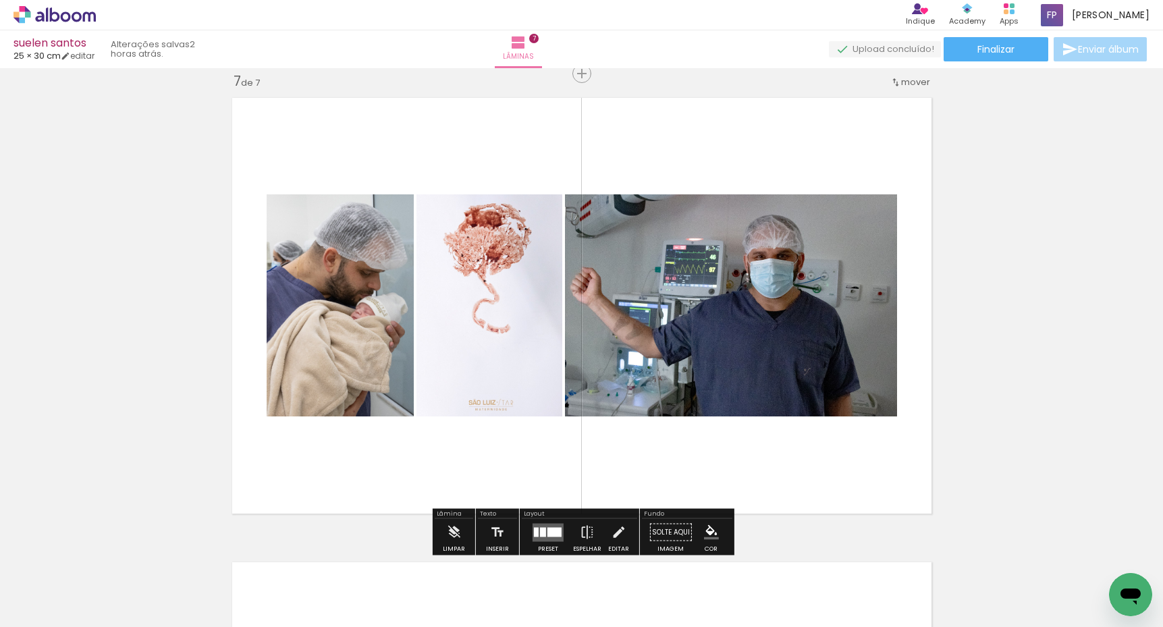
click at [547, 530] on div at bounding box center [554, 531] width 14 height 9
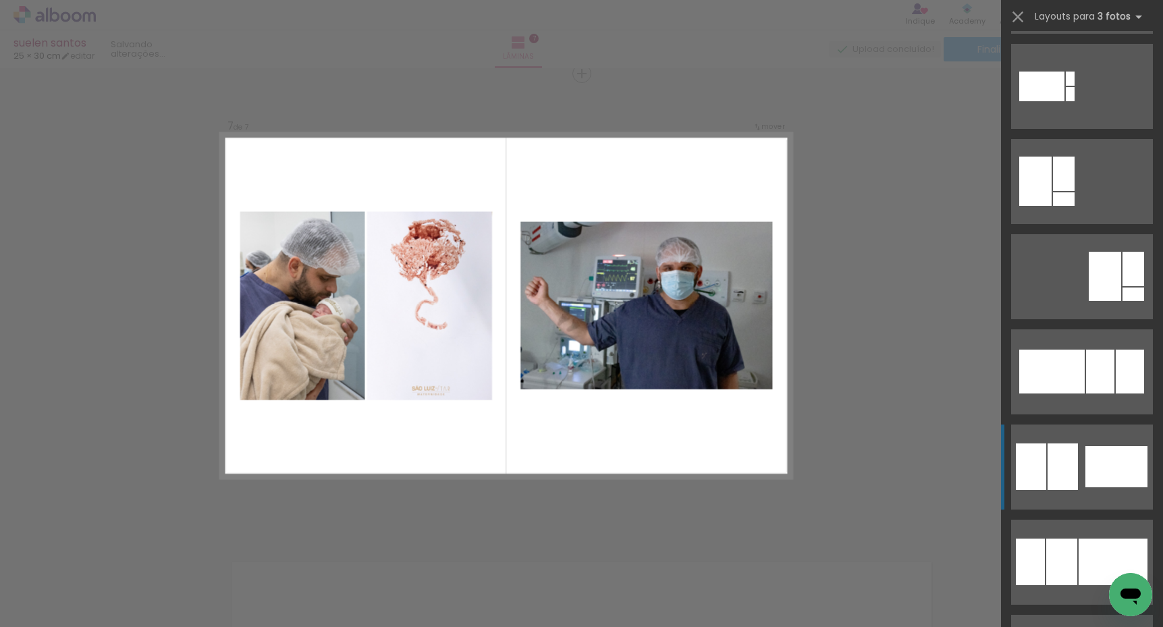
scroll to position [869, 0]
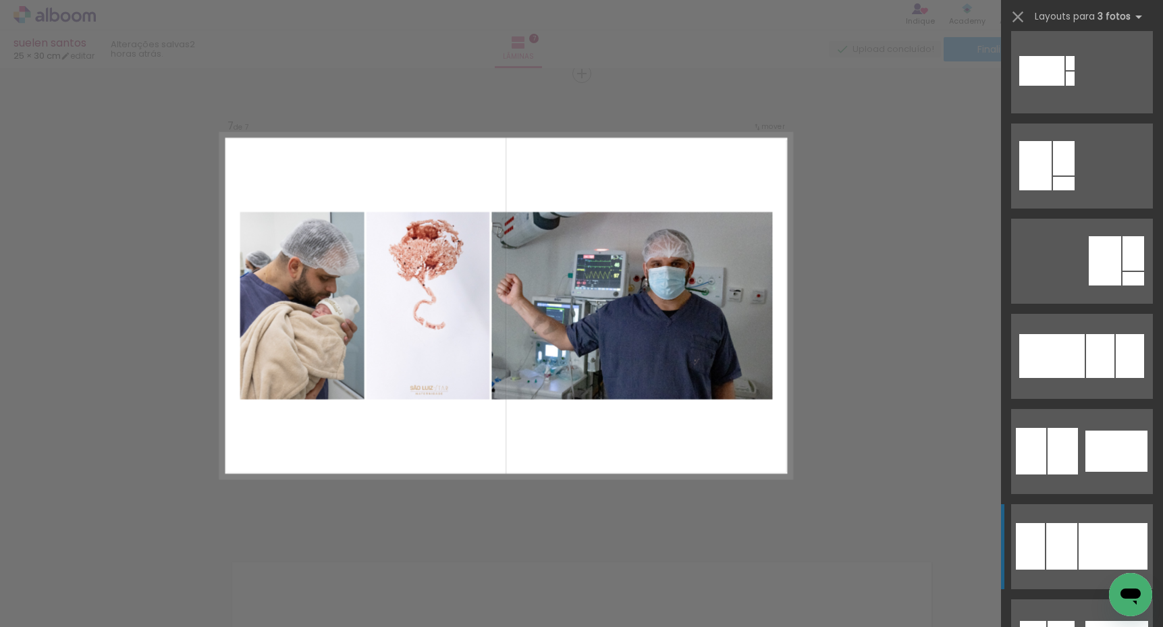
click at [1085, 528] on div at bounding box center [1112, 546] width 69 height 47
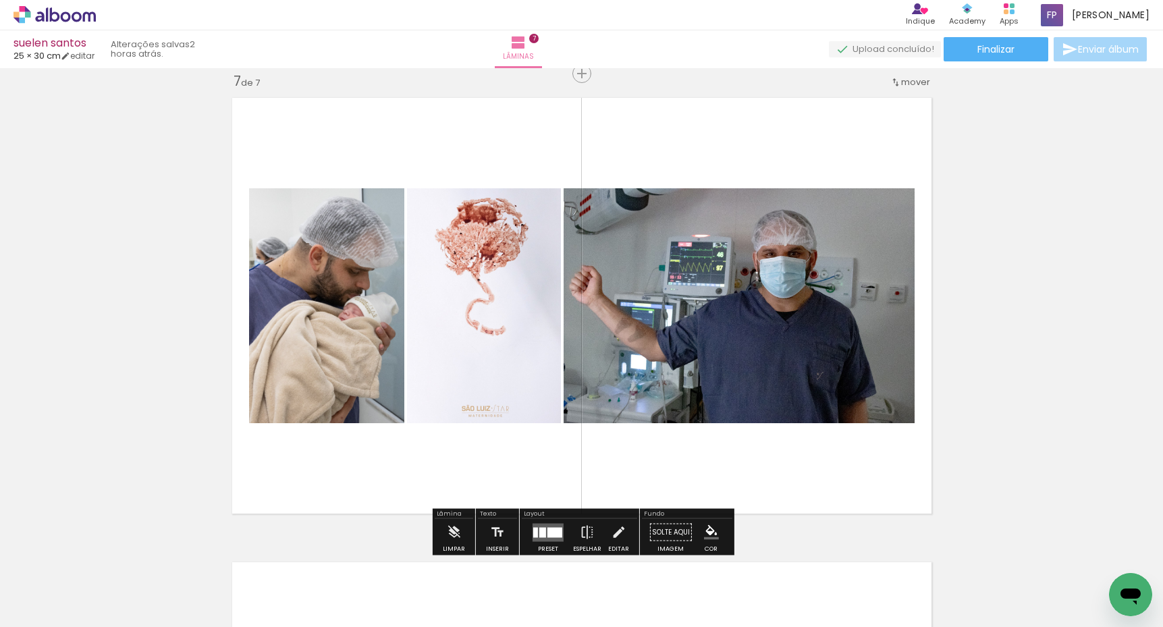
click at [553, 526] on quentale-layouter at bounding box center [547, 532] width 31 height 18
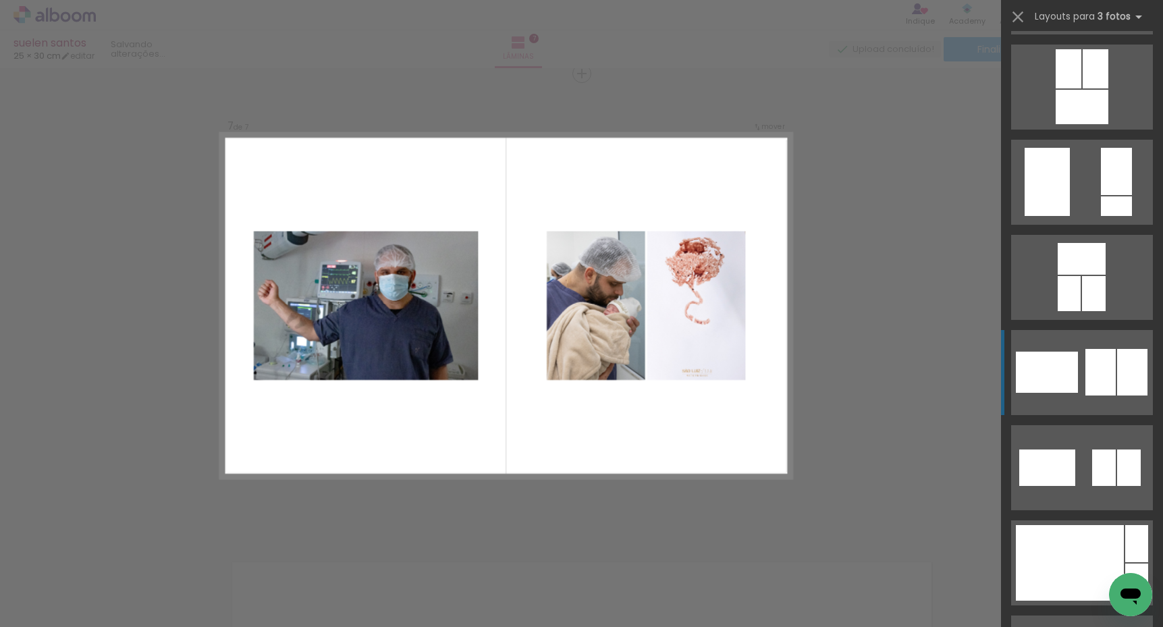
scroll to position [2197, 0]
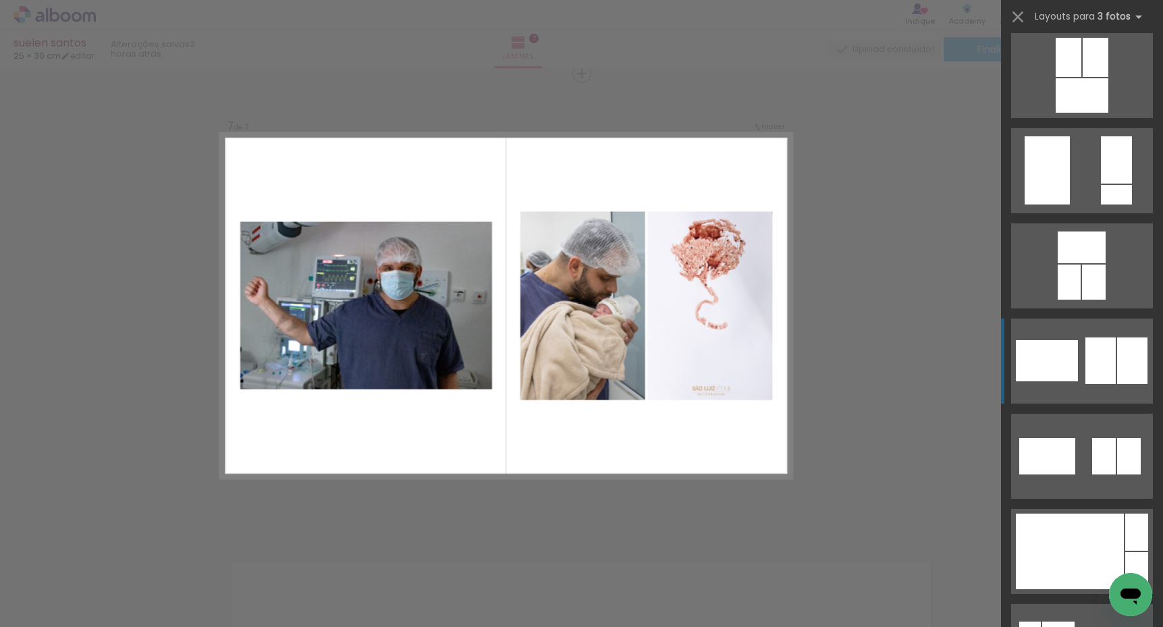
click at [1085, 352] on quentale-layouter at bounding box center [1082, 361] width 142 height 85
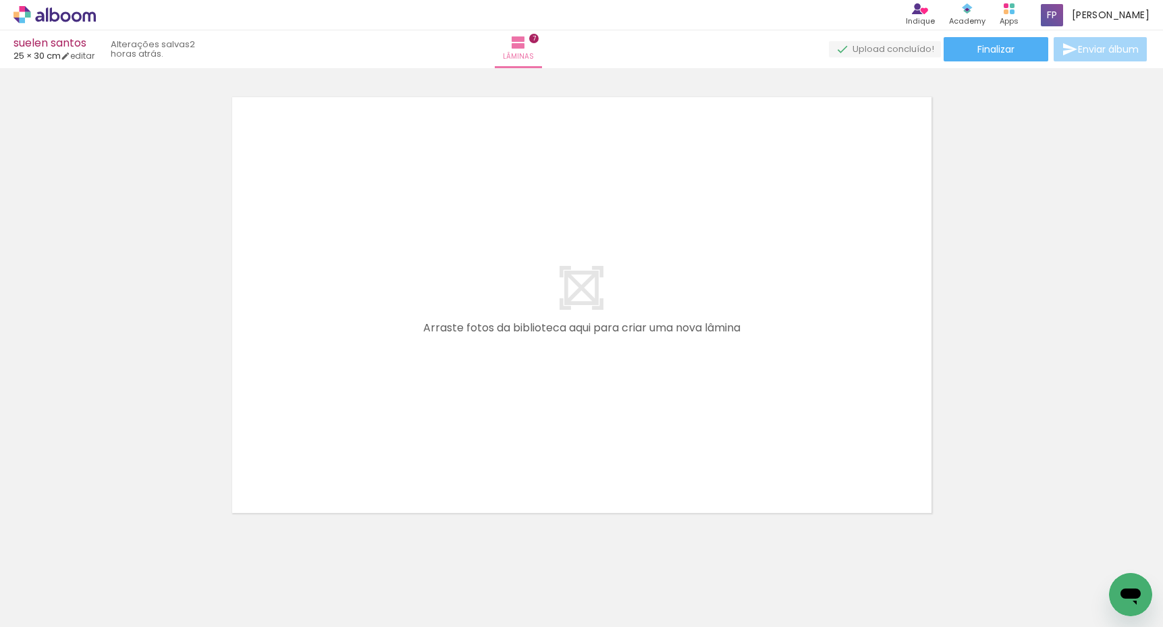
scroll to position [0, 1386]
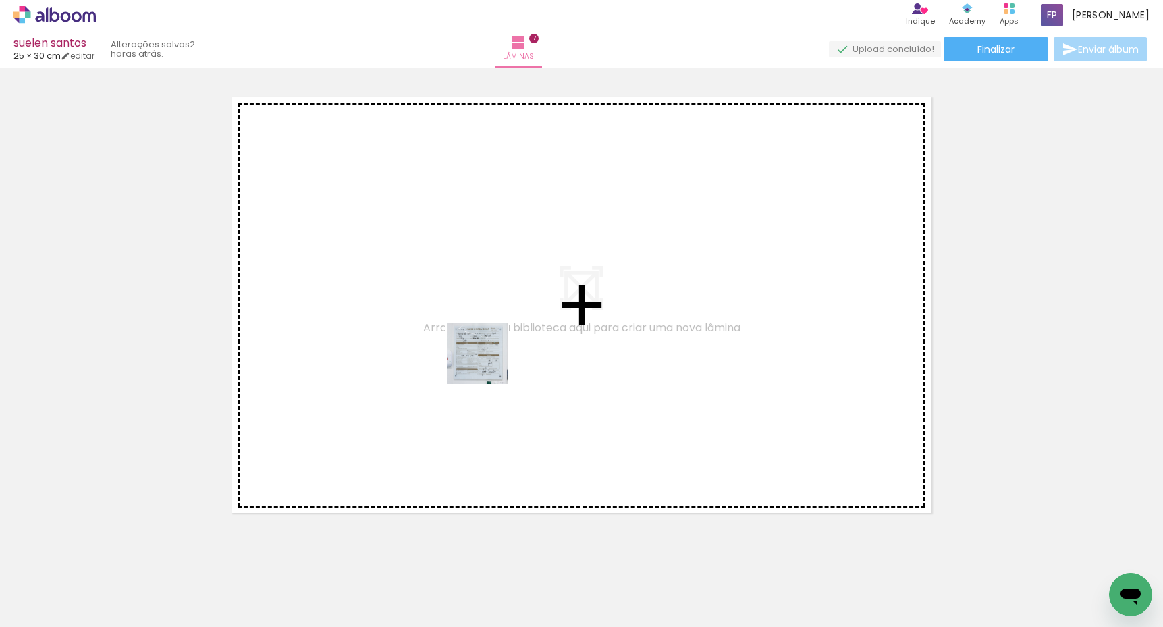
drag, startPoint x: 529, startPoint y: 446, endPoint x: 486, endPoint y: 351, distance: 104.5
click at [486, 351] on quentale-workspace at bounding box center [581, 313] width 1163 height 627
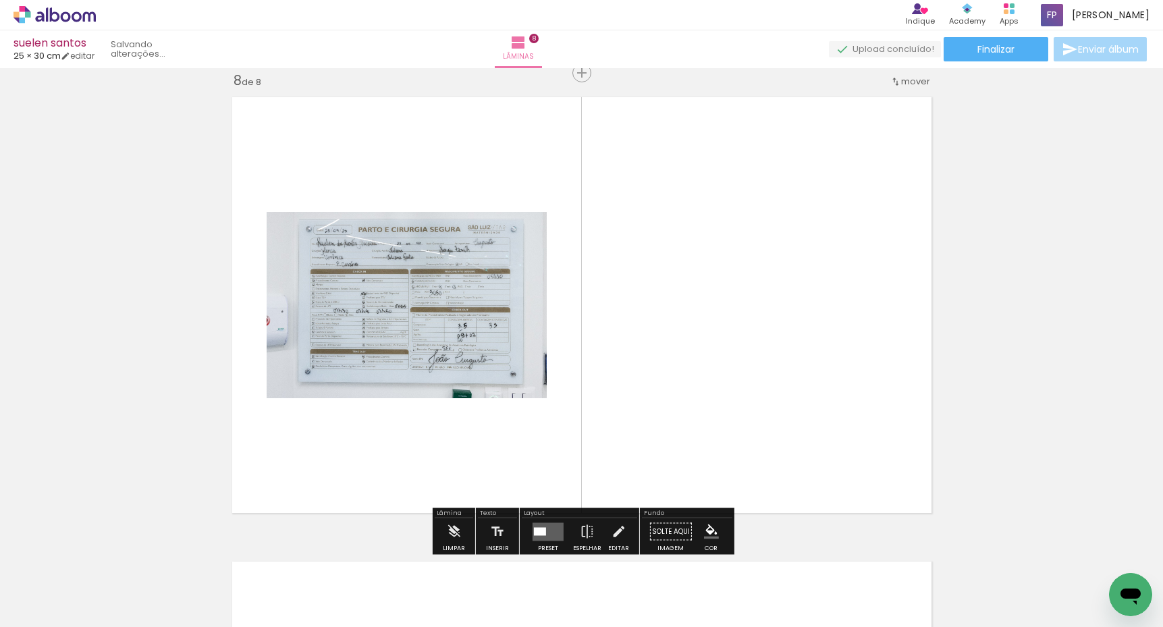
scroll to position [3267, 0]
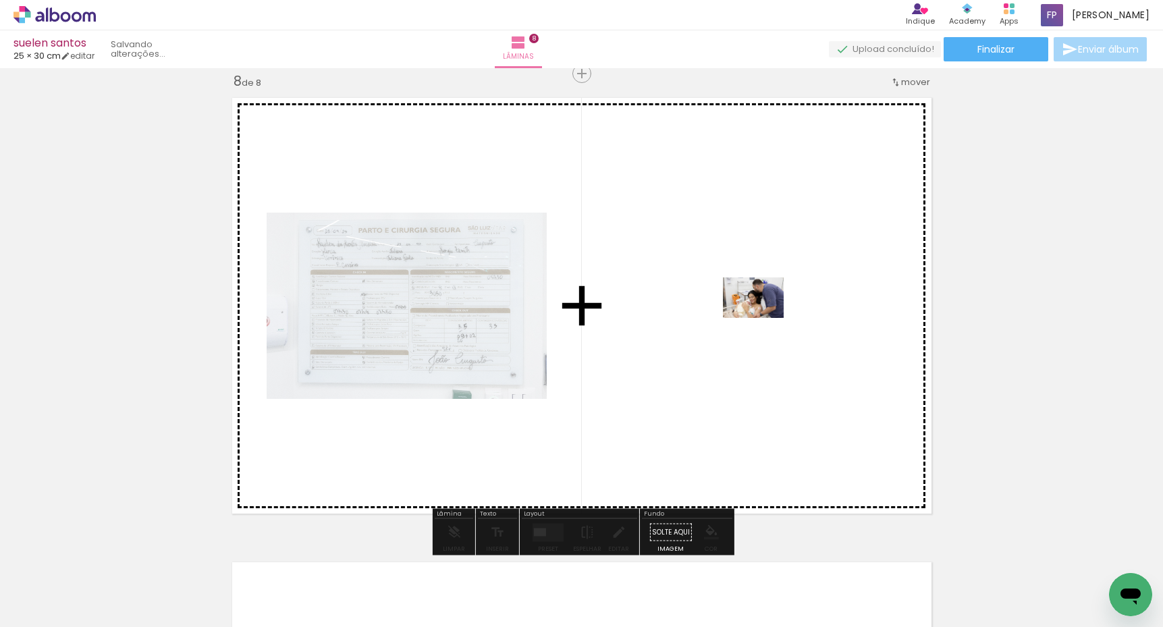
drag, startPoint x: 511, startPoint y: 583, endPoint x: 763, endPoint y: 318, distance: 366.1
click at [763, 318] on quentale-workspace at bounding box center [581, 313] width 1163 height 627
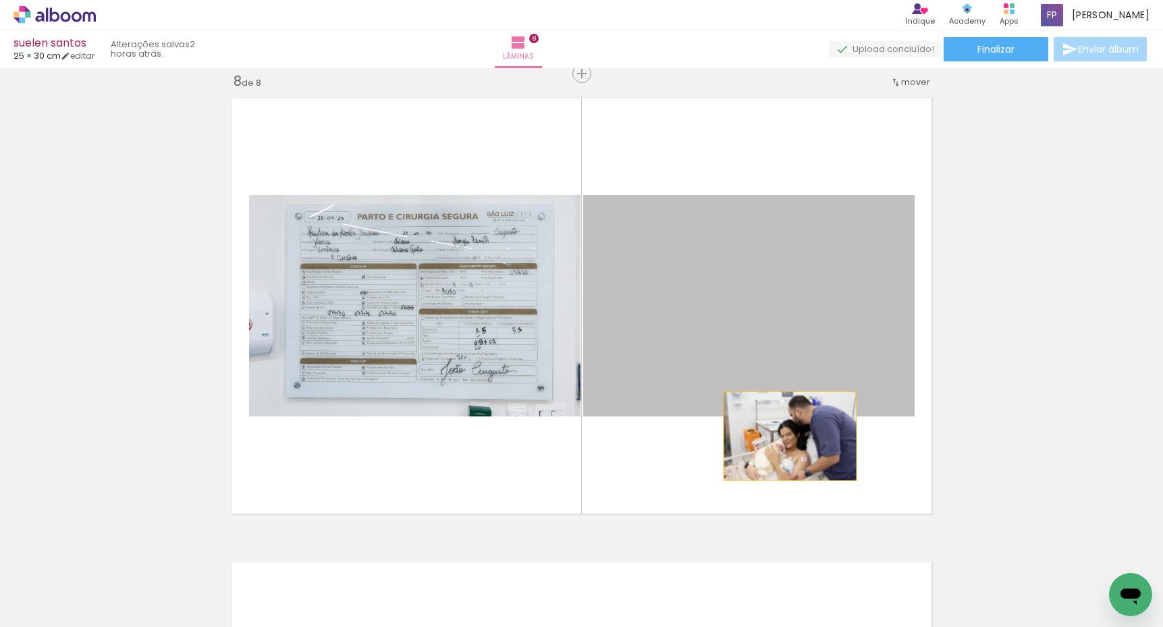
drag, startPoint x: 786, startPoint y: 357, endPoint x: 776, endPoint y: 584, distance: 227.6
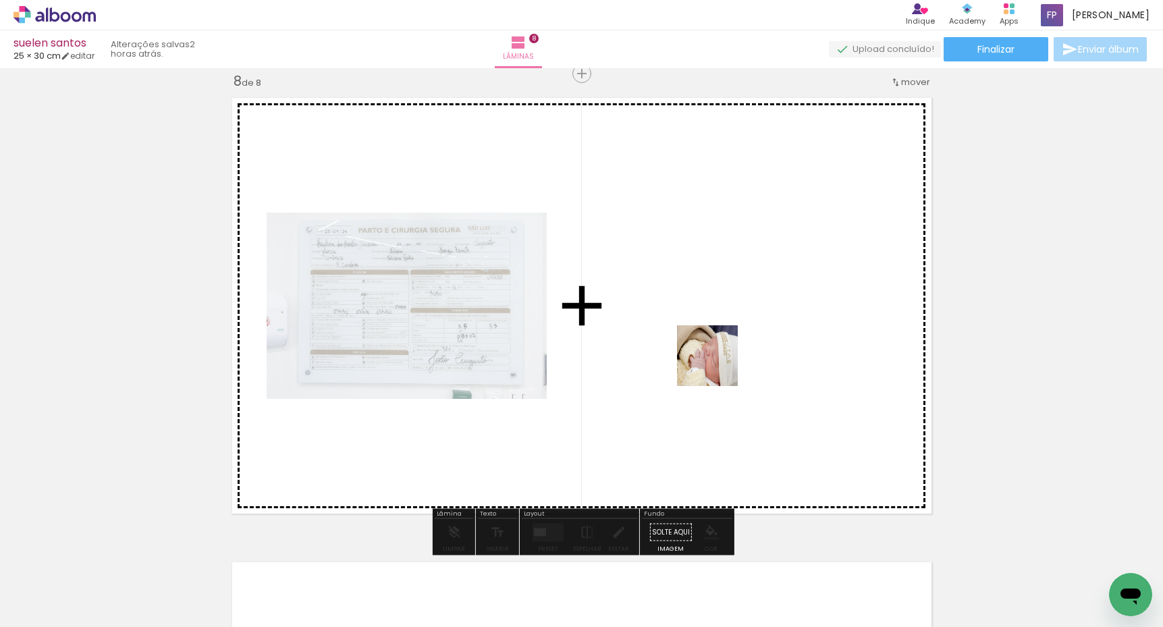
drag, startPoint x: 444, startPoint y: 567, endPoint x: 743, endPoint y: 335, distance: 378.5
click at [743, 335] on quentale-workspace at bounding box center [581, 313] width 1163 height 627
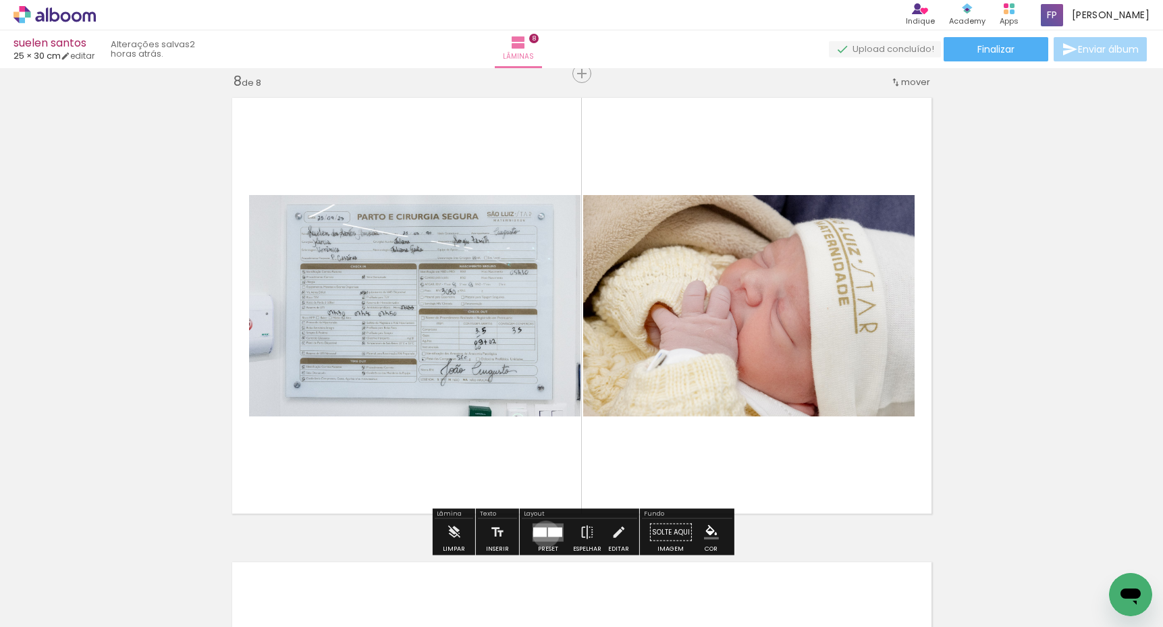
drag, startPoint x: 543, startPoint y: 534, endPoint x: 551, endPoint y: 528, distance: 10.3
click at [543, 534] on div at bounding box center [539, 531] width 13 height 9
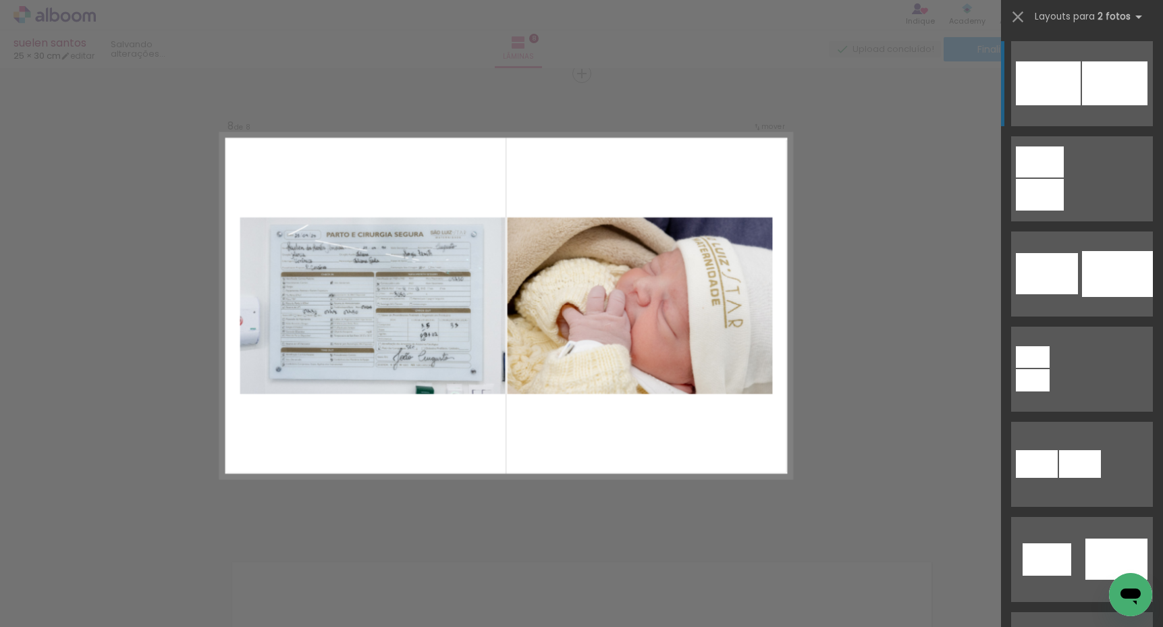
click at [1080, 100] on quentale-layouter at bounding box center [1082, 83] width 142 height 85
click at [1076, 95] on div at bounding box center [1048, 83] width 65 height 44
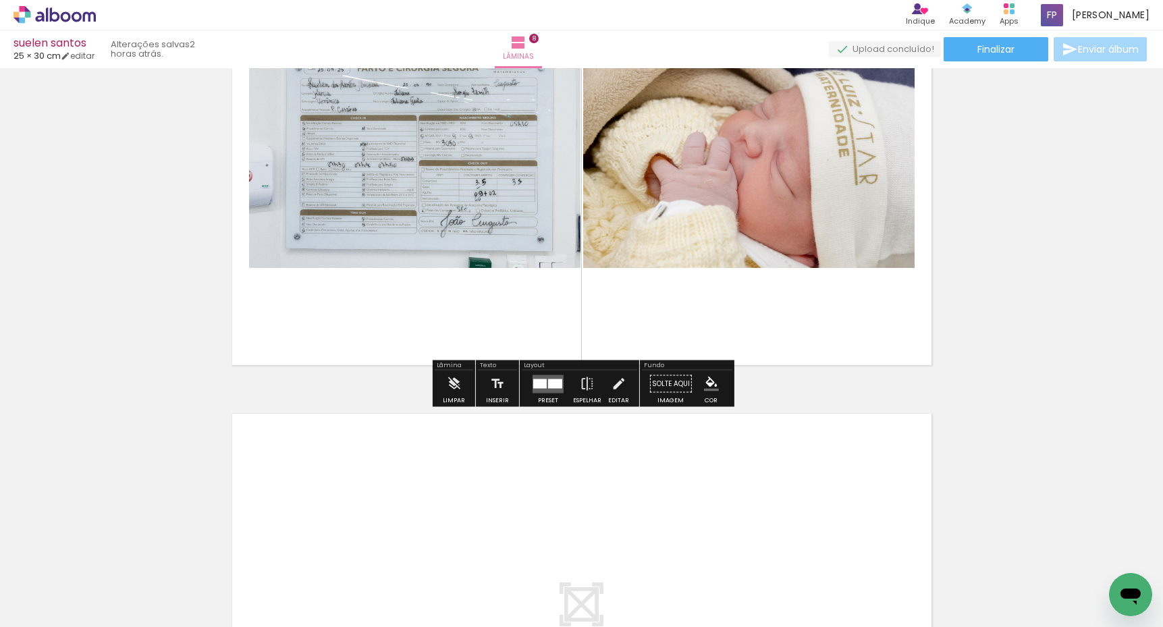
scroll to position [3416, 0]
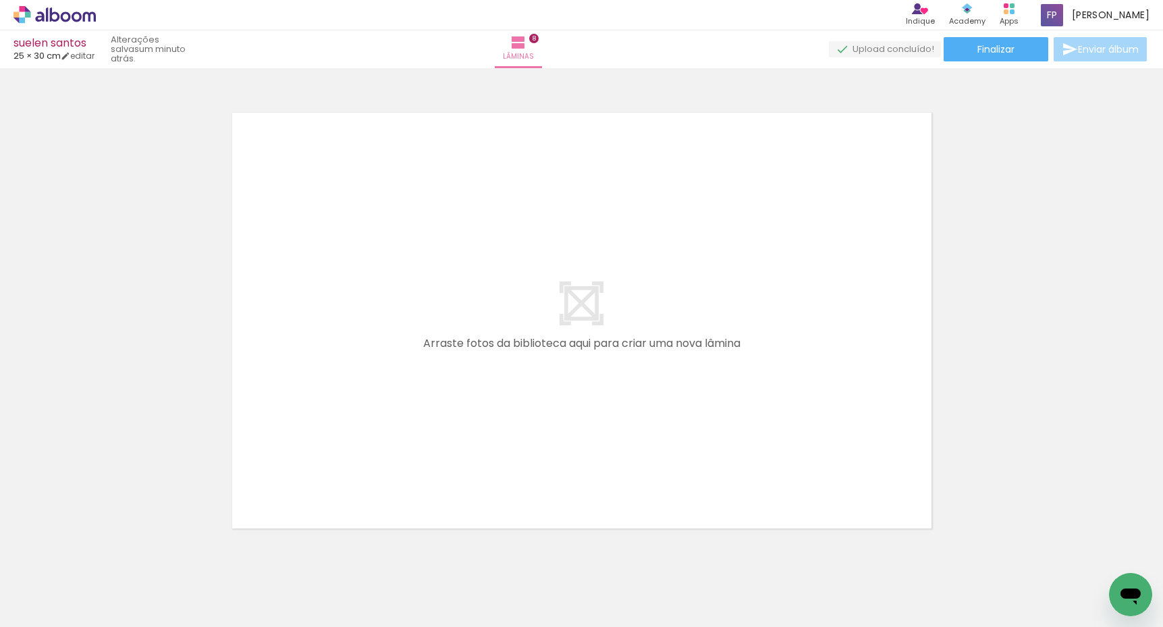
scroll to position [3741, 0]
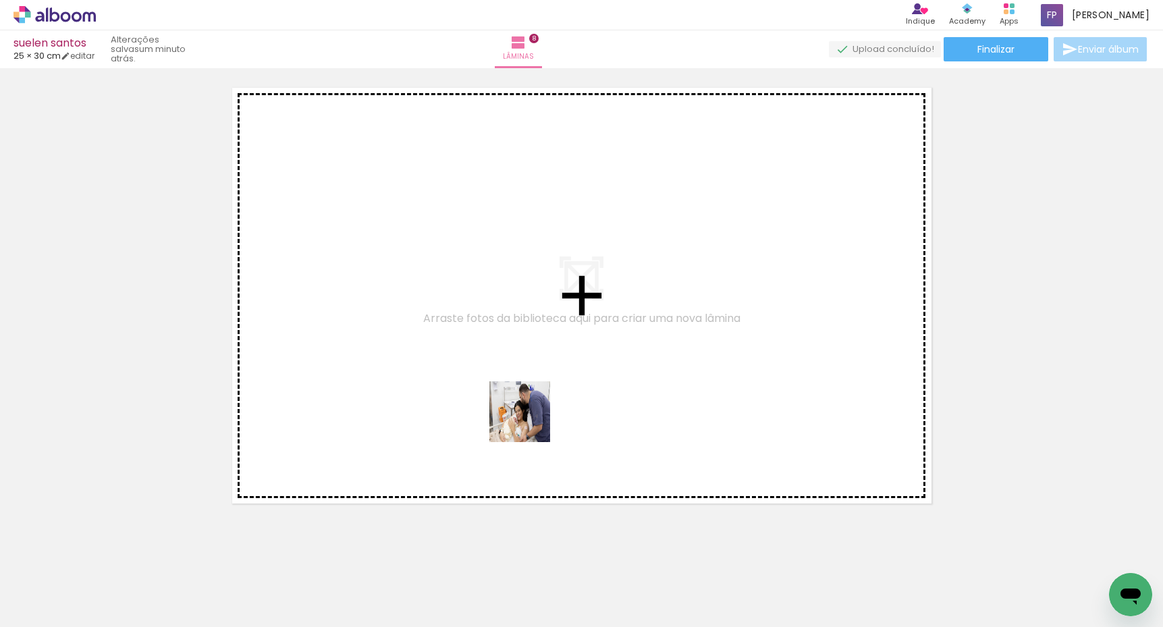
drag, startPoint x: 499, startPoint y: 578, endPoint x: 533, endPoint y: 404, distance: 177.4
click at [533, 404] on quentale-workspace at bounding box center [581, 313] width 1163 height 627
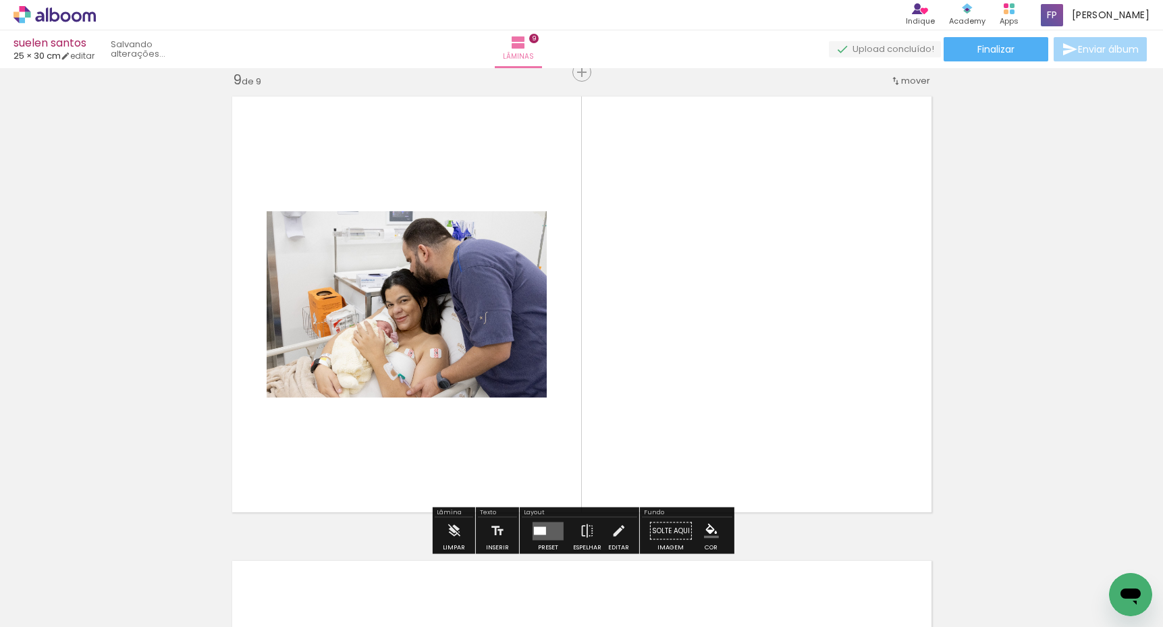
scroll to position [3731, 0]
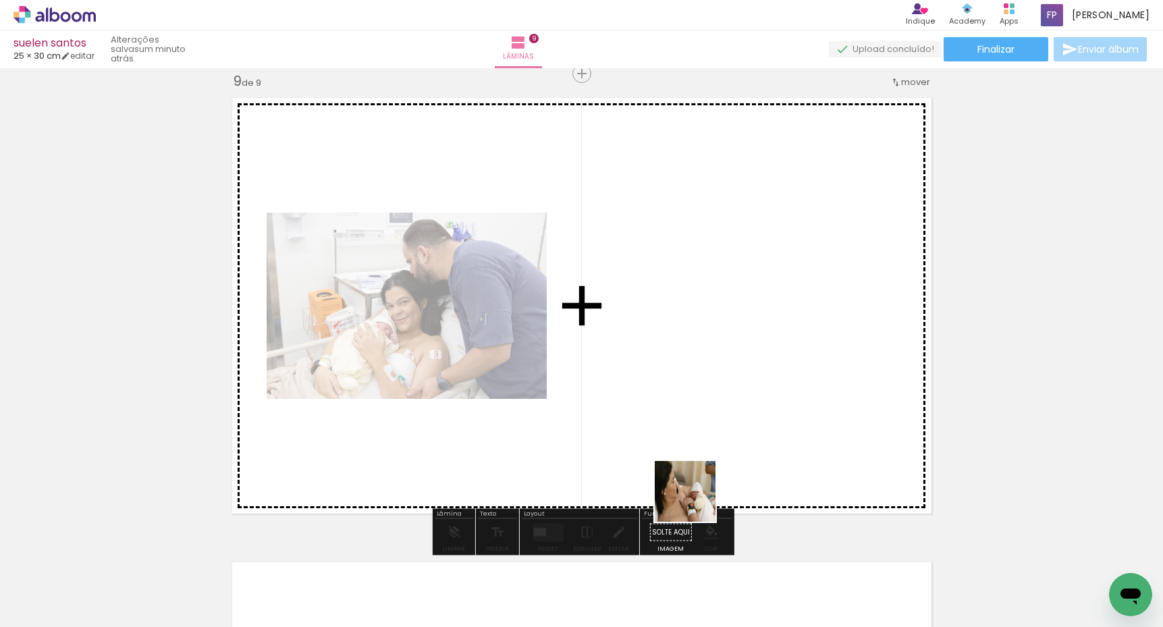
drag, startPoint x: 681, startPoint y: 549, endPoint x: 714, endPoint y: 447, distance: 106.5
click at [714, 447] on quentale-workspace at bounding box center [581, 313] width 1163 height 627
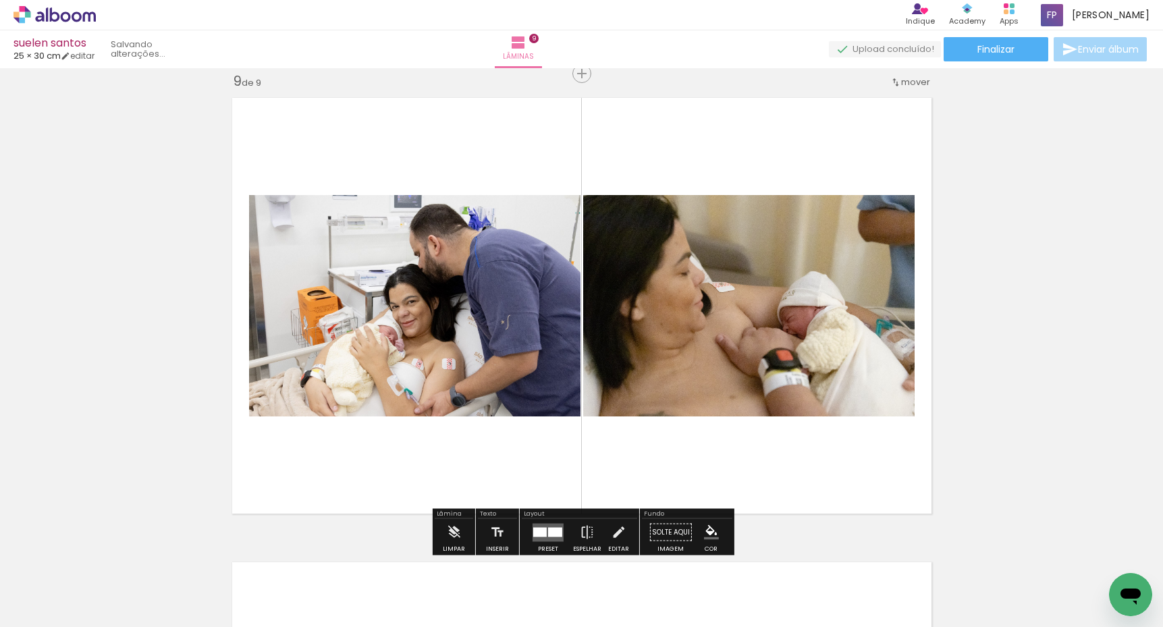
drag, startPoint x: 744, startPoint y: 539, endPoint x: 756, endPoint y: 483, distance: 57.3
click at [756, 483] on quentale-workspace at bounding box center [581, 313] width 1163 height 627
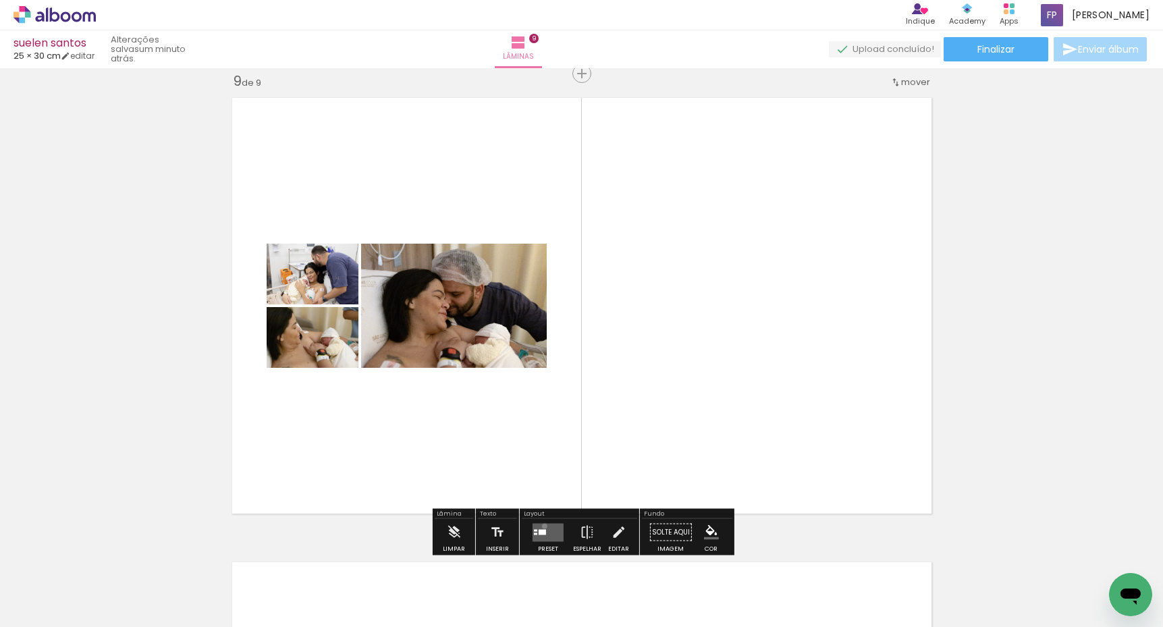
click at [541, 526] on quentale-layouter at bounding box center [547, 532] width 31 height 18
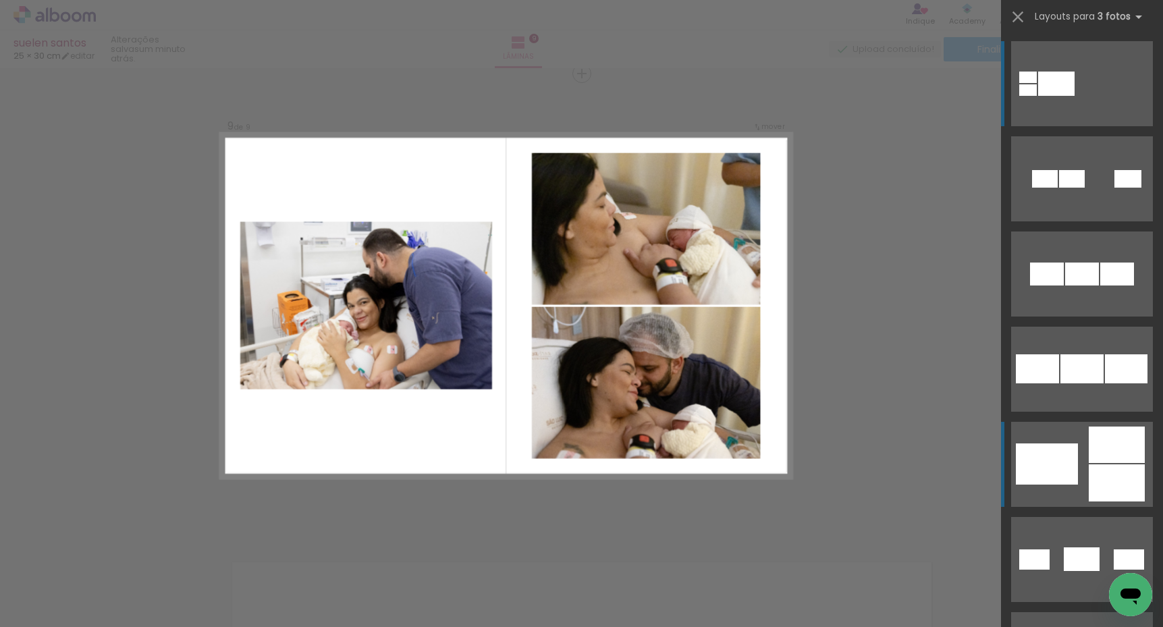
click at [1091, 476] on div at bounding box center [1117, 482] width 56 height 37
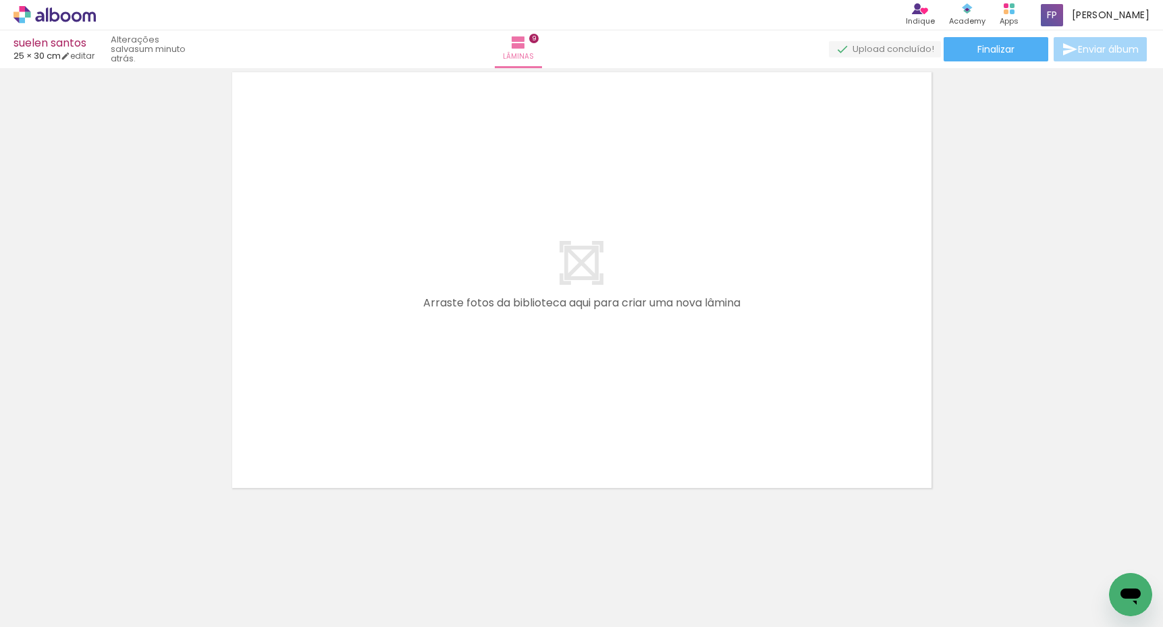
scroll to position [0, 1686]
drag, startPoint x: 502, startPoint y: 581, endPoint x: 524, endPoint y: 327, distance: 254.7
click at [524, 327] on quentale-workspace at bounding box center [581, 313] width 1163 height 627
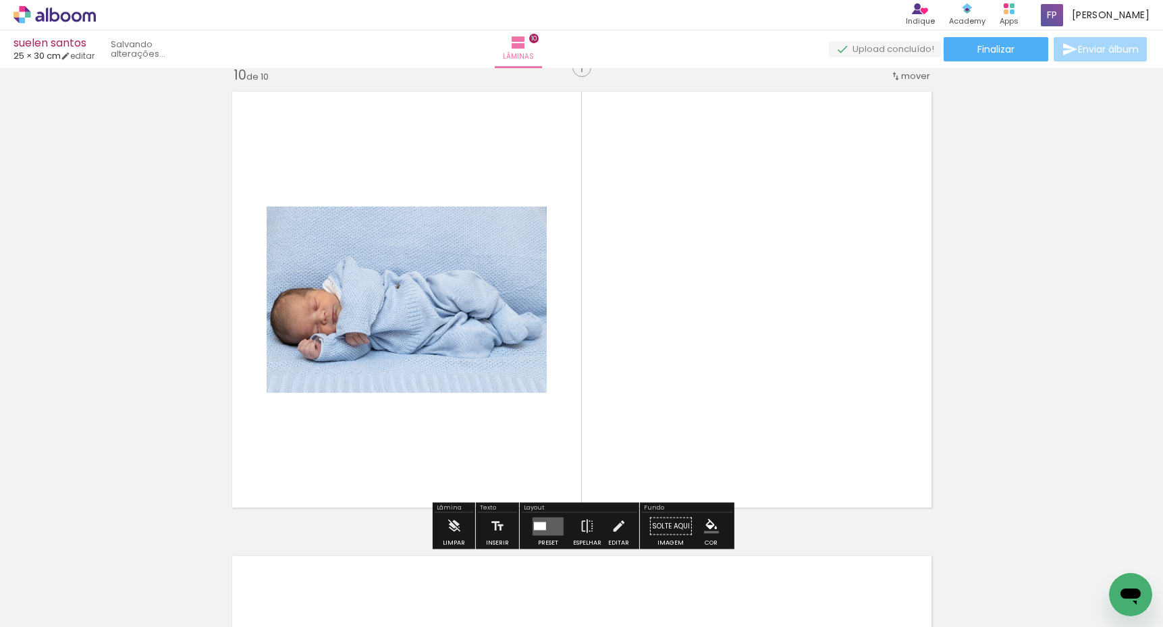
scroll to position [4196, 0]
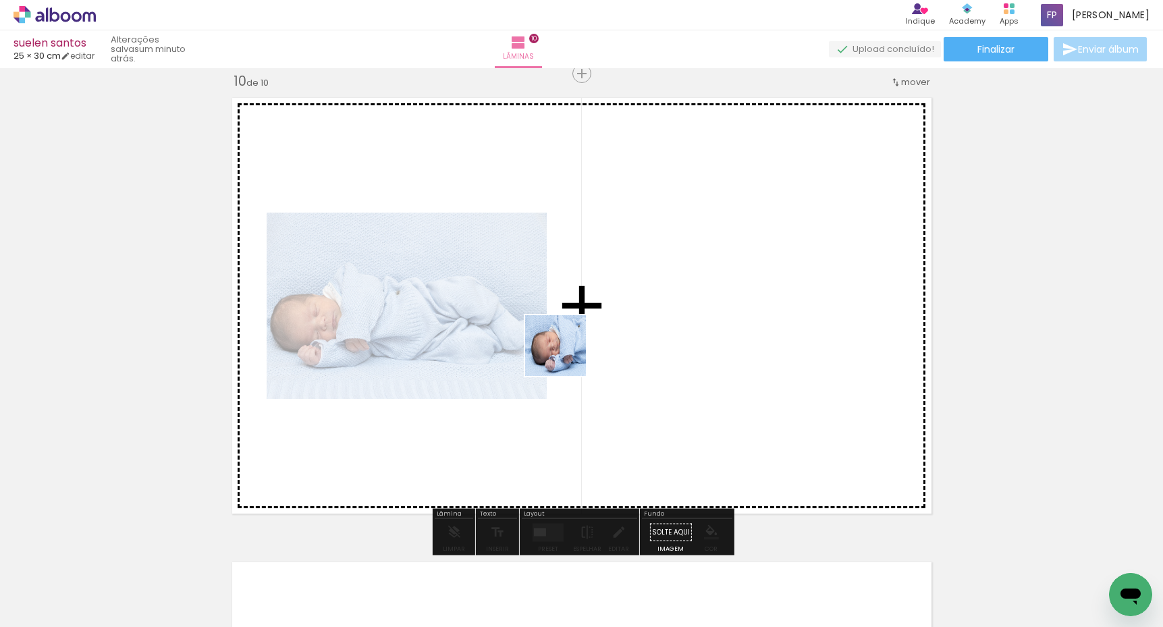
drag, startPoint x: 582, startPoint y: 592, endPoint x: 574, endPoint y: 329, distance: 263.3
click at [565, 348] on quentale-workspace at bounding box center [581, 313] width 1163 height 627
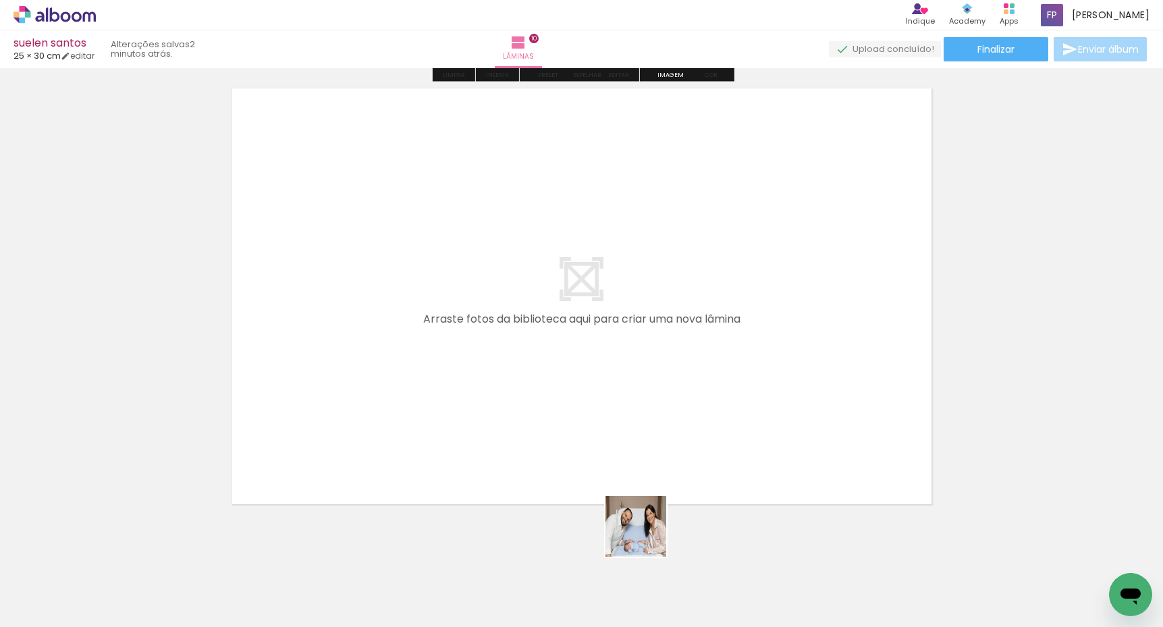
drag, startPoint x: 651, startPoint y: 572, endPoint x: 609, endPoint y: 334, distance: 241.2
click at [609, 334] on quentale-workspace at bounding box center [581, 313] width 1163 height 627
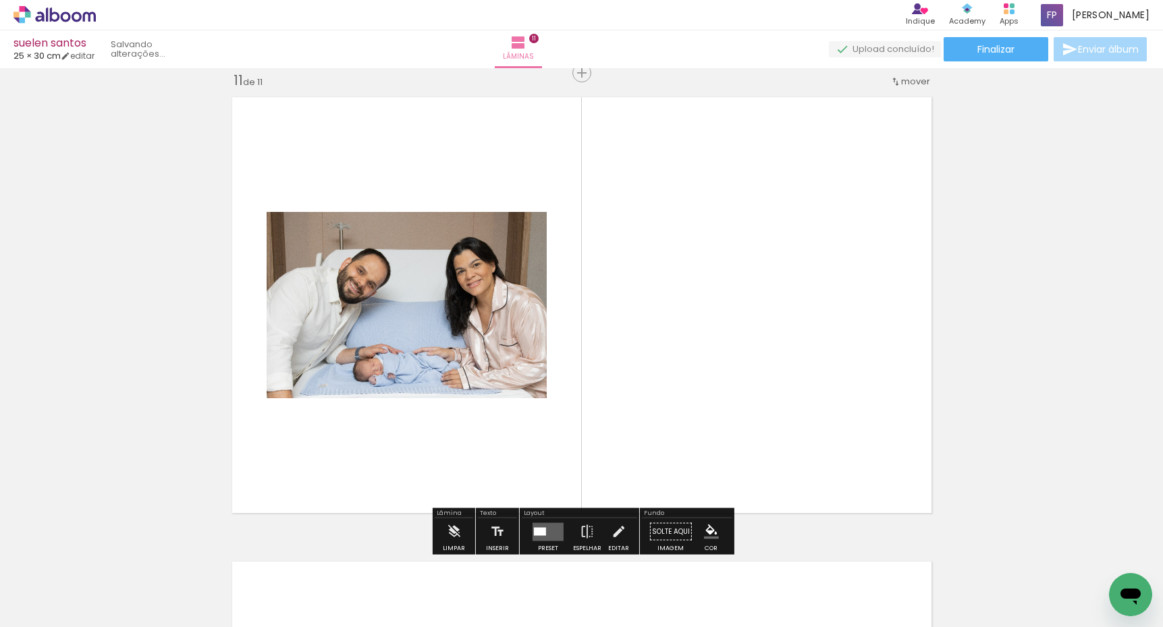
scroll to position [4660, 0]
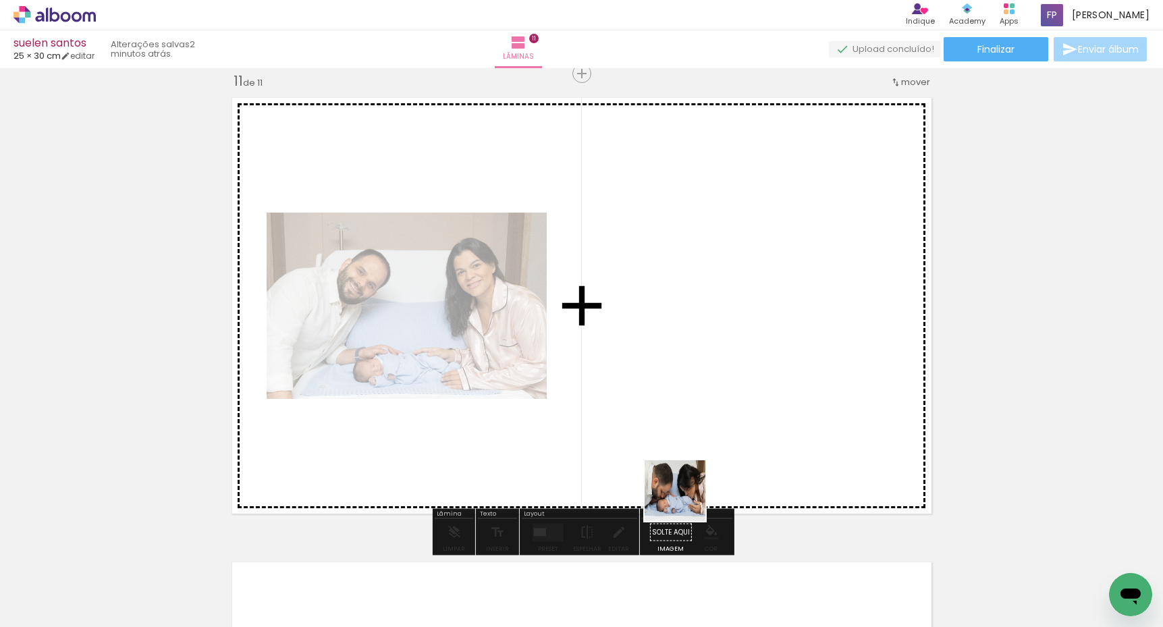
drag, startPoint x: 709, startPoint y: 550, endPoint x: 649, endPoint y: 381, distance: 179.7
click at [649, 381] on quentale-workspace at bounding box center [581, 313] width 1163 height 627
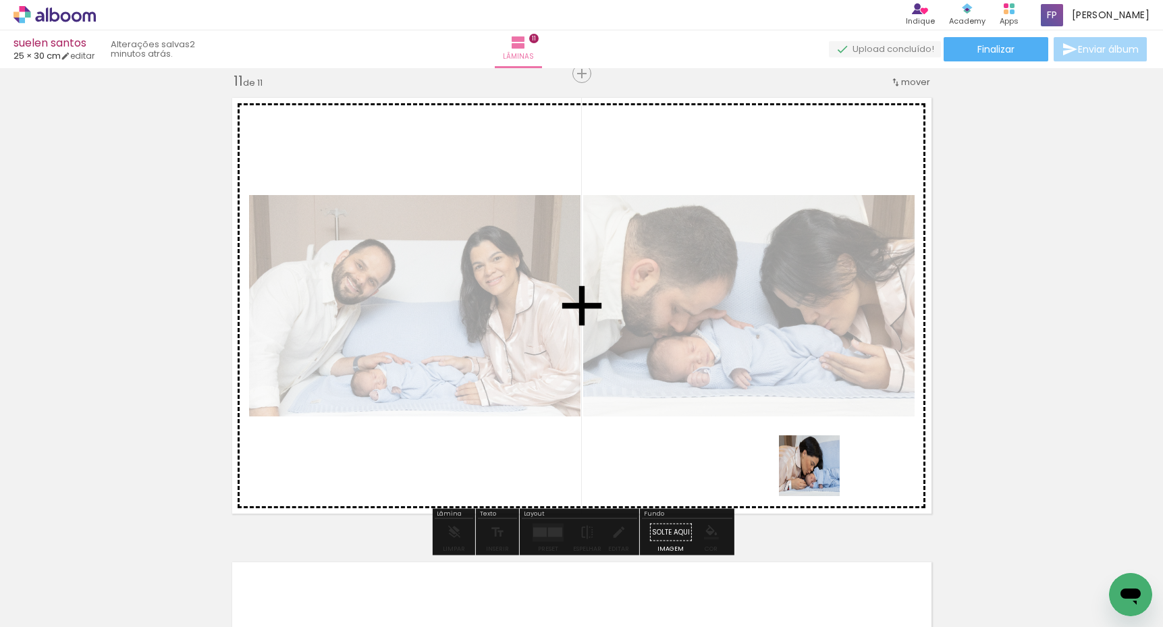
drag, startPoint x: 815, startPoint y: 537, endPoint x: 825, endPoint y: 430, distance: 107.2
click at [825, 430] on quentale-workspace at bounding box center [581, 313] width 1163 height 627
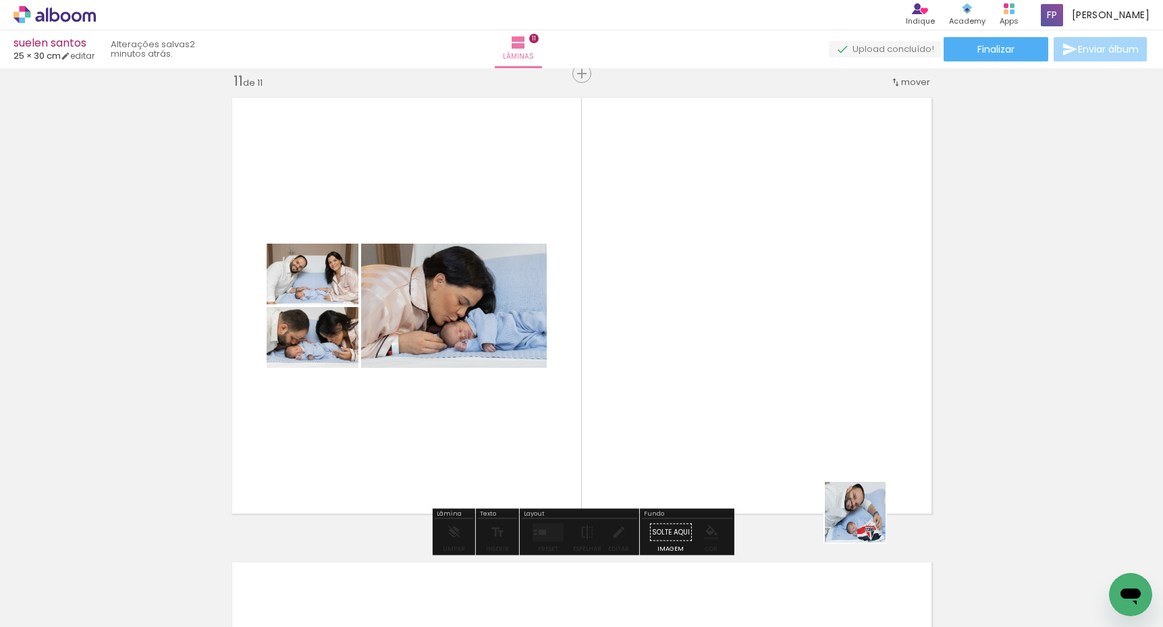
drag, startPoint x: 877, startPoint y: 578, endPoint x: 867, endPoint y: 388, distance: 190.6
click at [867, 388] on quentale-workspace at bounding box center [581, 313] width 1163 height 627
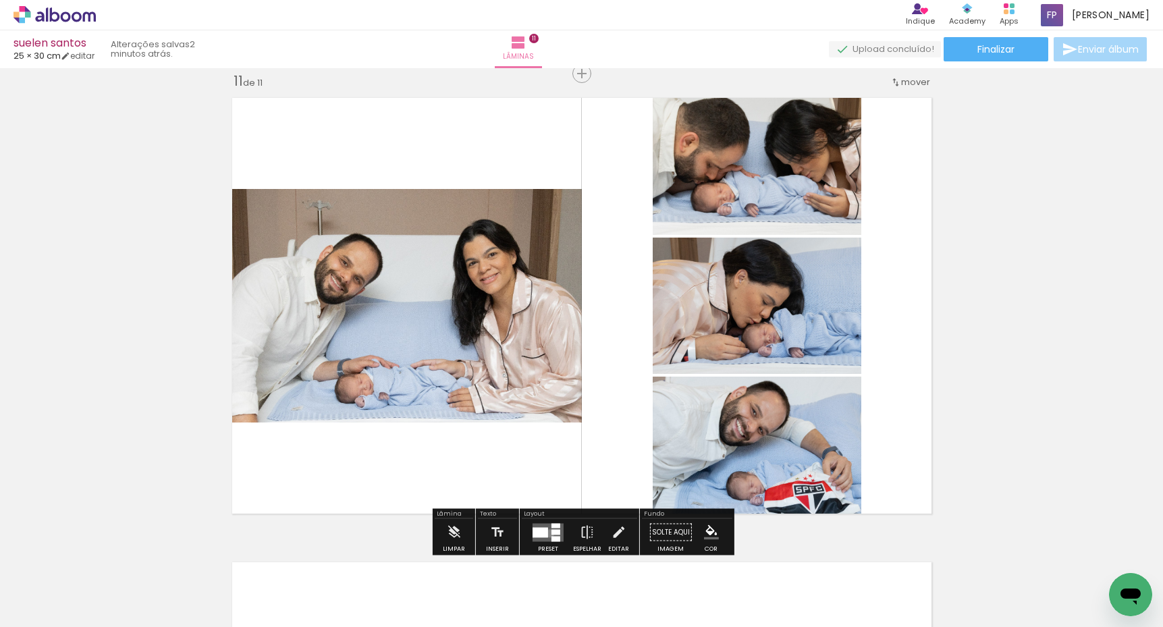
drag, startPoint x: 547, startPoint y: 533, endPoint x: 565, endPoint y: 516, distance: 25.3
click at [547, 533] on quentale-layouter at bounding box center [547, 532] width 31 height 18
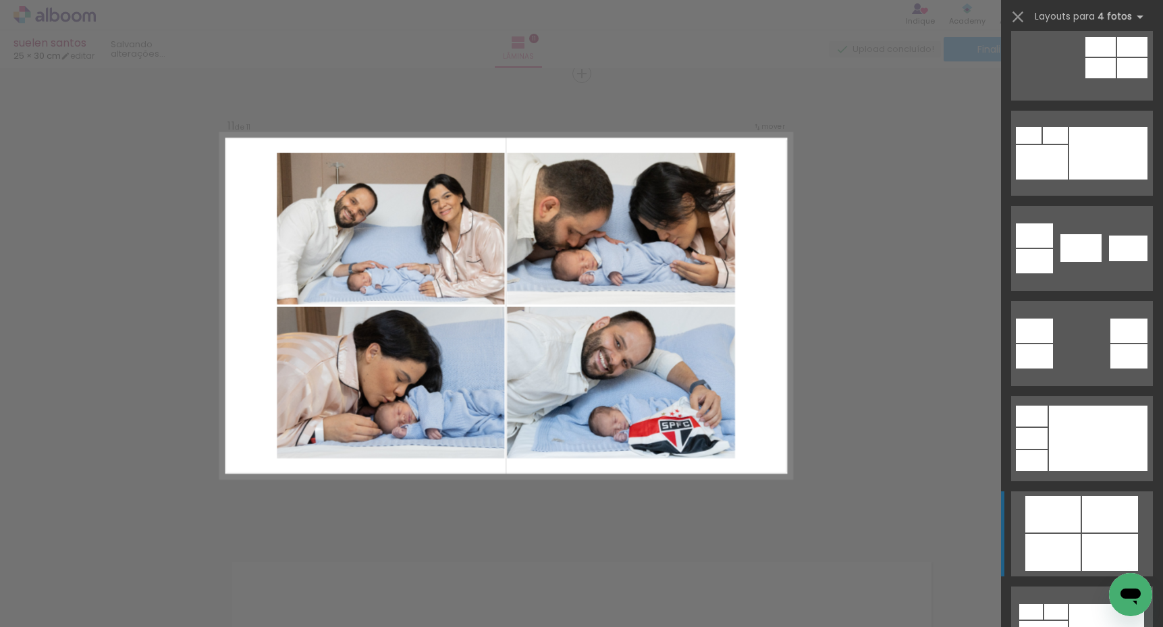
scroll to position [490, 0]
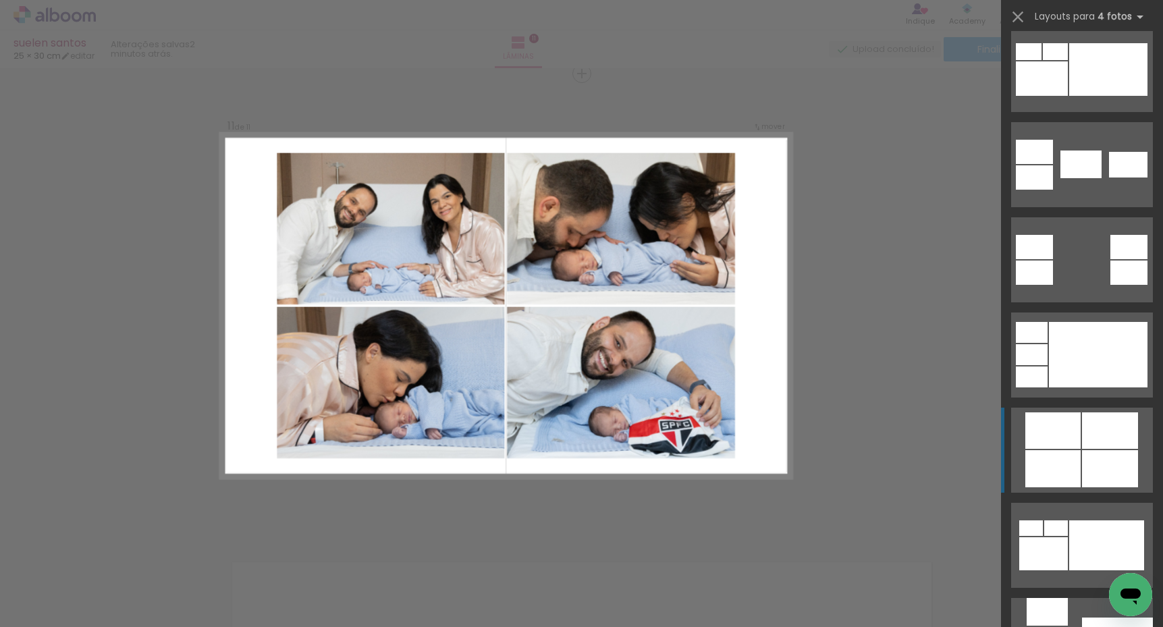
click at [1086, 460] on div at bounding box center [1110, 468] width 56 height 37
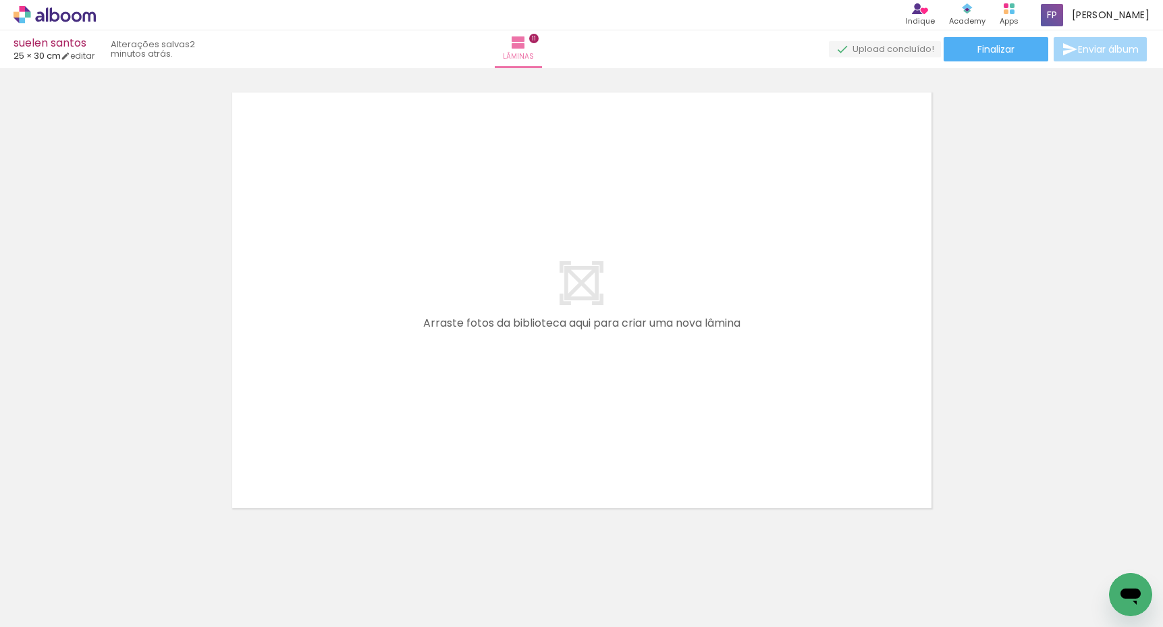
scroll to position [0, 2255]
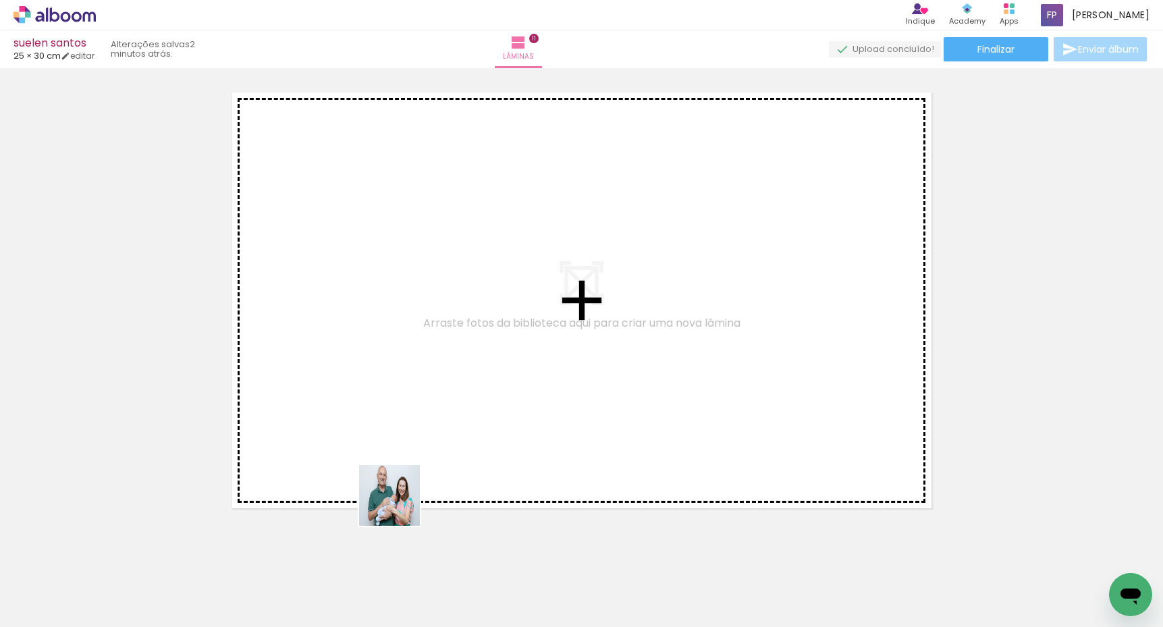
drag, startPoint x: 376, startPoint y: 585, endPoint x: 410, endPoint y: 368, distance: 219.2
click at [410, 368] on quentale-workspace at bounding box center [581, 313] width 1163 height 627
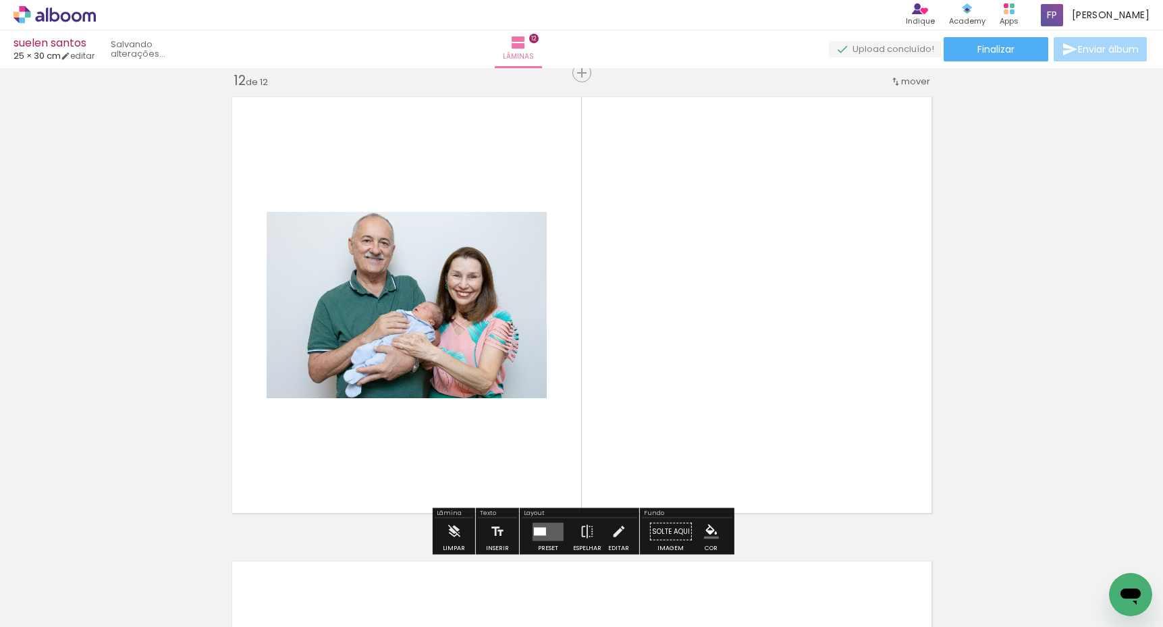
scroll to position [5124, 0]
drag, startPoint x: 467, startPoint y: 593, endPoint x: 496, endPoint y: 404, distance: 191.2
click at [496, 404] on quentale-workspace at bounding box center [581, 313] width 1163 height 627
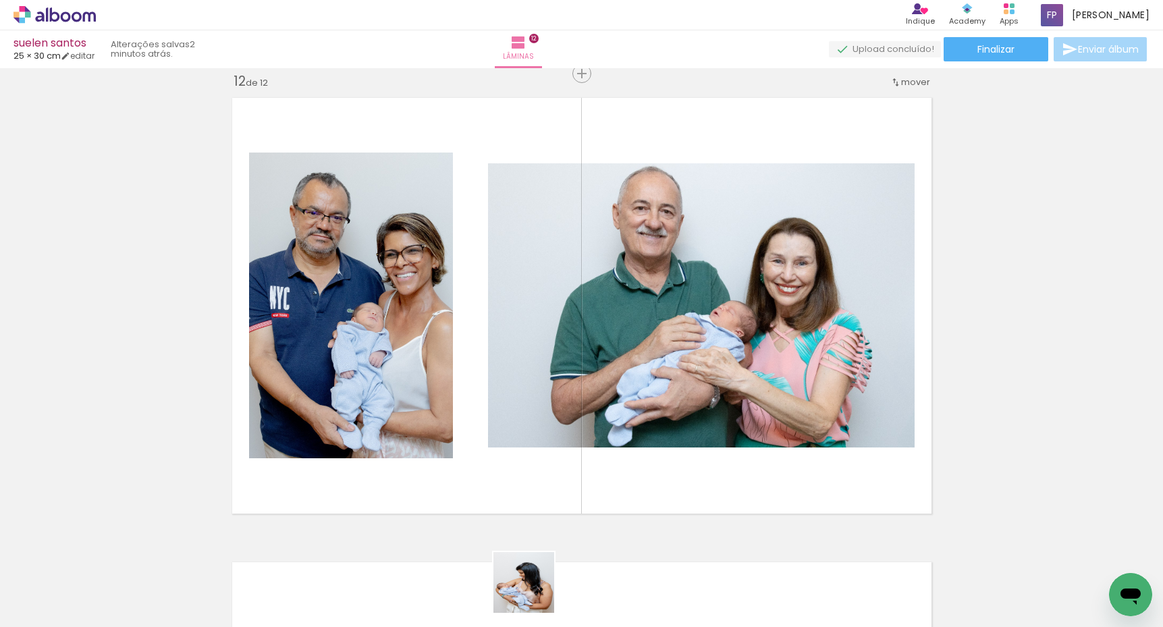
drag, startPoint x: 534, startPoint y: 596, endPoint x: 570, endPoint y: 428, distance: 171.9
click at [570, 428] on quentale-workspace at bounding box center [581, 313] width 1163 height 627
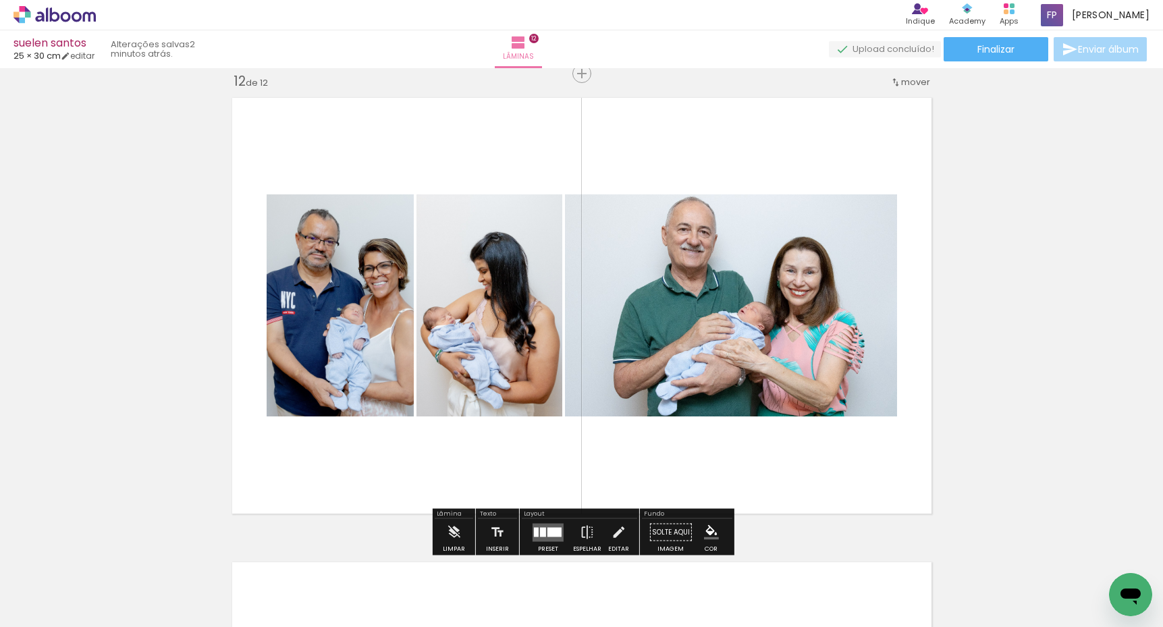
drag, startPoint x: 678, startPoint y: 584, endPoint x: 715, endPoint y: 433, distance: 156.3
click at [715, 433] on quentale-workspace at bounding box center [581, 313] width 1163 height 627
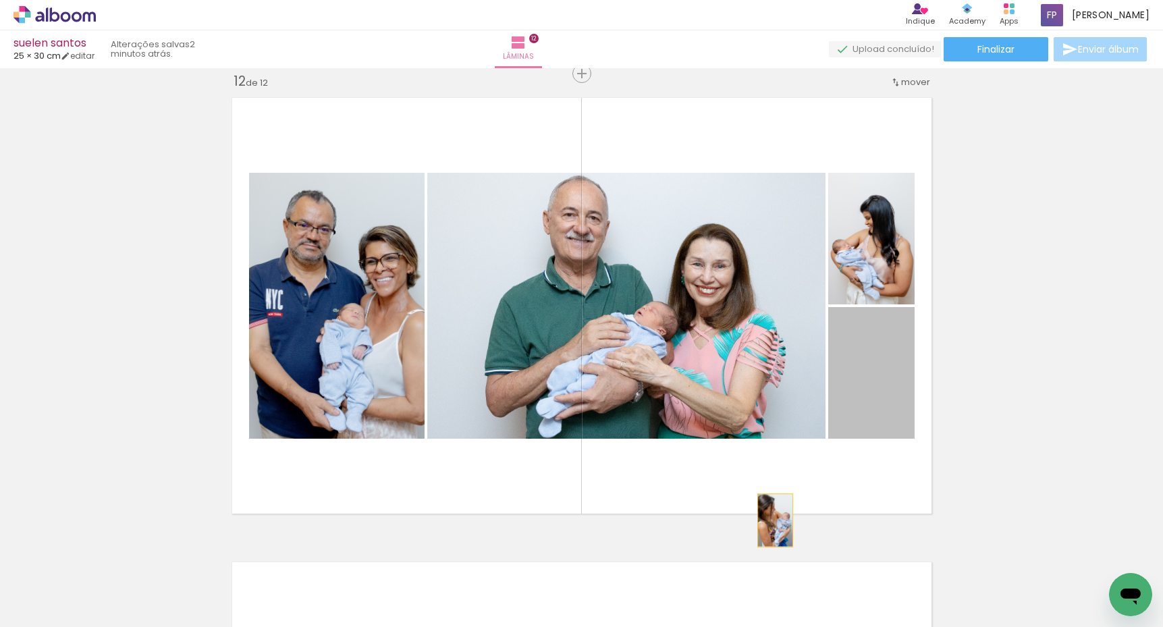
drag, startPoint x: 875, startPoint y: 386, endPoint x: 707, endPoint y: 602, distance: 274.1
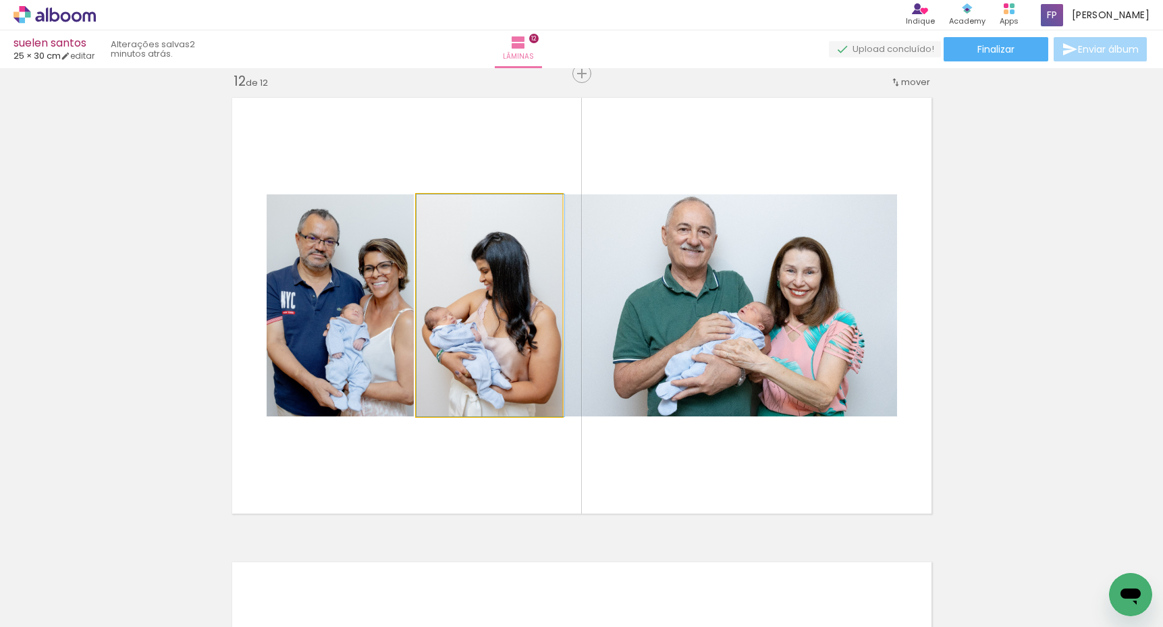
drag, startPoint x: 508, startPoint y: 317, endPoint x: 568, endPoint y: 566, distance: 257.0
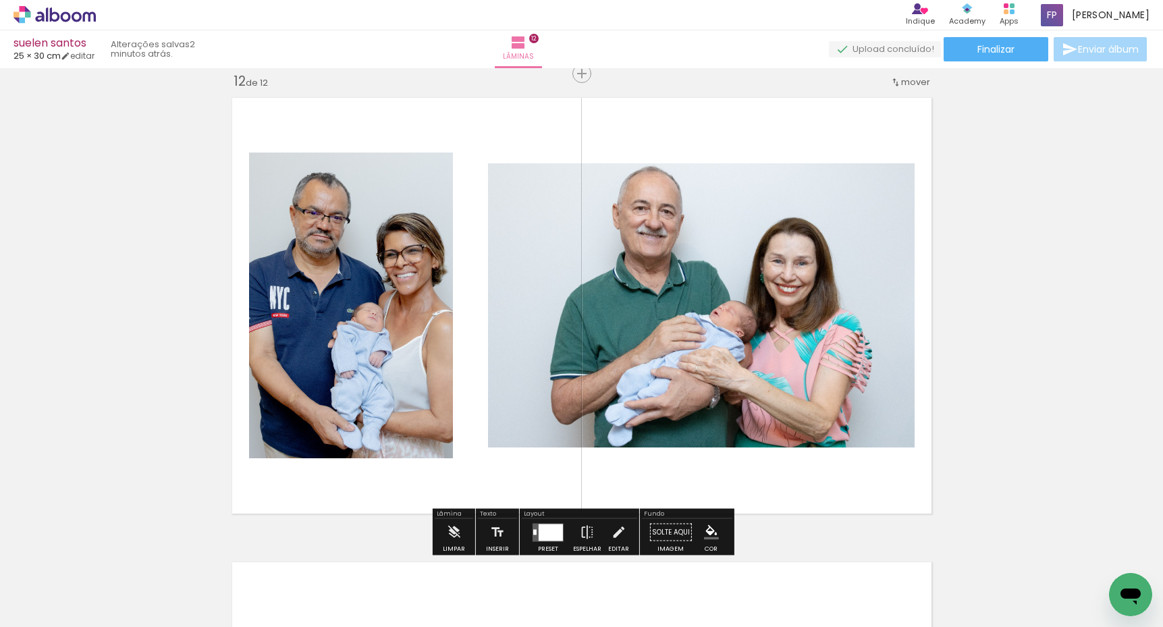
drag, startPoint x: 548, startPoint y: 532, endPoint x: 583, endPoint y: 511, distance: 40.9
click at [547, 532] on div at bounding box center [551, 532] width 24 height 17
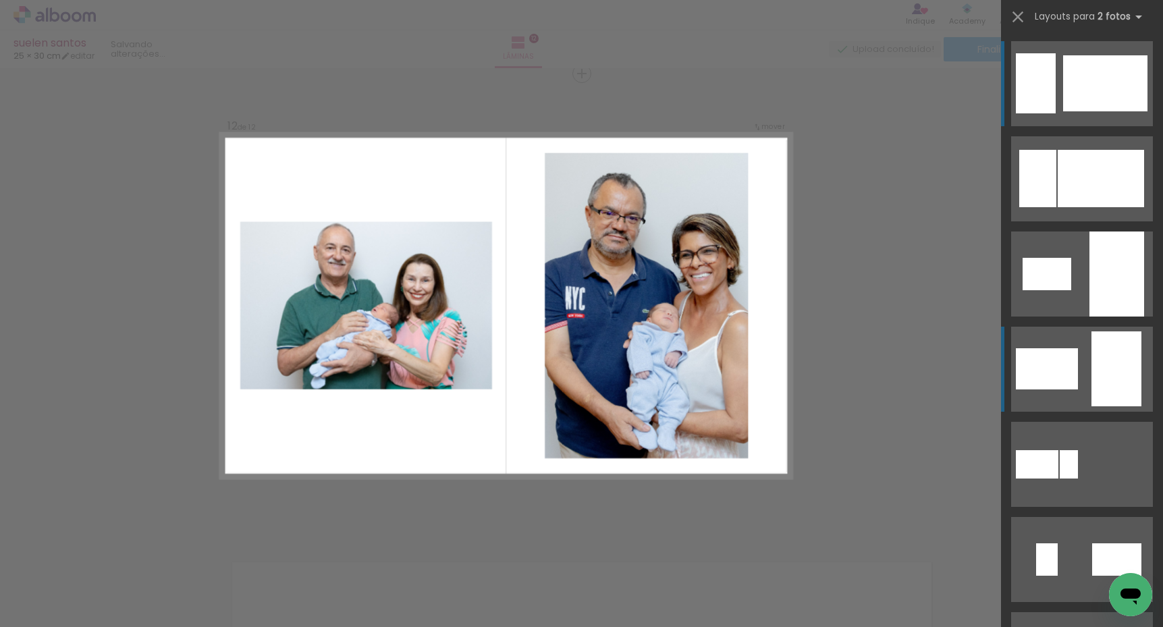
click at [1074, 364] on div at bounding box center [1047, 368] width 62 height 41
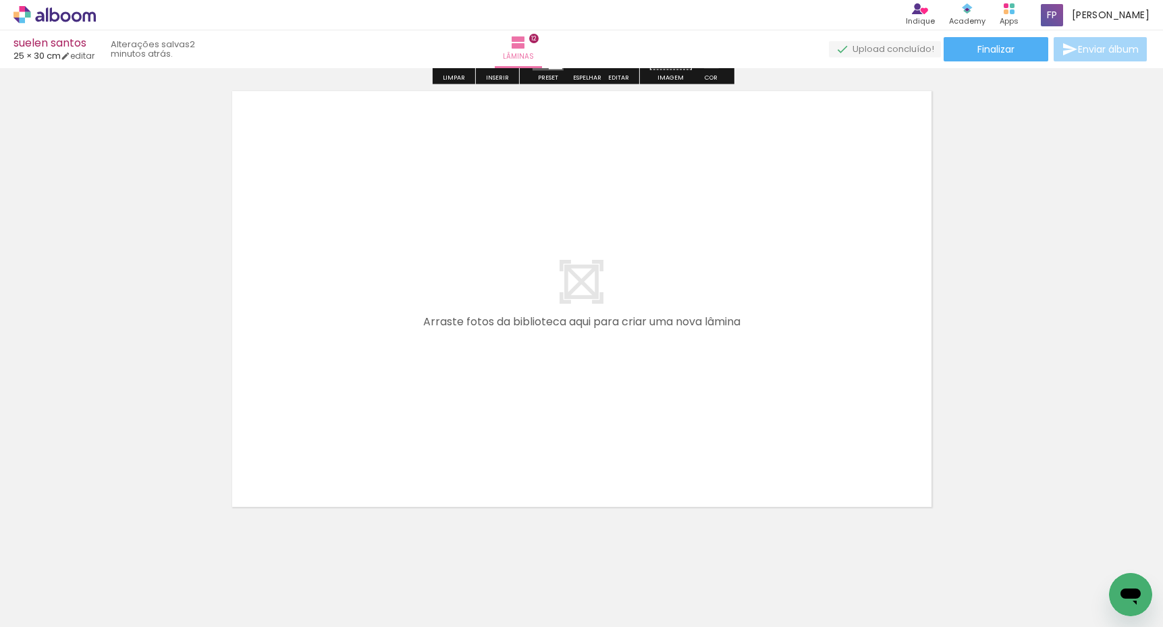
scroll to position [5597, 0]
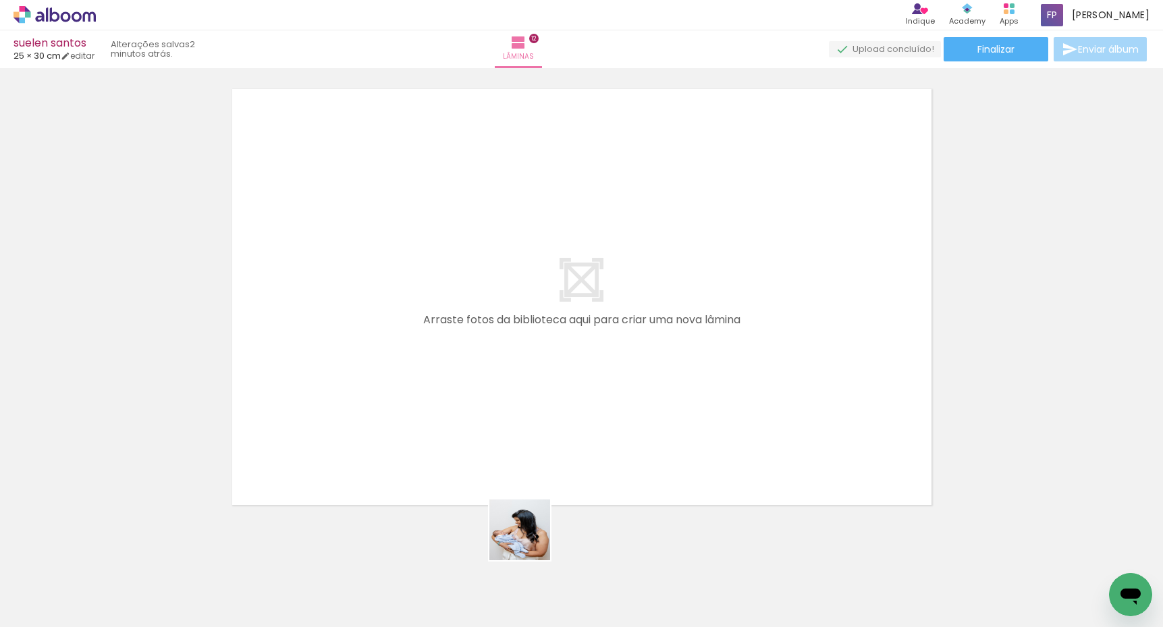
drag, startPoint x: 540, startPoint y: 574, endPoint x: 522, endPoint y: 393, distance: 181.7
click at [522, 393] on quentale-workspace at bounding box center [581, 313] width 1163 height 627
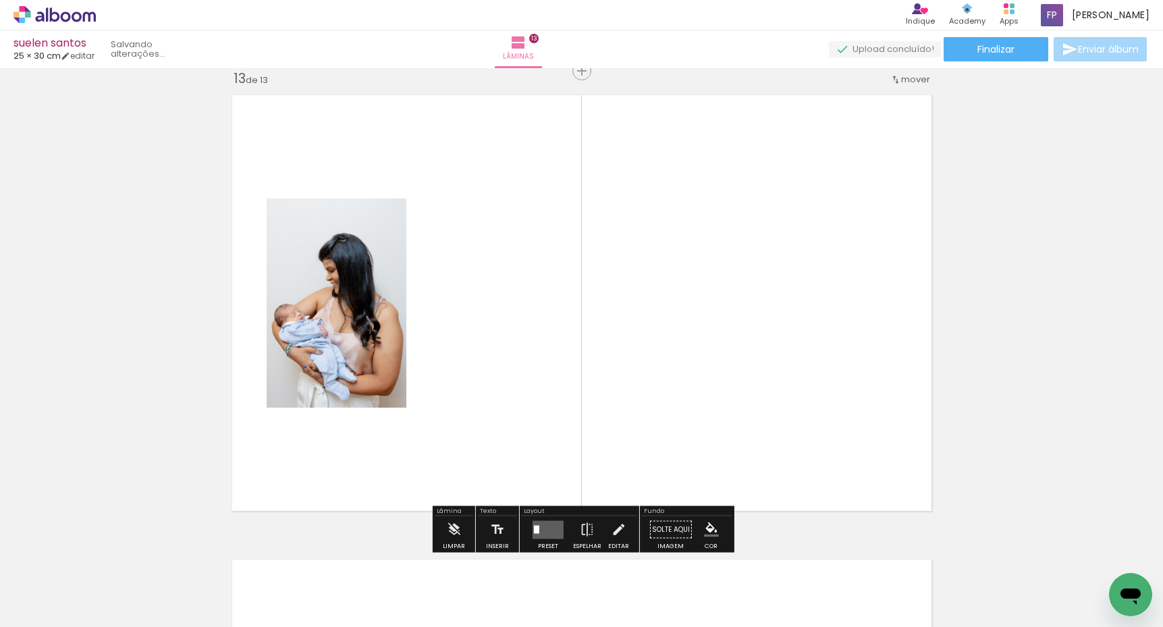
scroll to position [5589, 0]
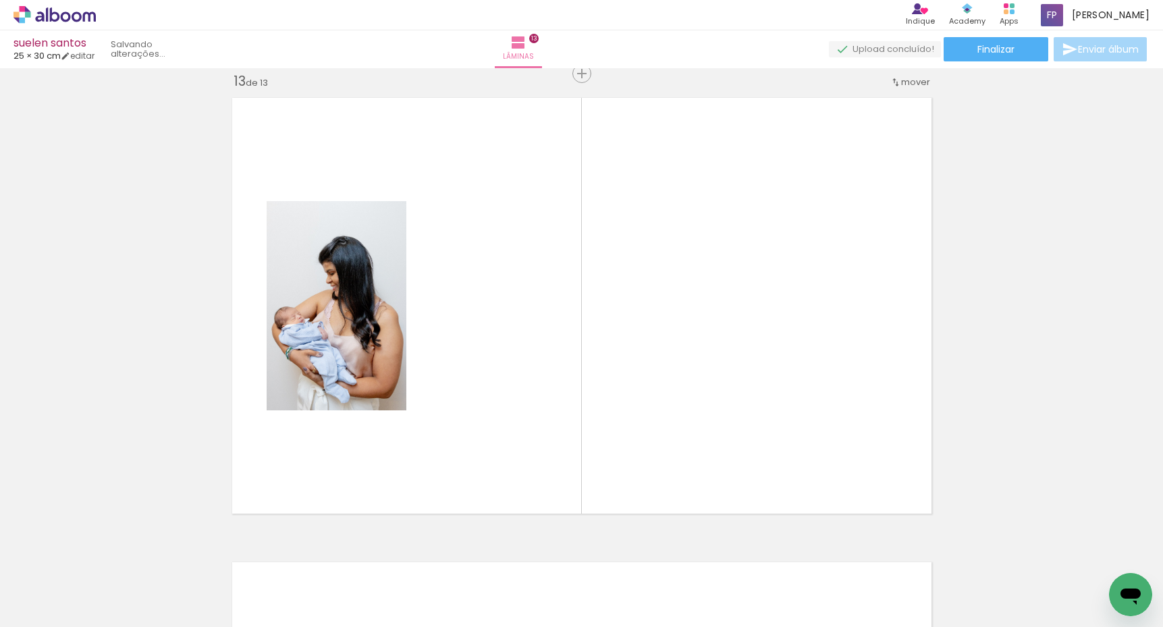
drag, startPoint x: 682, startPoint y: 592, endPoint x: 675, endPoint y: 422, distance: 170.2
click at [675, 422] on quentale-workspace at bounding box center [581, 313] width 1163 height 627
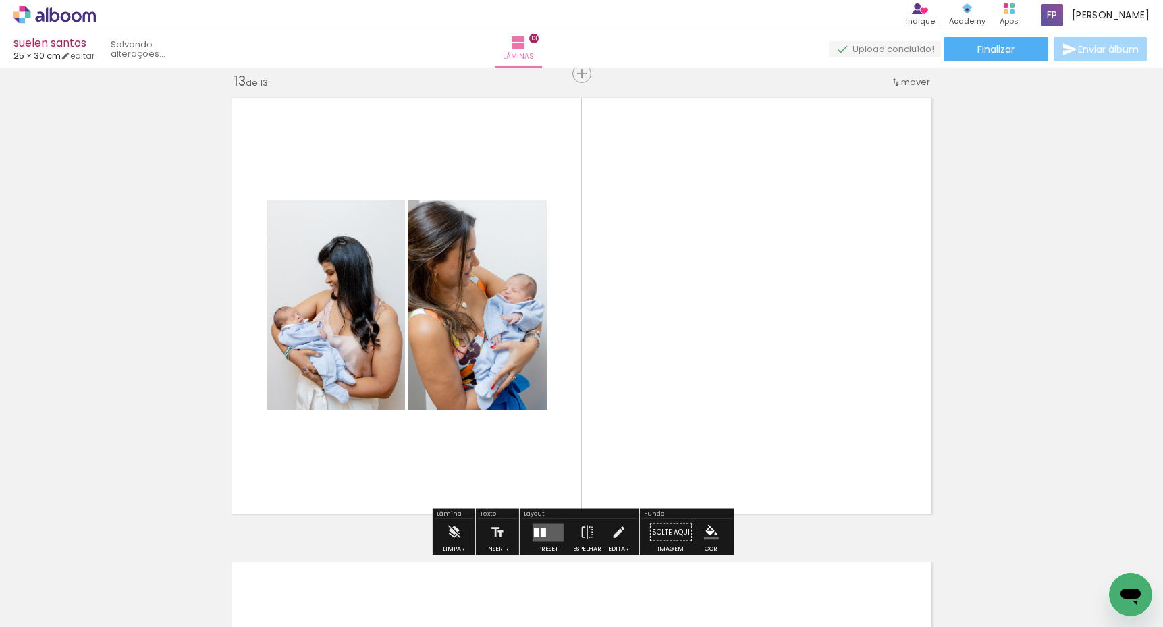
drag, startPoint x: 670, startPoint y: 454, endPoint x: 723, endPoint y: 337, distance: 127.7
click at [723, 337] on quentale-workspace at bounding box center [581, 313] width 1163 height 627
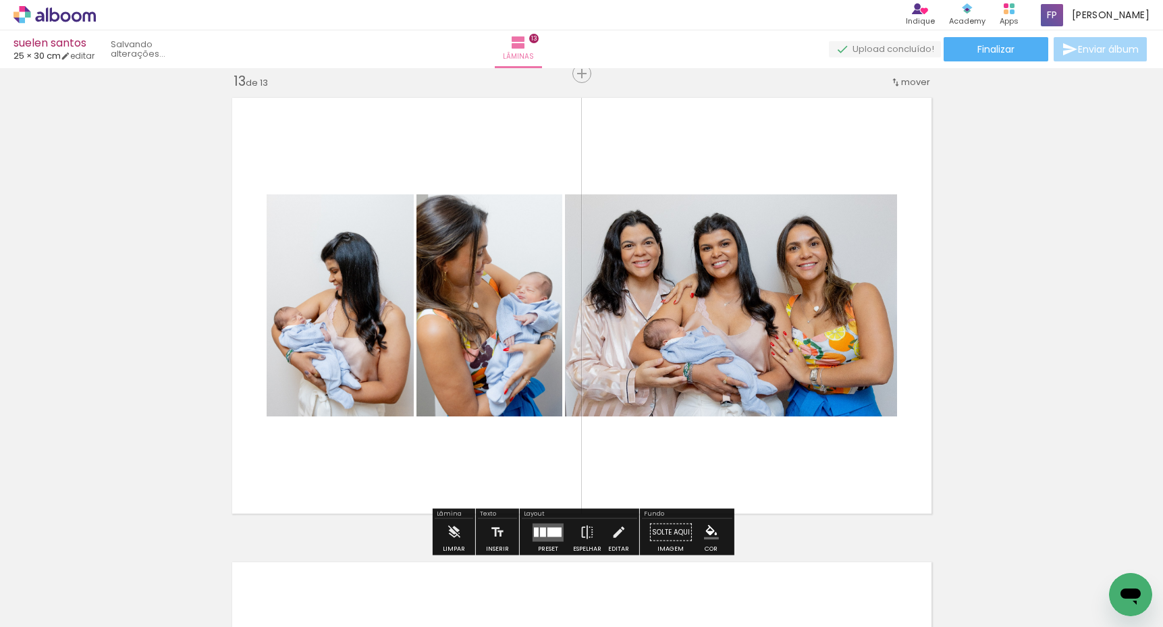
click at [539, 536] on quentale-layouter at bounding box center [547, 532] width 31 height 18
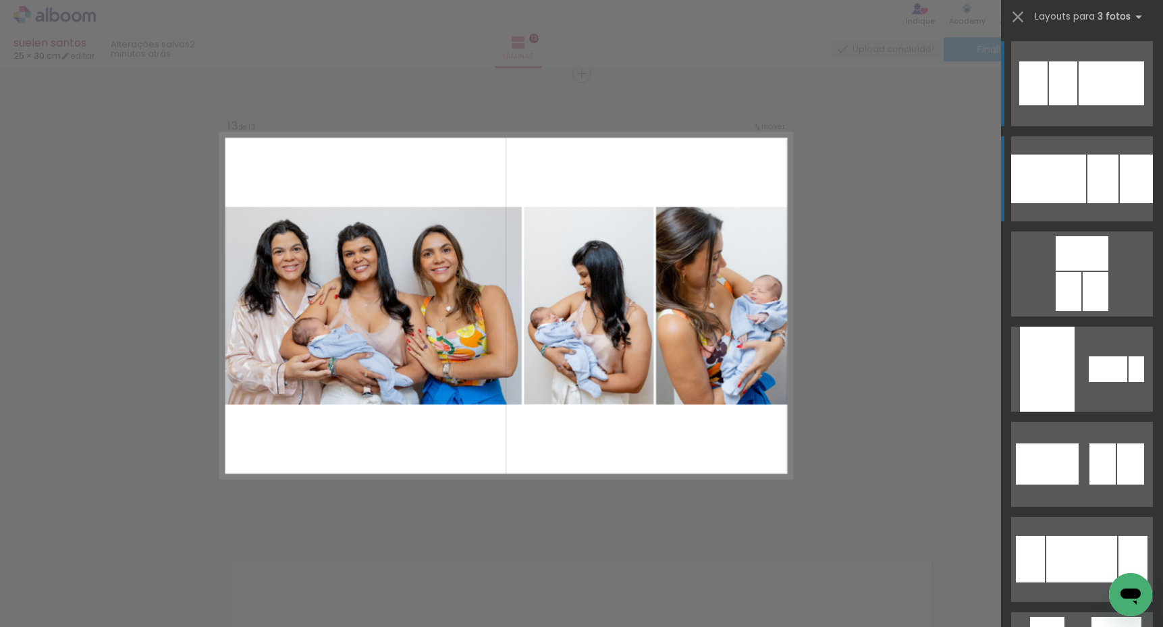
click at [1081, 169] on div at bounding box center [1048, 179] width 75 height 49
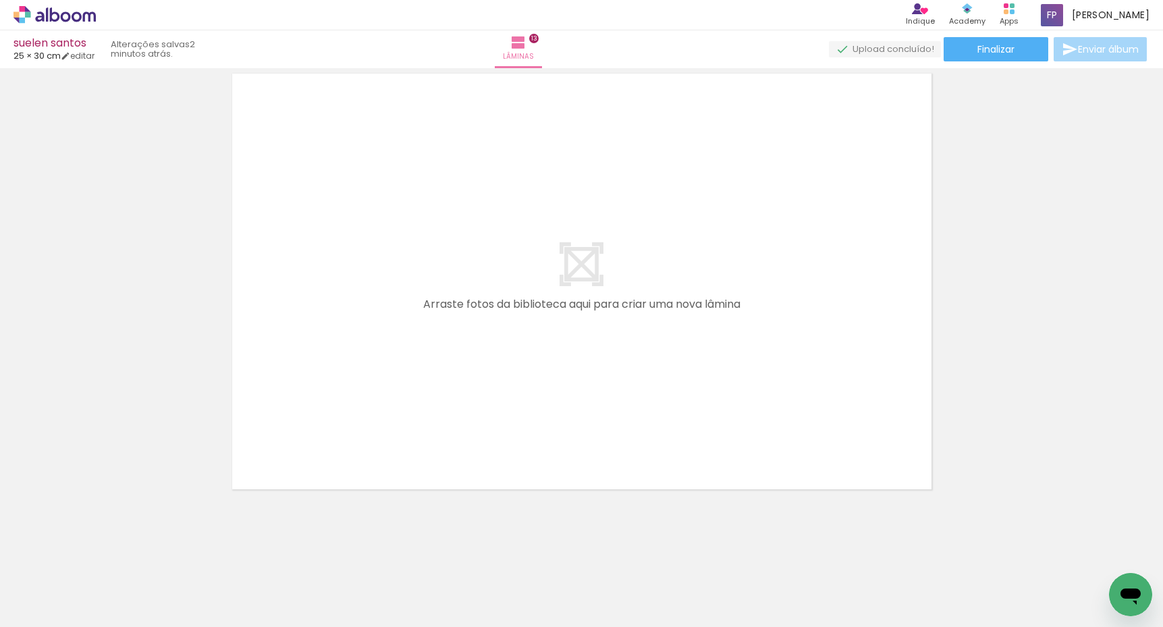
scroll to position [0, 2546]
drag, startPoint x: 473, startPoint y: 597, endPoint x: 479, endPoint y: 378, distance: 218.7
click at [479, 378] on quentale-workspace at bounding box center [581, 313] width 1163 height 627
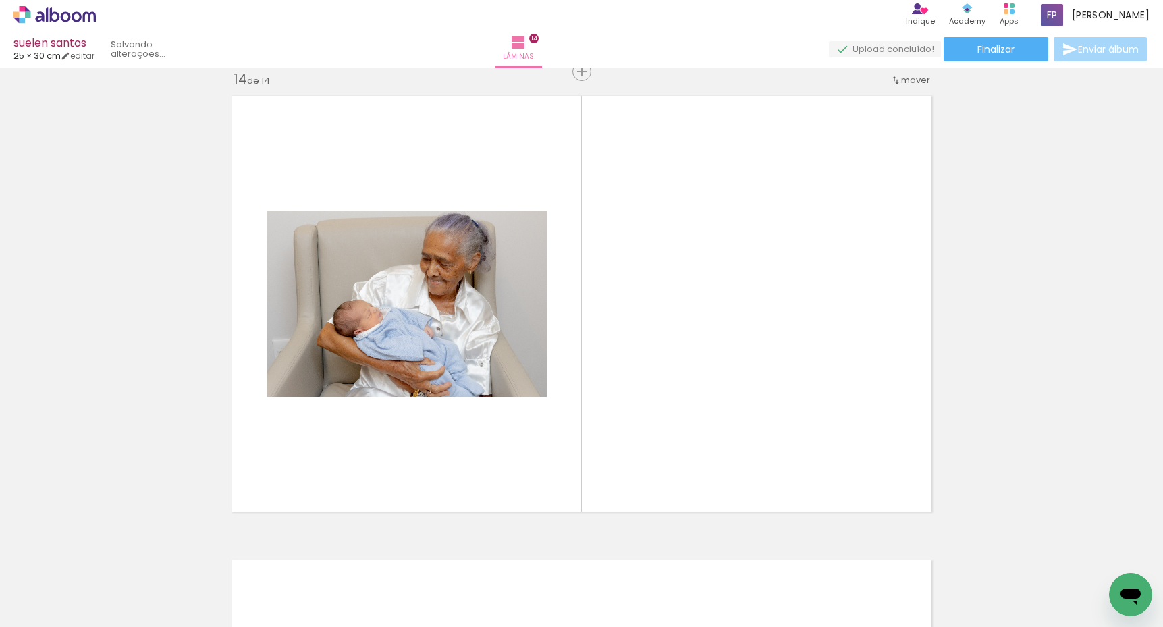
scroll to position [6053, 0]
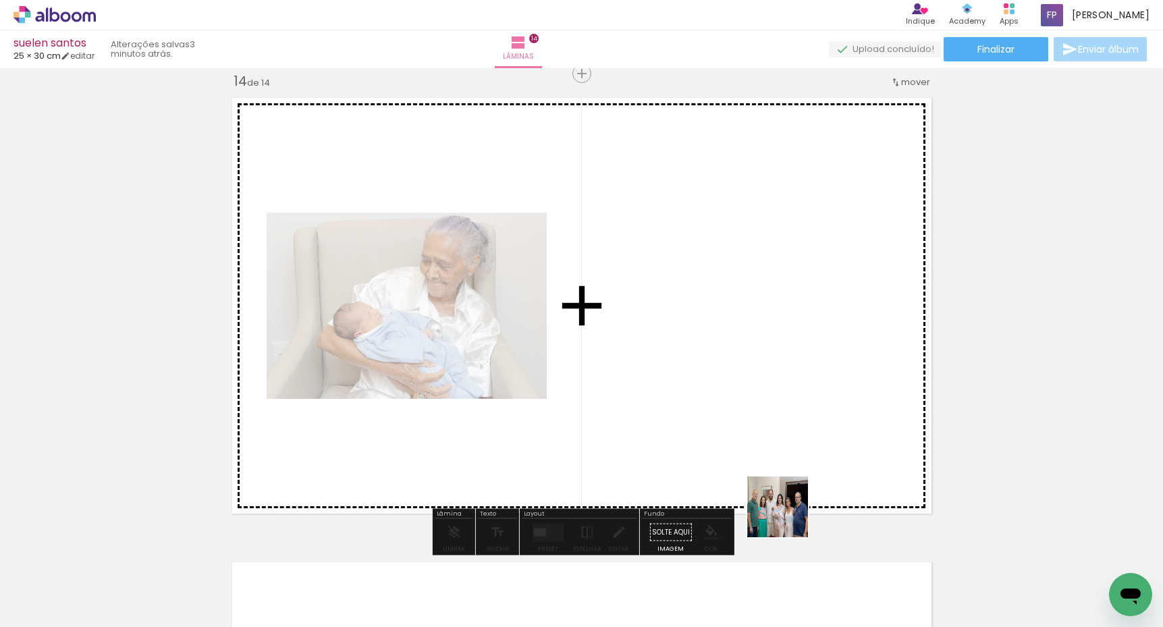
drag, startPoint x: 786, startPoint y: 528, endPoint x: 804, endPoint y: 362, distance: 166.4
click at [804, 362] on quentale-workspace at bounding box center [581, 313] width 1163 height 627
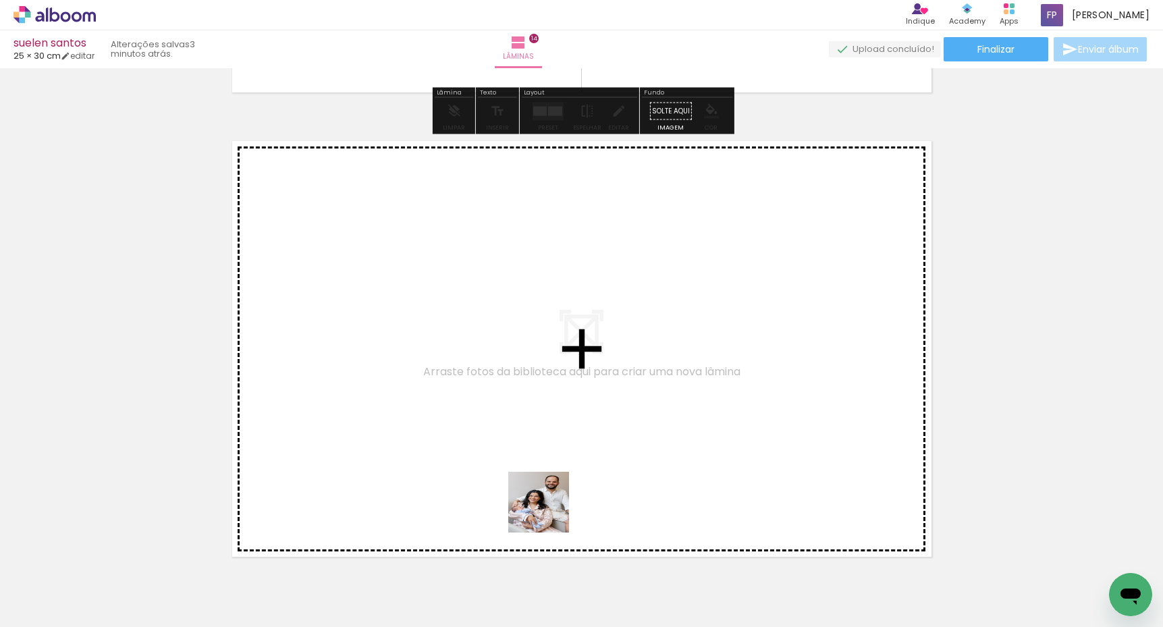
drag, startPoint x: 541, startPoint y: 557, endPoint x: 560, endPoint y: 410, distance: 149.1
click at [560, 410] on quentale-workspace at bounding box center [581, 313] width 1163 height 627
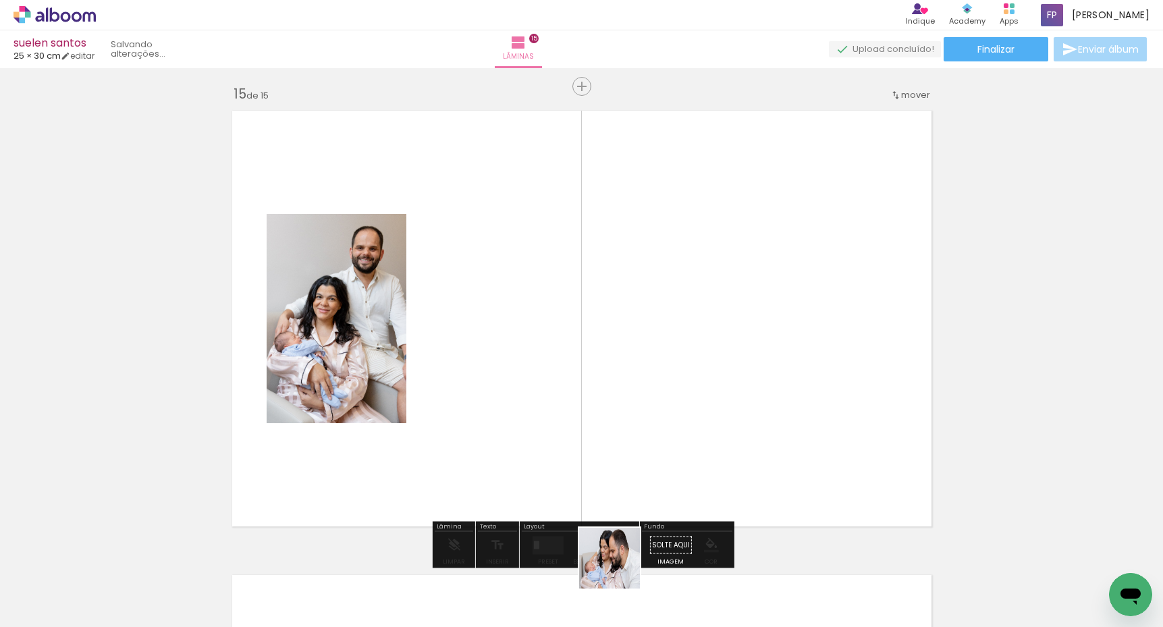
scroll to position [6517, 0]
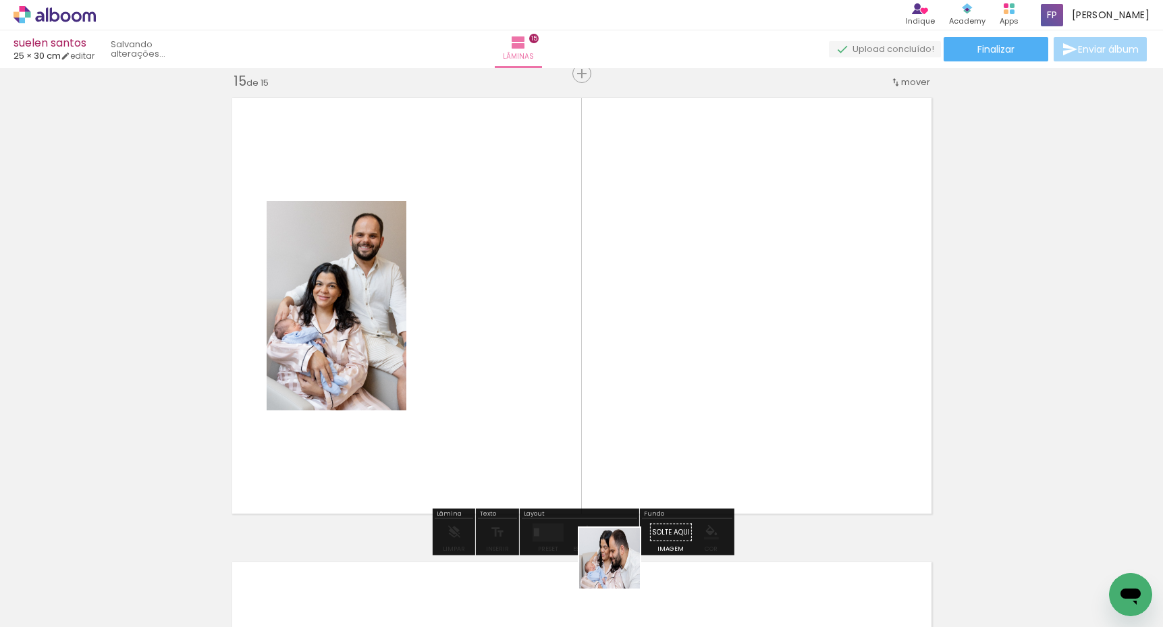
drag, startPoint x: 620, startPoint y: 568, endPoint x: 605, endPoint y: 420, distance: 149.2
click at [605, 420] on quentale-workspace at bounding box center [581, 313] width 1163 height 627
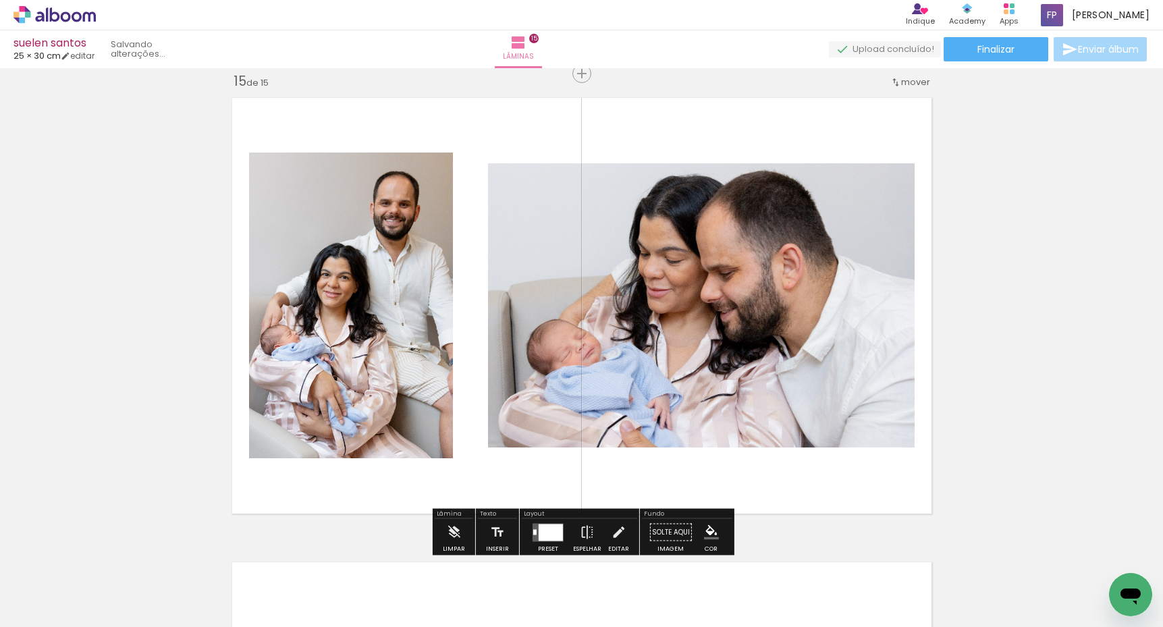
drag, startPoint x: 712, startPoint y: 458, endPoint x: 713, endPoint y: 447, distance: 10.9
click at [713, 447] on quentale-workspace at bounding box center [581, 313] width 1163 height 627
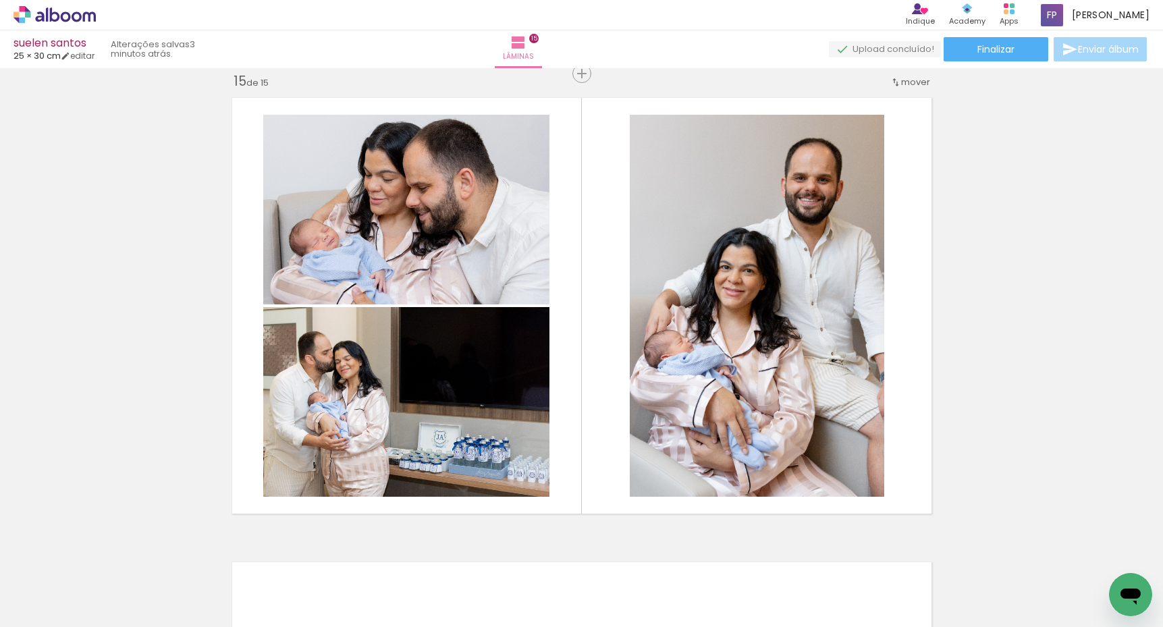
scroll to position [0, 2718]
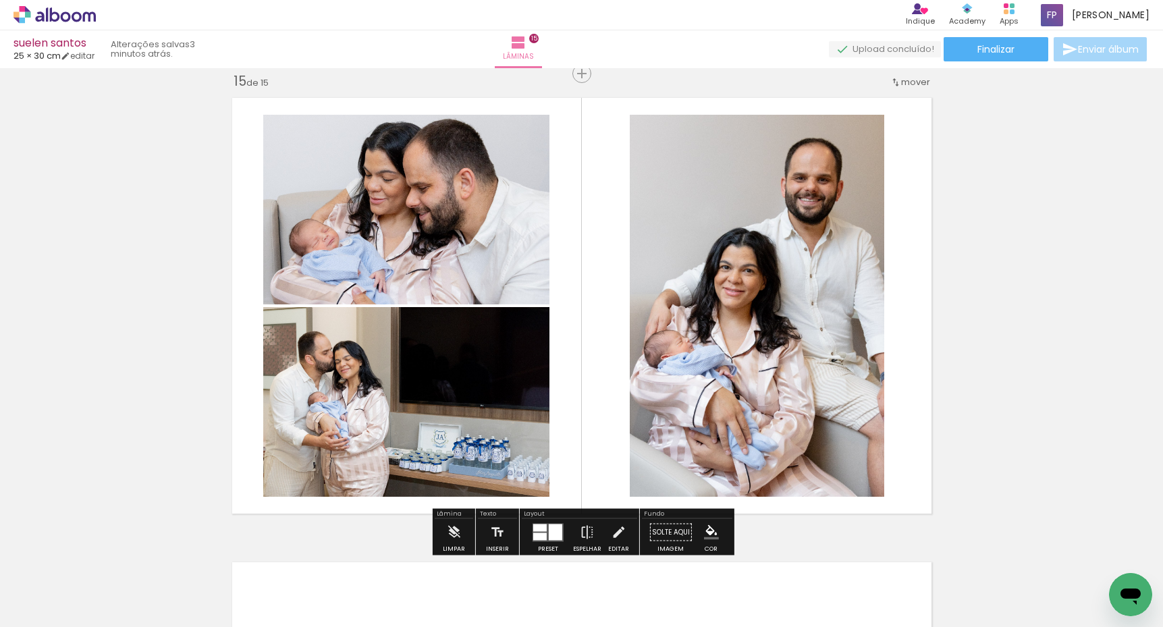
click at [557, 524] on div at bounding box center [555, 532] width 13 height 16
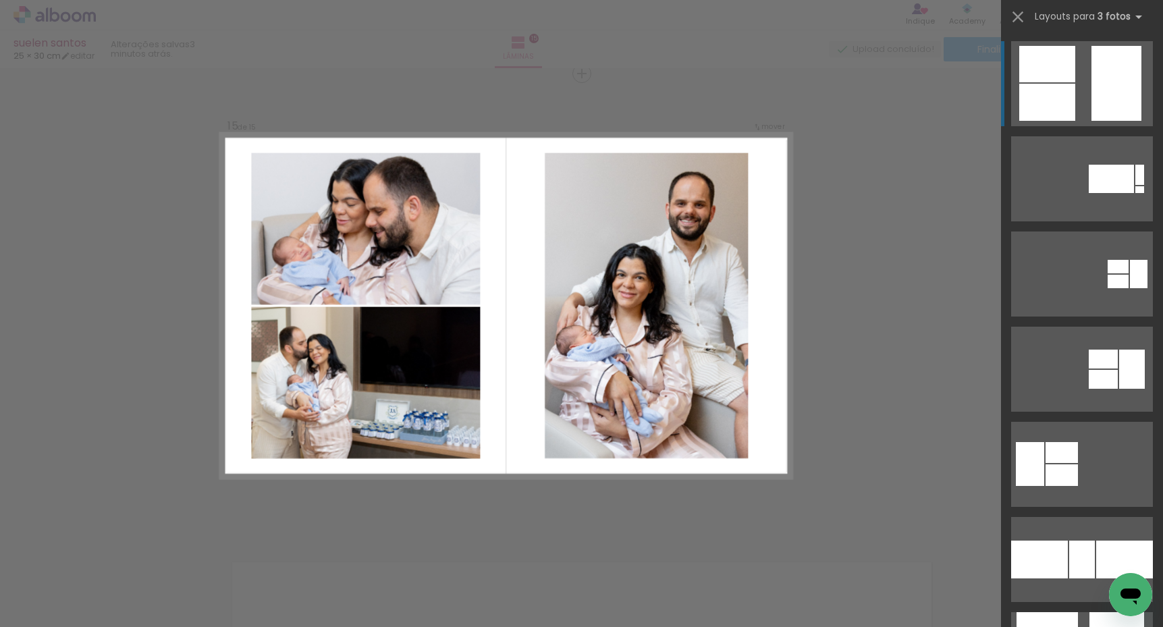
click at [1087, 78] on quentale-layouter at bounding box center [1082, 83] width 142 height 85
click at [1076, 93] on quentale-layouter at bounding box center [1082, 83] width 142 height 85
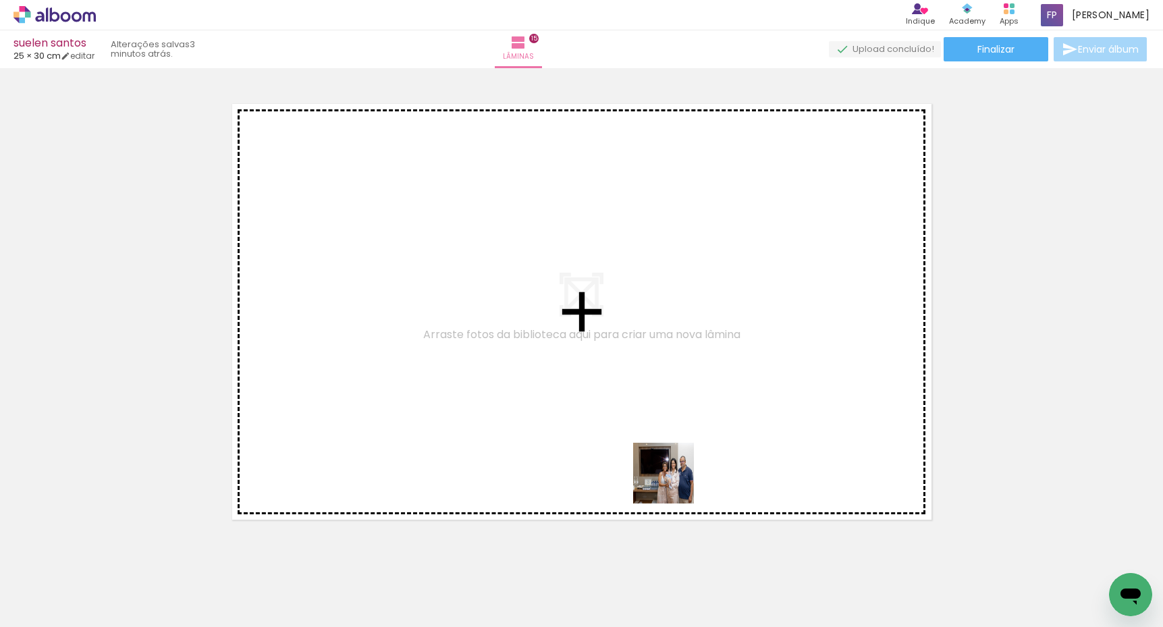
drag, startPoint x: 675, startPoint y: 512, endPoint x: 647, endPoint y: 383, distance: 131.8
click at [647, 383] on quentale-workspace at bounding box center [581, 313] width 1163 height 627
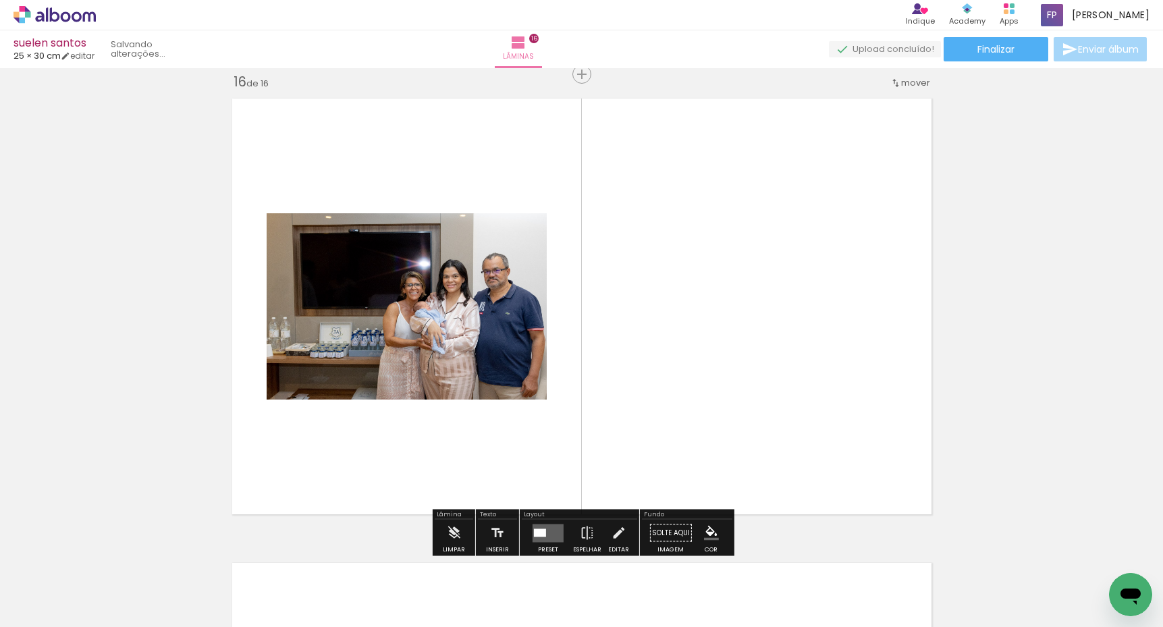
scroll to position [6982, 0]
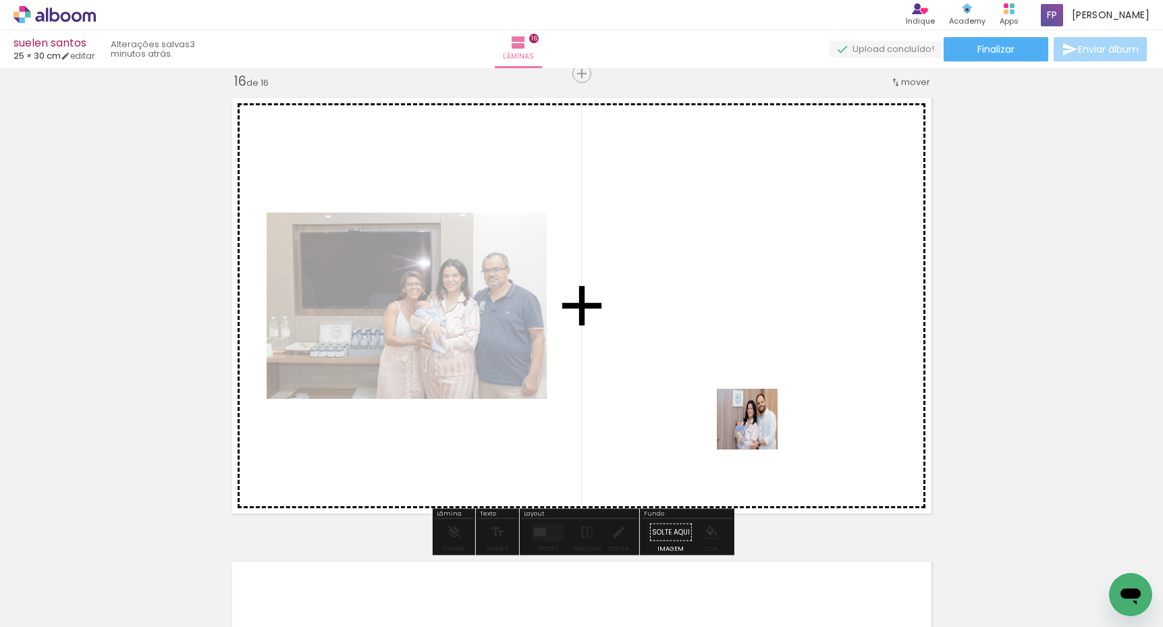
drag, startPoint x: 764, startPoint y: 516, endPoint x: 755, endPoint y: 418, distance: 97.6
click at [755, 418] on quentale-workspace at bounding box center [581, 313] width 1163 height 627
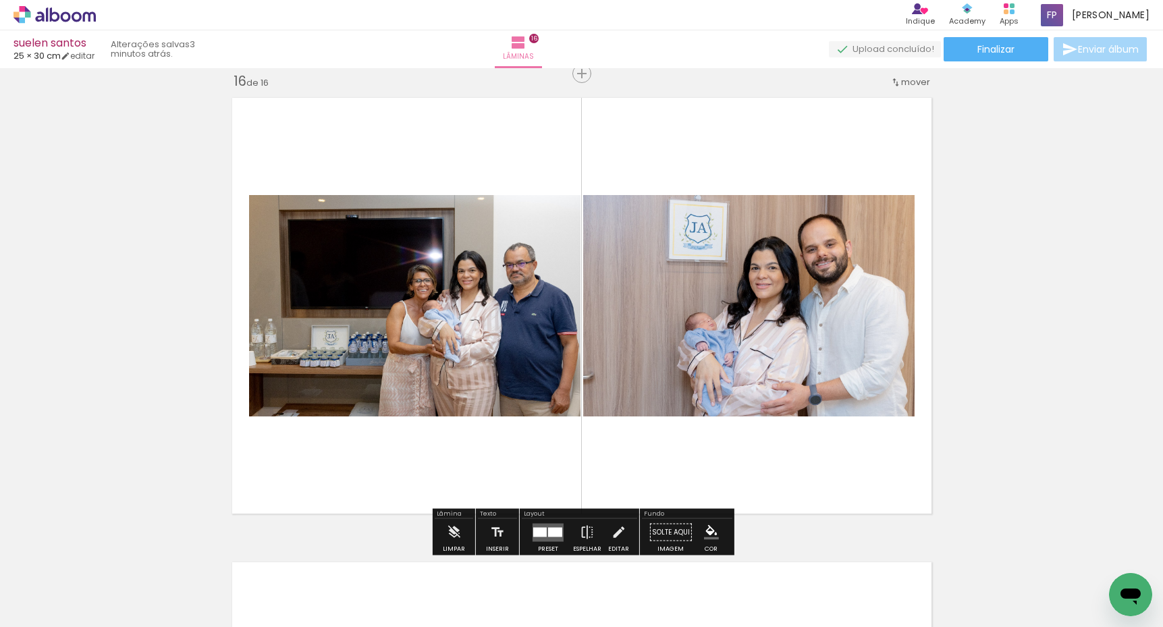
scroll to position [0, 0]
click at [551, 529] on div at bounding box center [555, 531] width 14 height 9
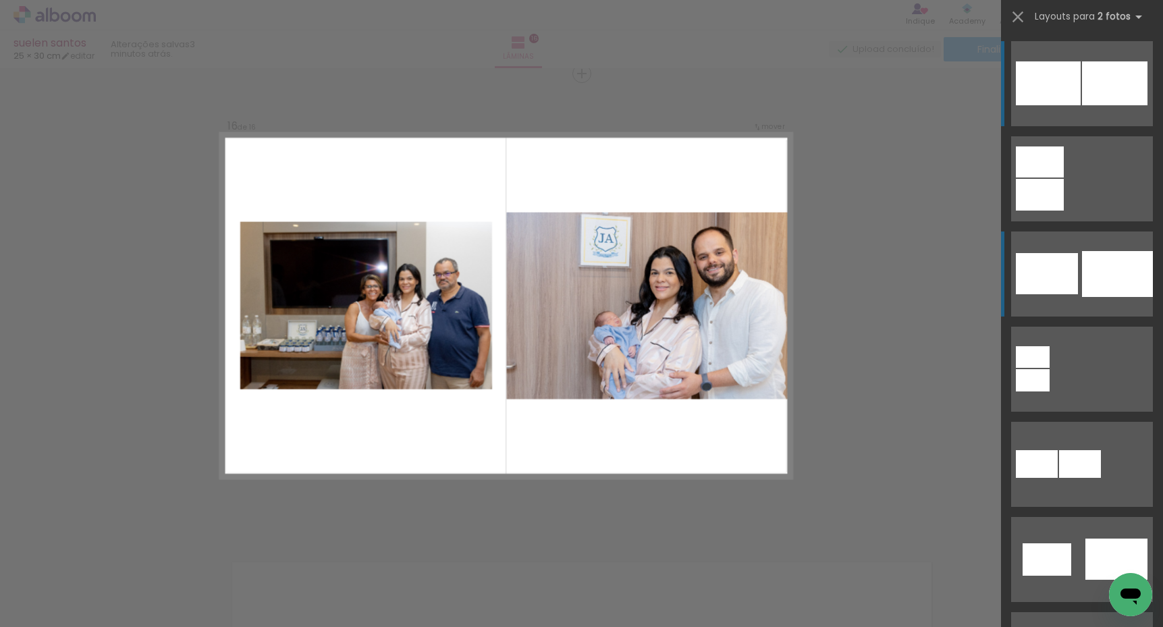
click at [1093, 269] on div at bounding box center [1117, 274] width 71 height 46
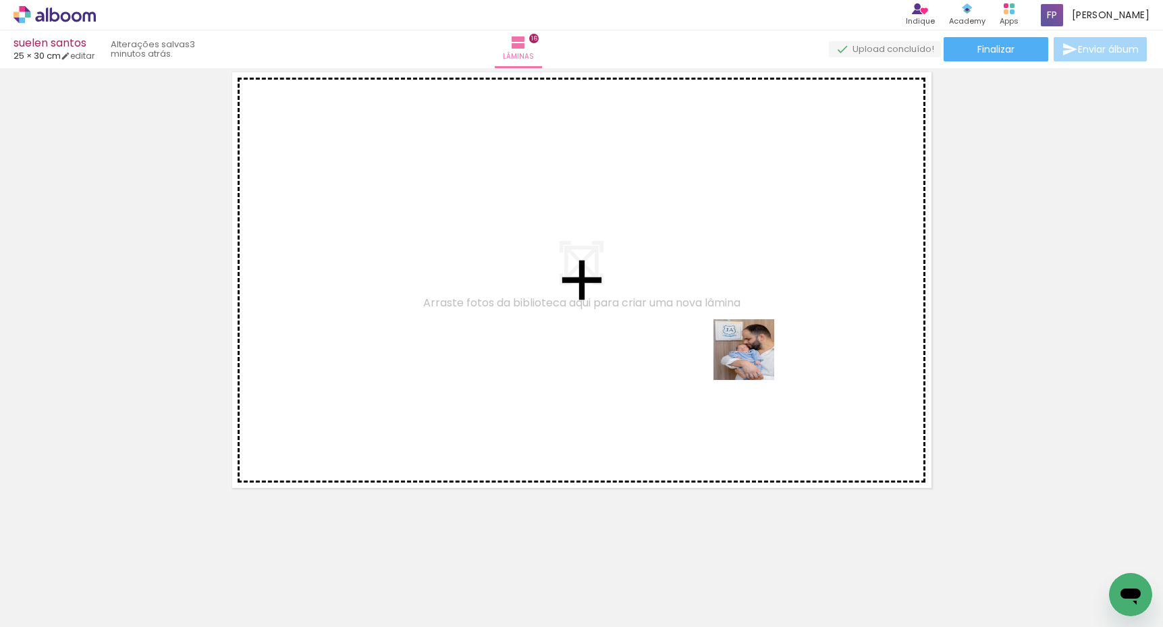
drag, startPoint x: 781, startPoint y: 412, endPoint x: 752, endPoint y: 357, distance: 61.9
click at [752, 357] on quentale-workspace at bounding box center [581, 313] width 1163 height 627
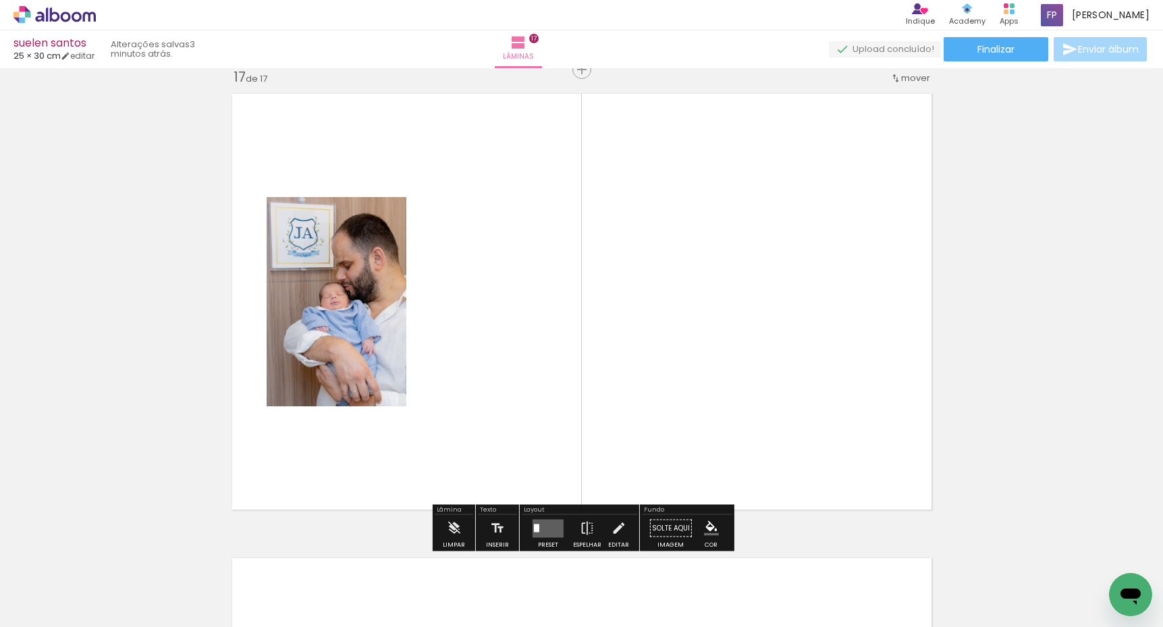
scroll to position [7446, 0]
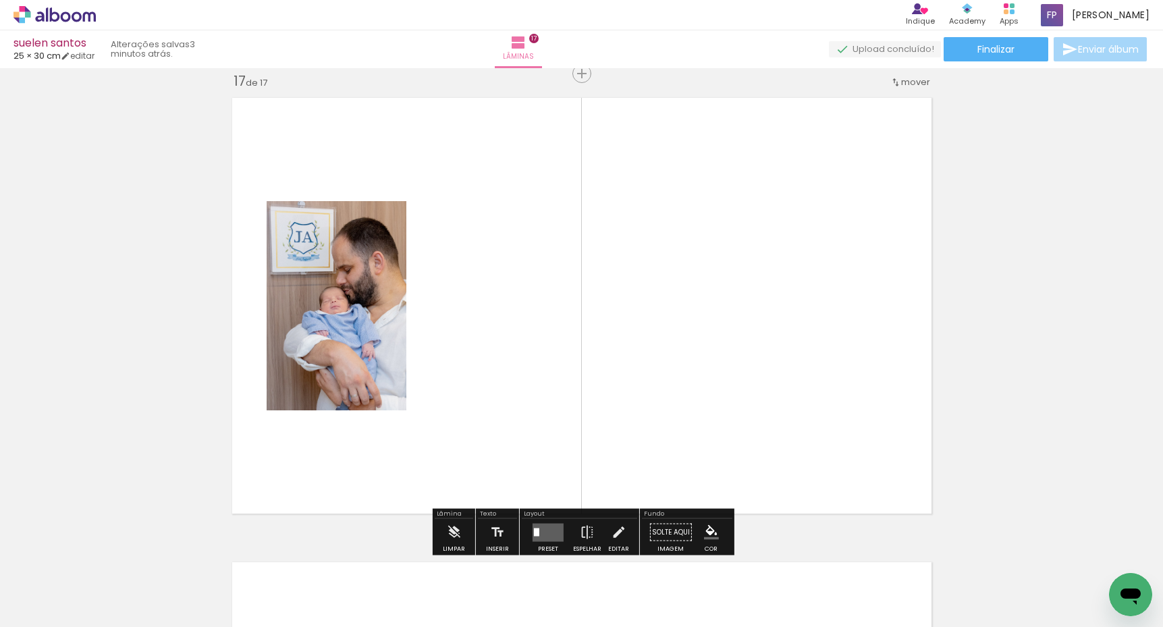
drag, startPoint x: 905, startPoint y: 580, endPoint x: 837, endPoint y: 362, distance: 229.0
click at [837, 362] on quentale-workspace at bounding box center [581, 313] width 1163 height 627
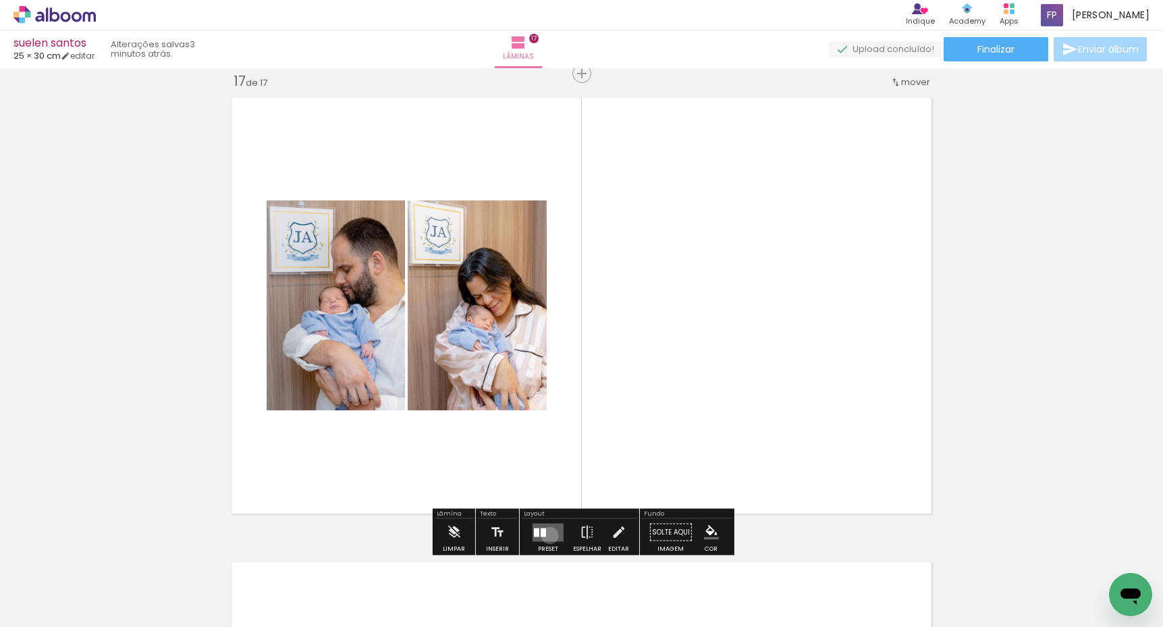
click at [546, 534] on quentale-layouter at bounding box center [547, 532] width 31 height 18
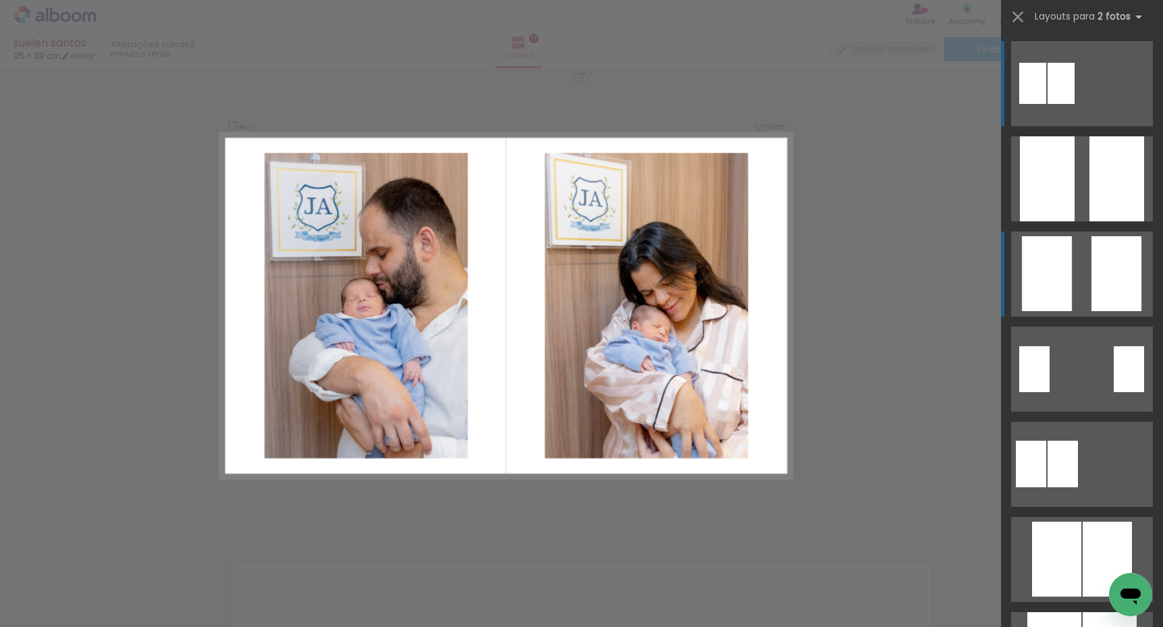
click at [1078, 278] on quentale-layouter at bounding box center [1082, 273] width 142 height 85
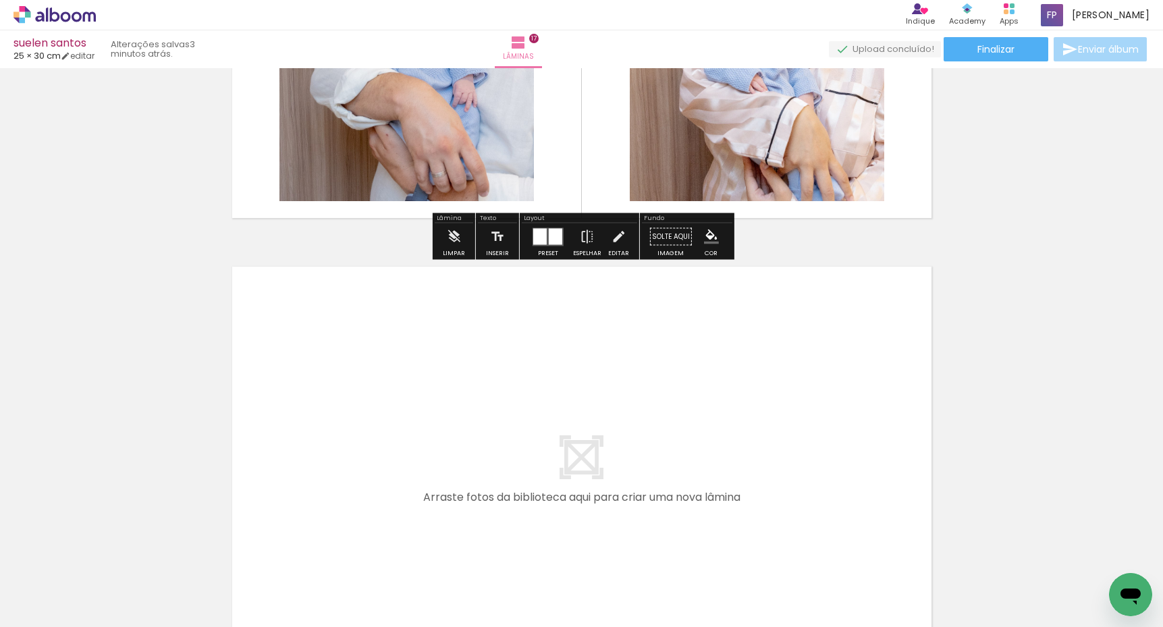
scroll to position [7723, 0]
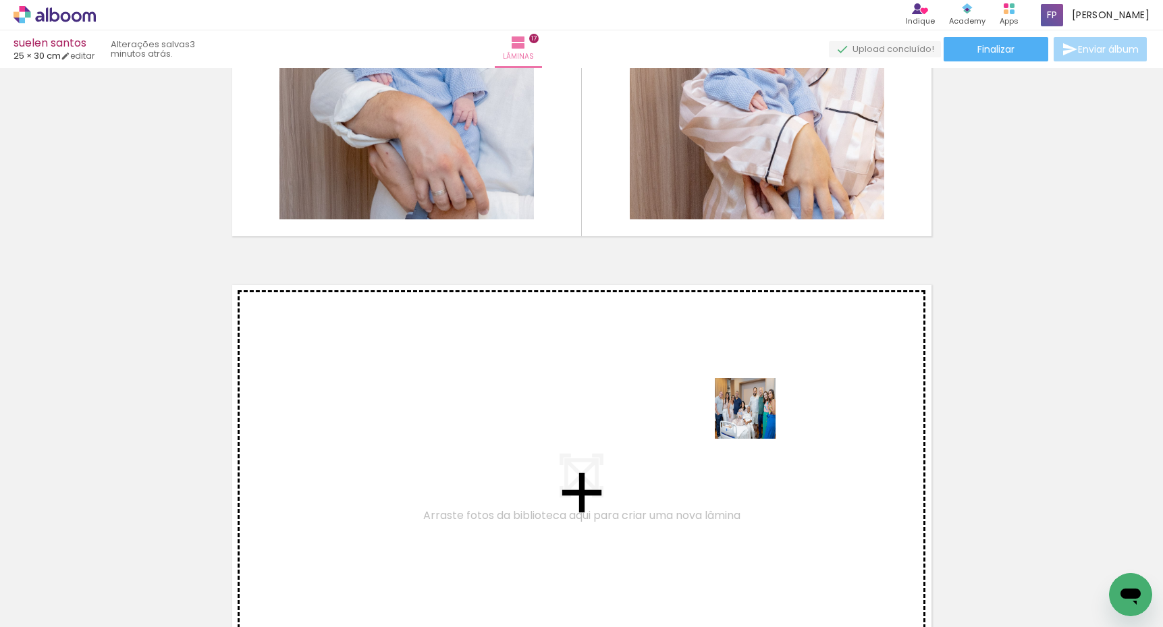
drag, startPoint x: 993, startPoint y: 587, endPoint x: 755, endPoint y: 418, distance: 291.4
click at [755, 418] on quentale-workspace at bounding box center [581, 313] width 1163 height 627
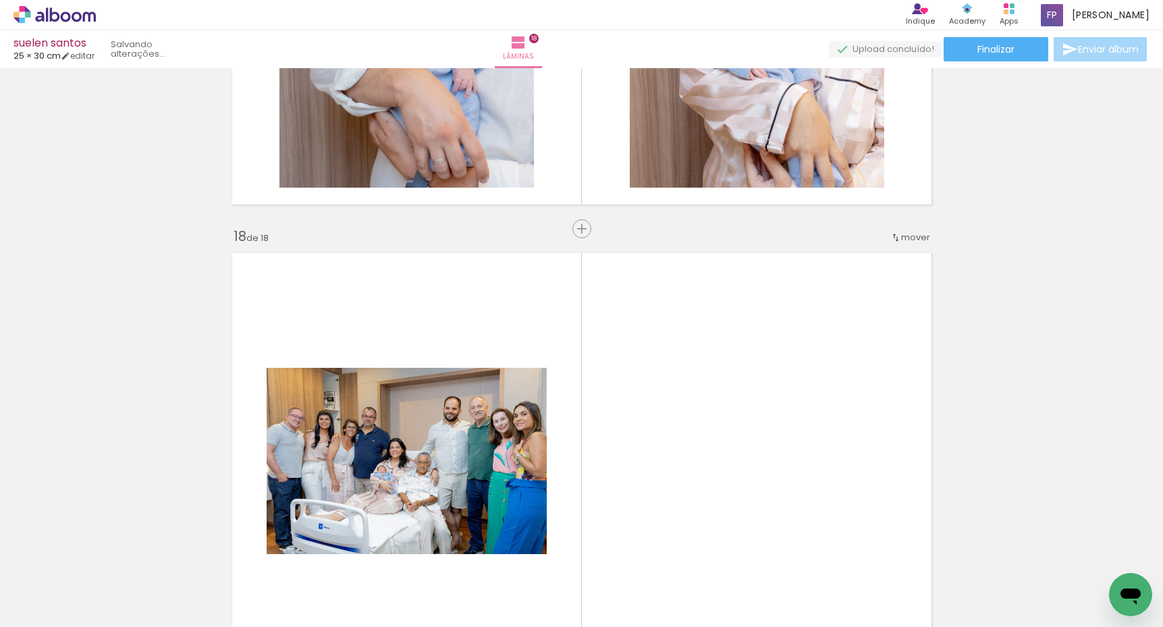
scroll to position [7910, 0]
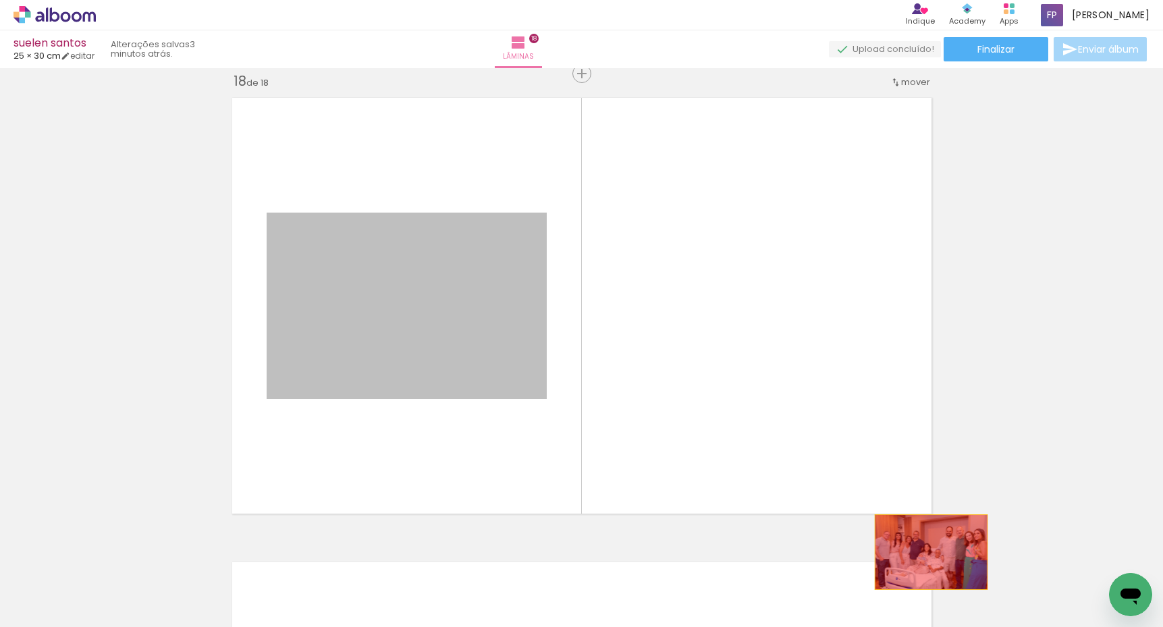
drag, startPoint x: 476, startPoint y: 359, endPoint x: 947, endPoint y: 554, distance: 509.8
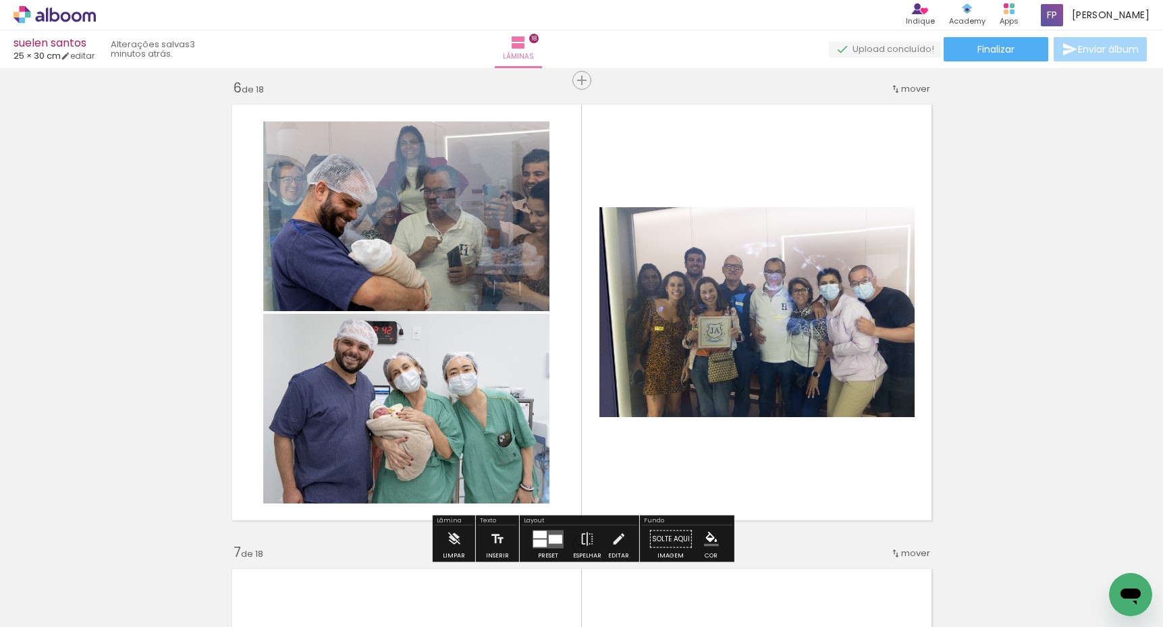
scroll to position [2331, 0]
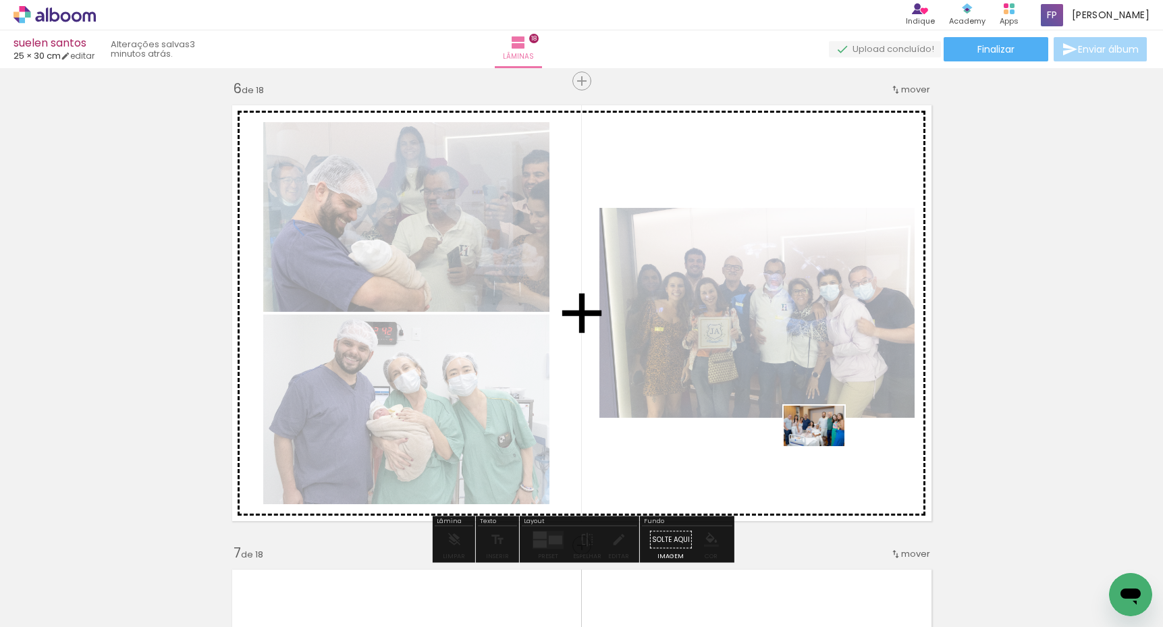
drag, startPoint x: 991, startPoint y: 584, endPoint x: 820, endPoint y: 443, distance: 221.5
click at [820, 443] on quentale-workspace at bounding box center [581, 313] width 1163 height 627
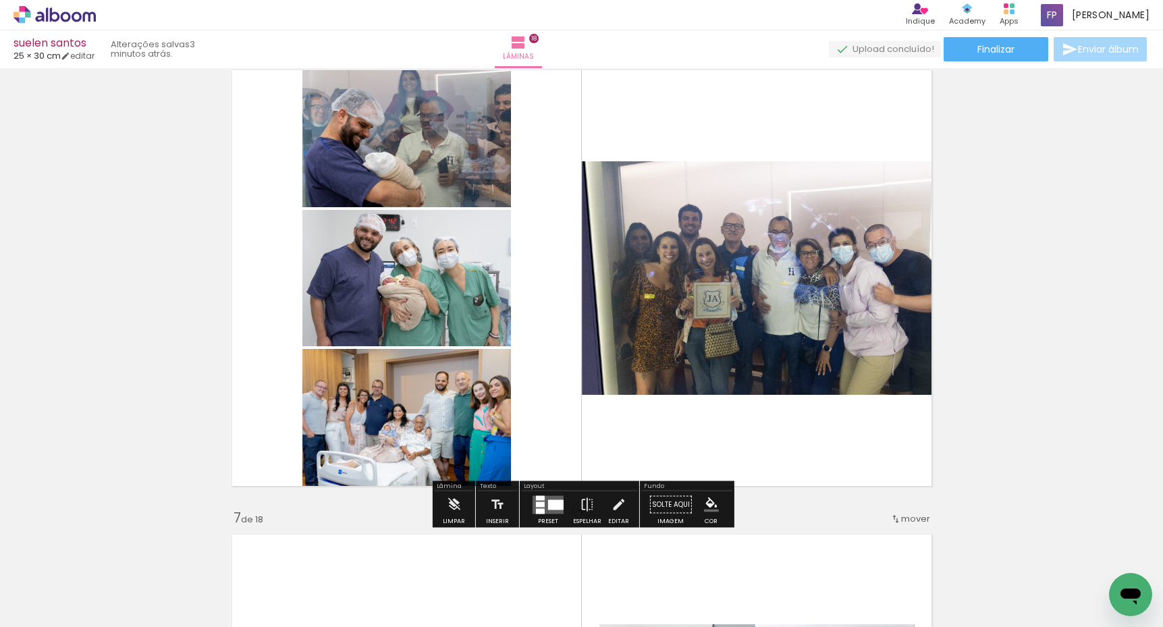
scroll to position [2374, 0]
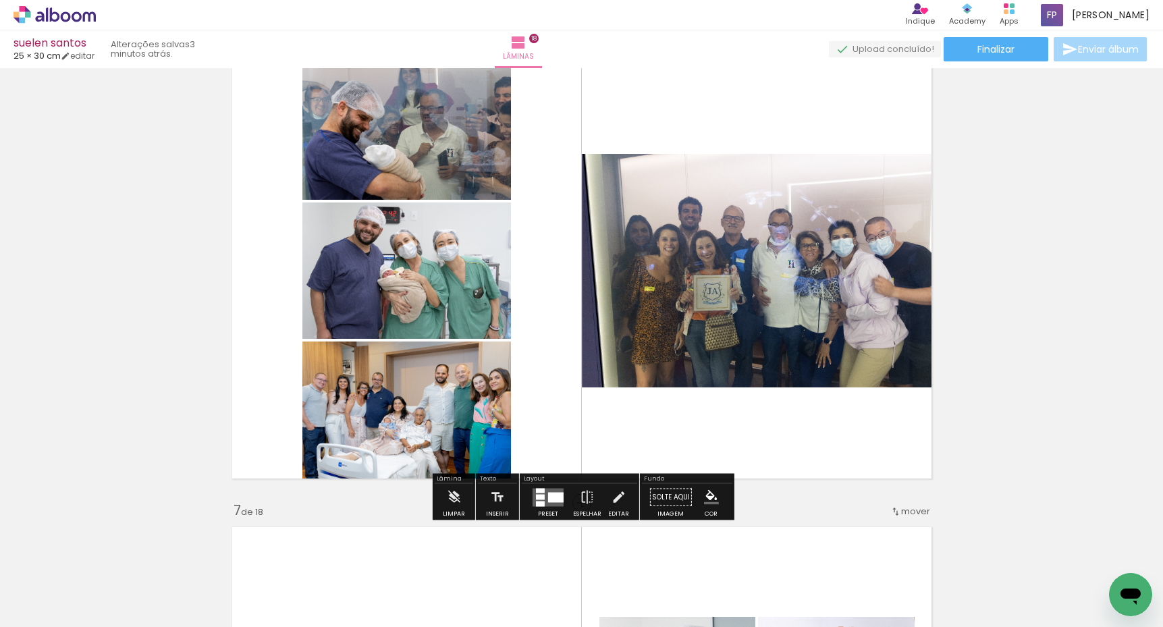
click at [548, 497] on div at bounding box center [556, 497] width 16 height 10
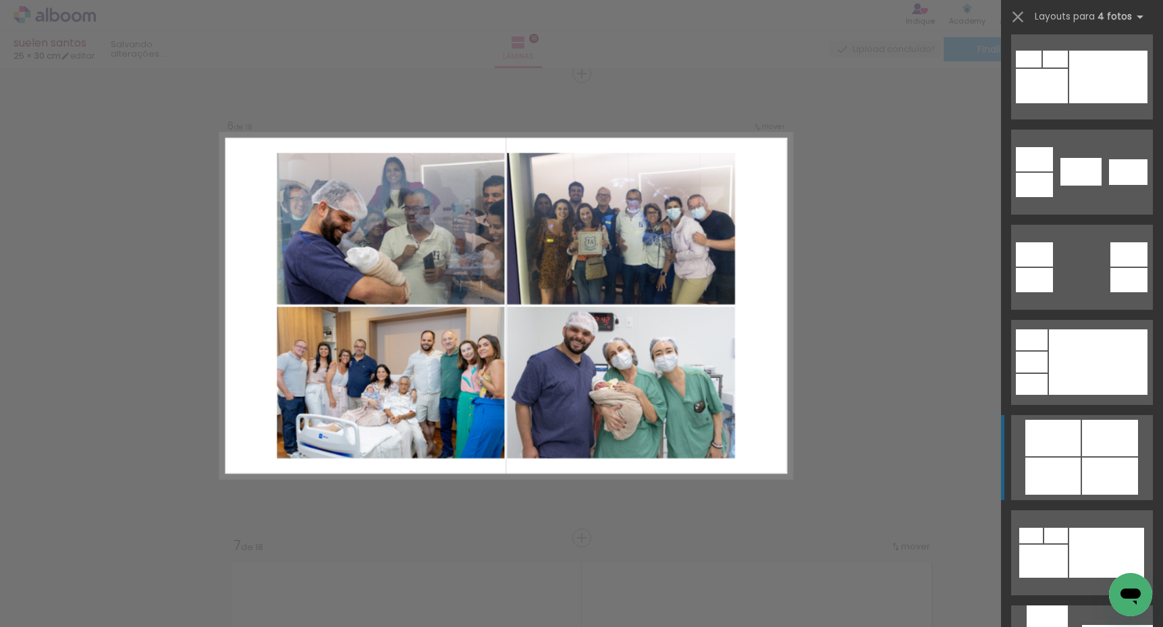
scroll to position [499, 0]
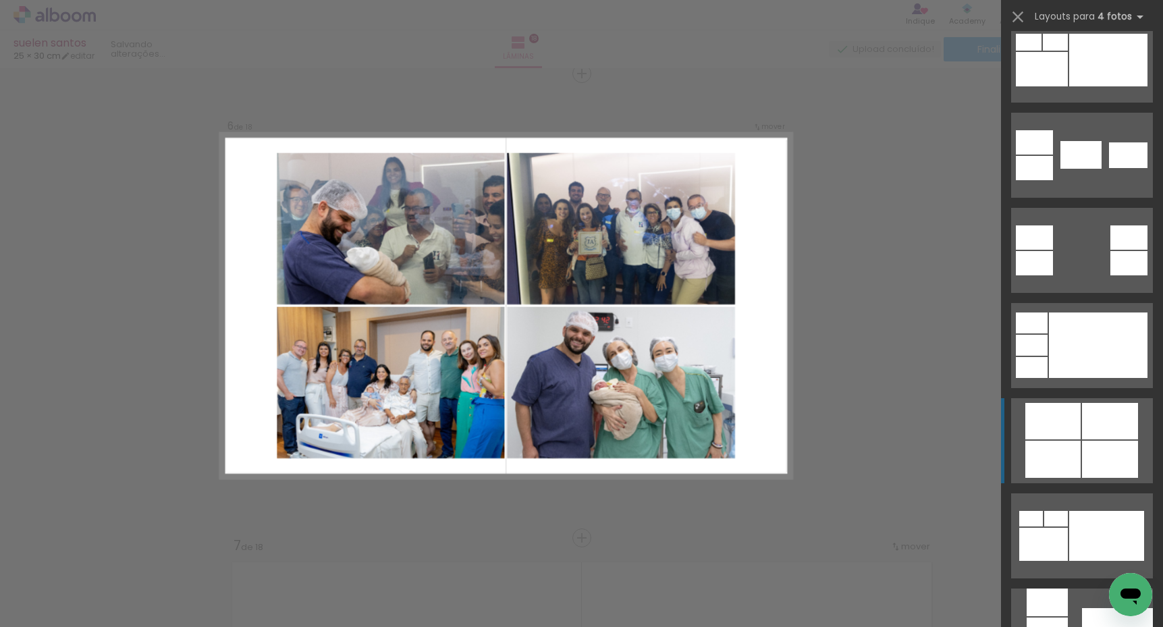
click at [1084, 429] on div at bounding box center [1110, 421] width 56 height 36
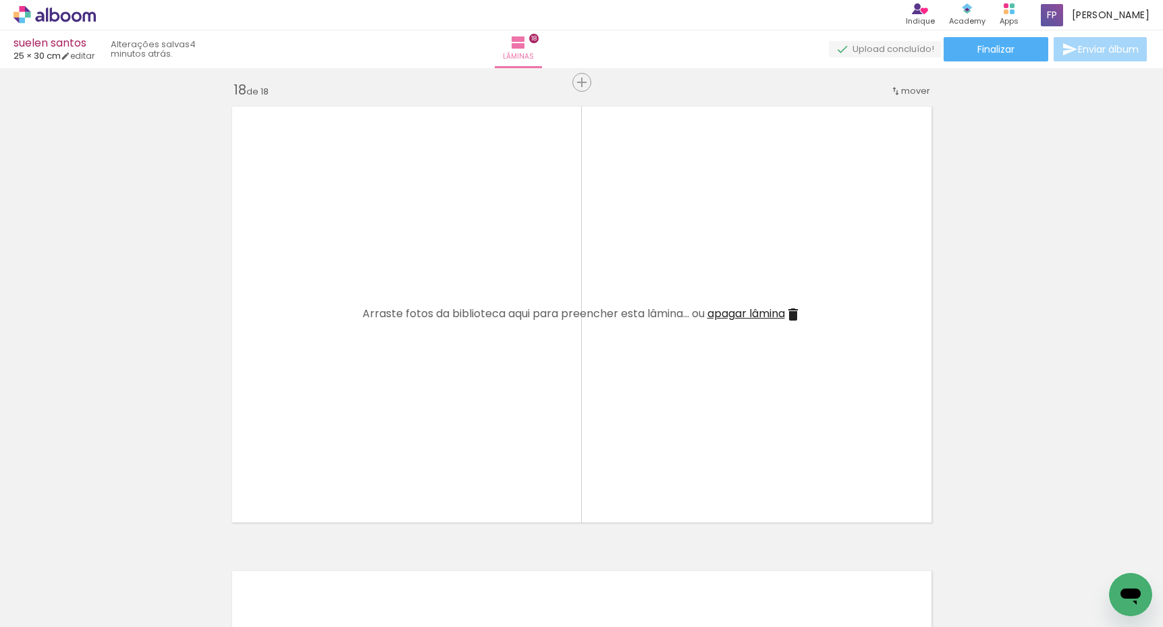
scroll to position [0, 0]
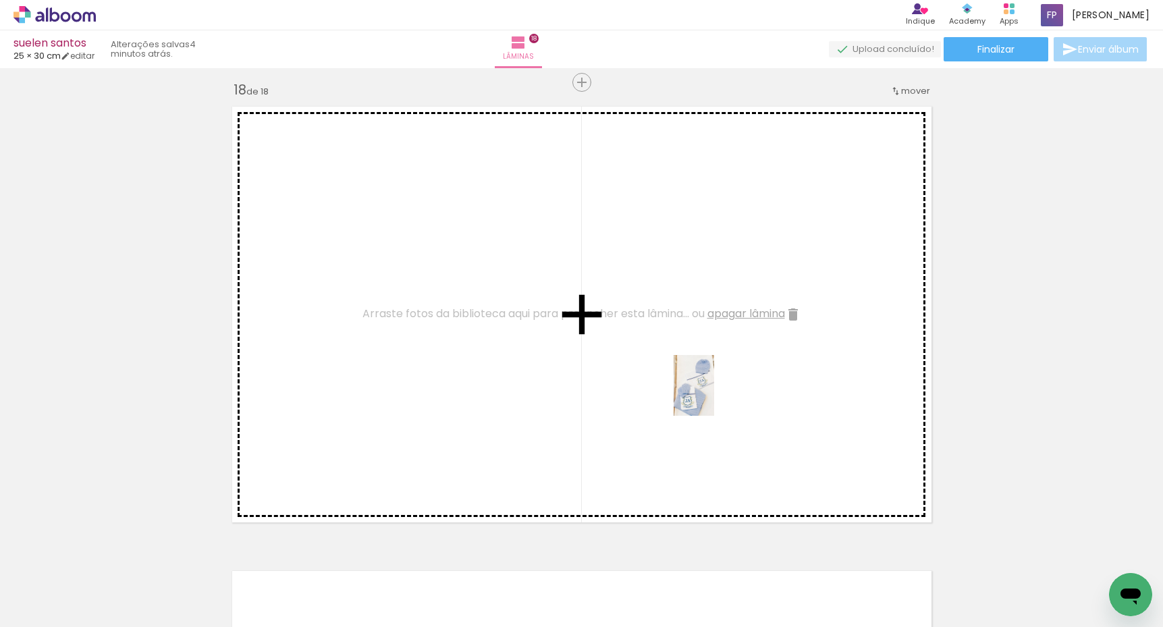
drag, startPoint x: 1058, startPoint y: 575, endPoint x: 608, endPoint y: 376, distance: 491.6
click at [608, 376] on quentale-workspace at bounding box center [581, 313] width 1163 height 627
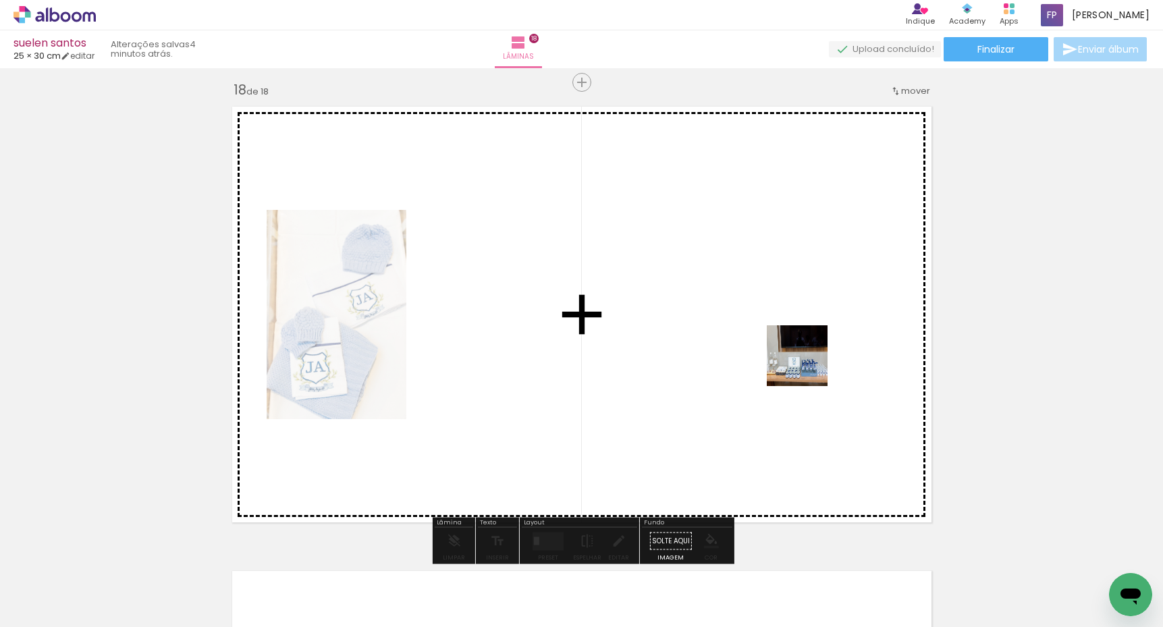
drag, startPoint x: 1115, startPoint y: 570, endPoint x: 789, endPoint y: 352, distance: 392.5
click at [789, 352] on quentale-workspace at bounding box center [581, 313] width 1163 height 627
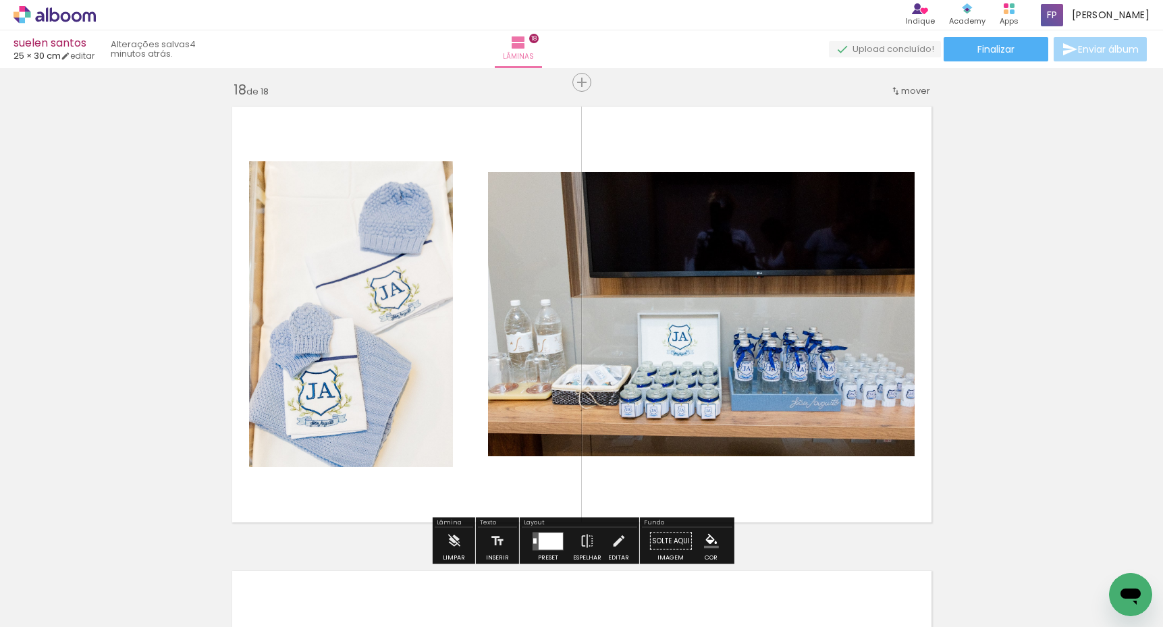
click at [553, 536] on div at bounding box center [551, 540] width 24 height 17
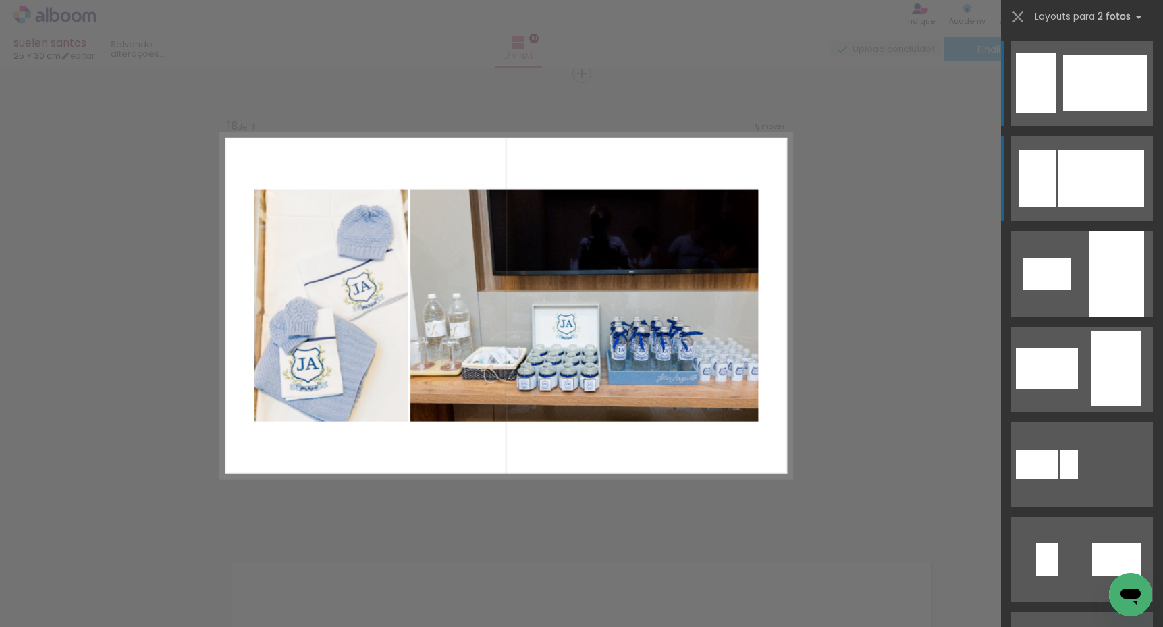
scroll to position [7910, 0]
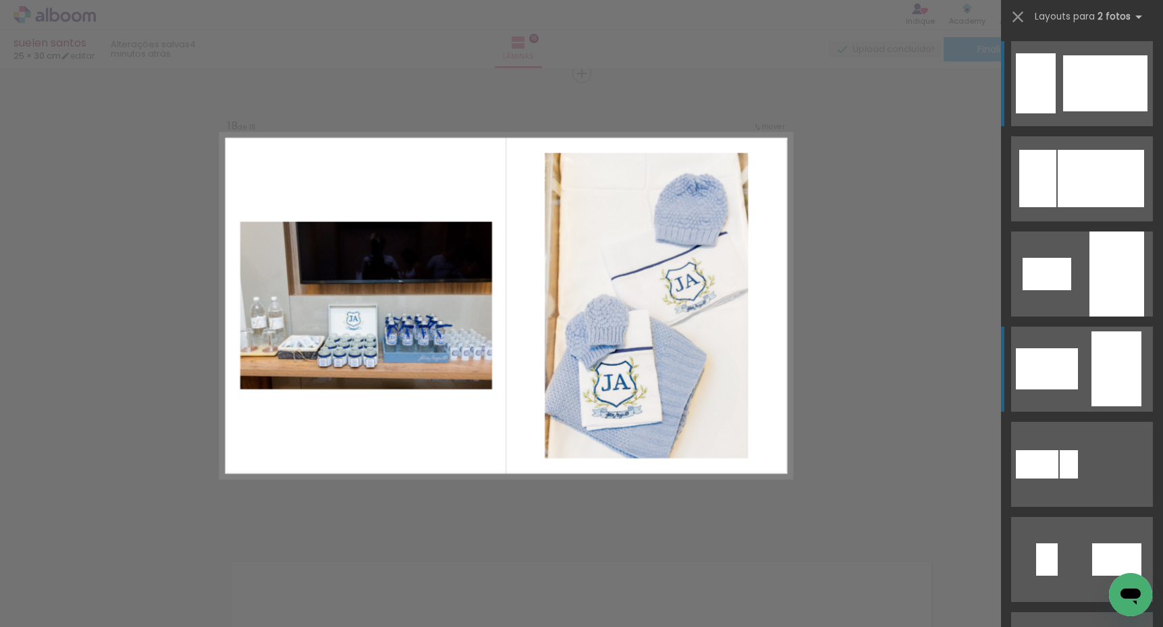
click at [1090, 357] on quentale-layouter at bounding box center [1082, 369] width 142 height 85
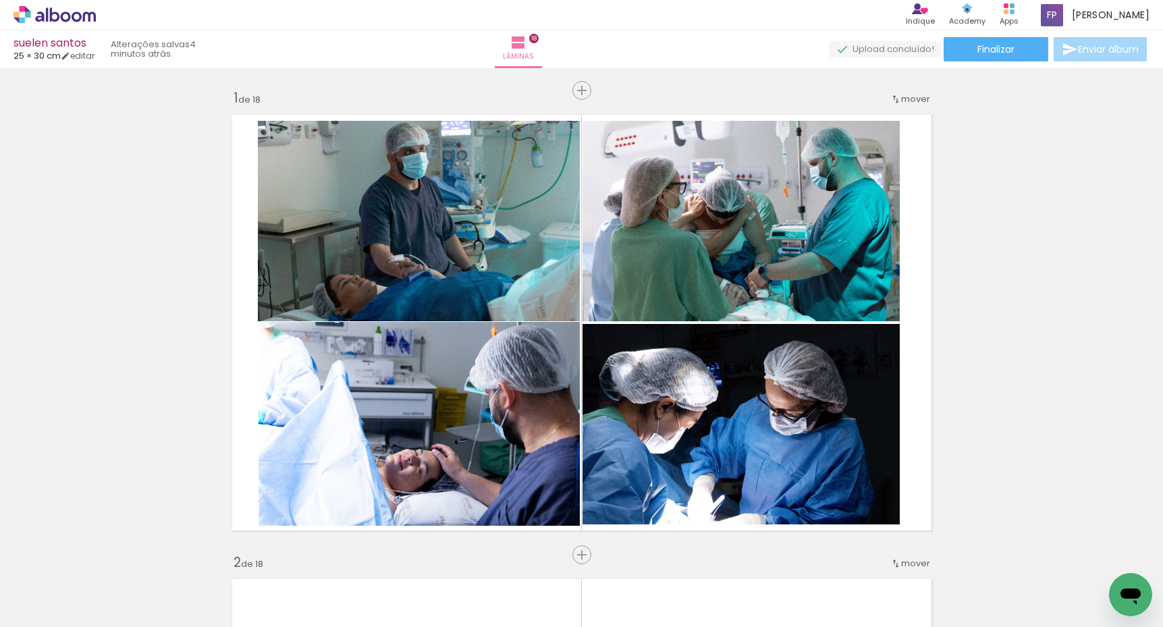
scroll to position [0, 0]
click at [982, 51] on span "Finalizar" at bounding box center [995, 49] width 37 height 9
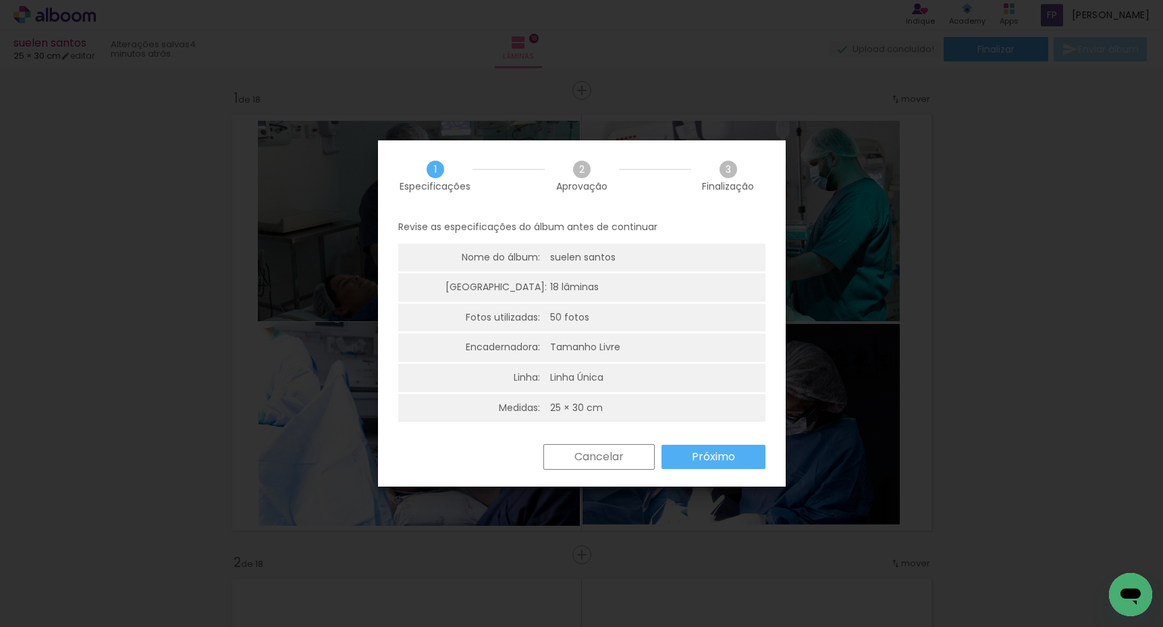
click at [0, 0] on slot "Próximo" at bounding box center [0, 0] width 0 height 0
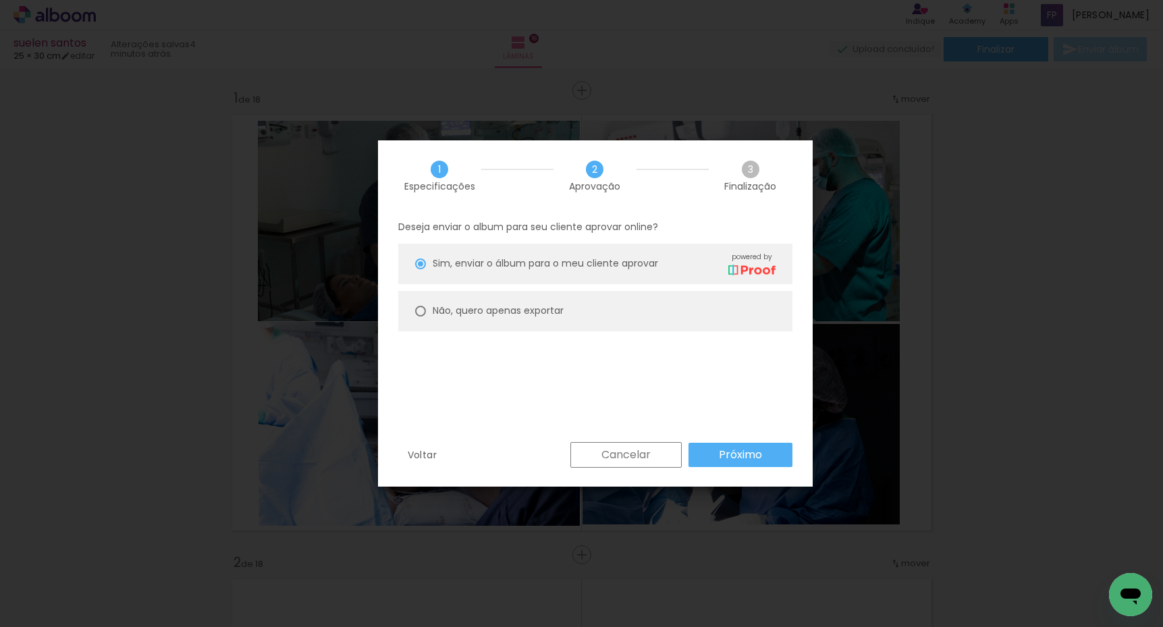
click at [436, 292] on paper-radio-button "Não, quero apenas exportar" at bounding box center [595, 311] width 394 height 40
type paper-radio-button "on"
click at [0, 0] on slot "Próximo" at bounding box center [0, 0] width 0 height 0
type input "Alta, 300 DPI"
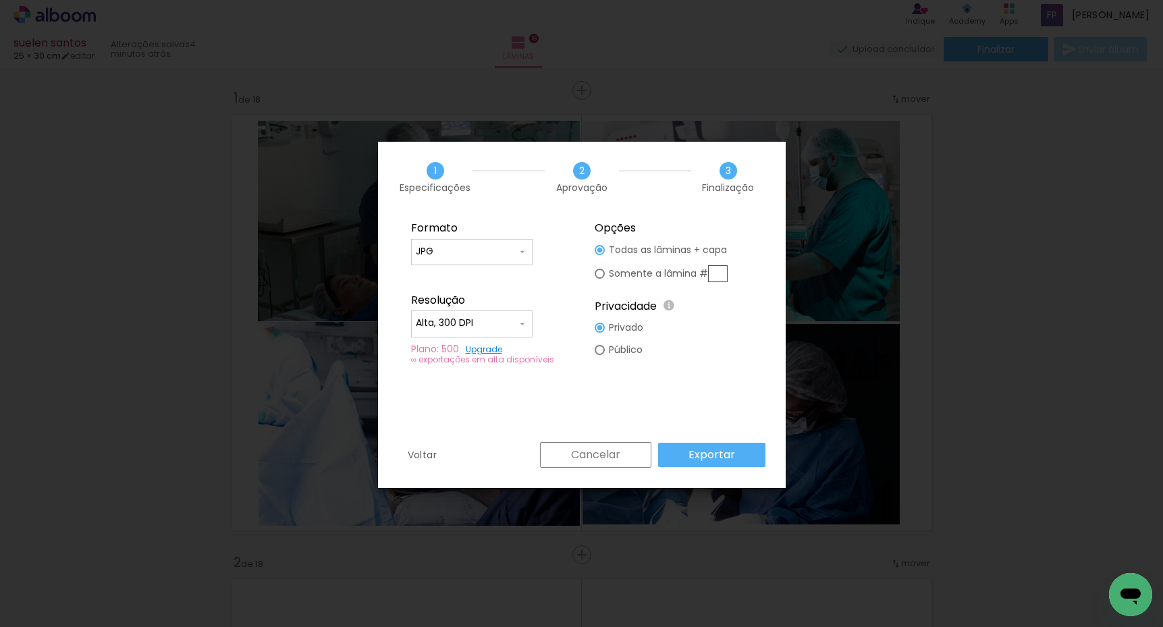
click at [0, 0] on slot "Exportar" at bounding box center [0, 0] width 0 height 0
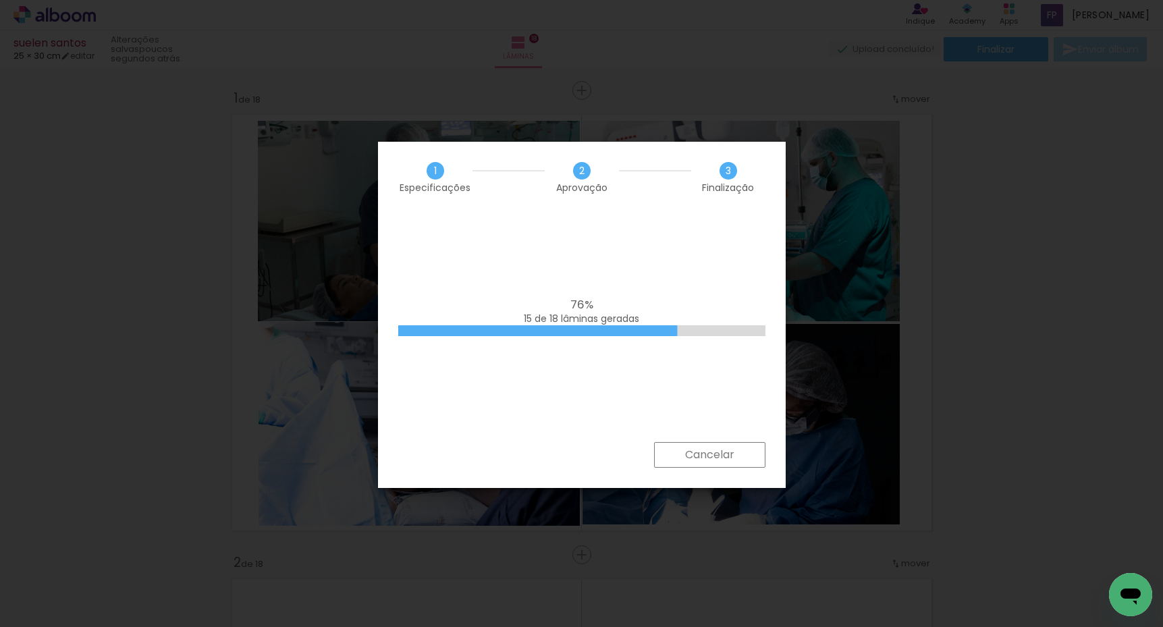
scroll to position [0, 2718]
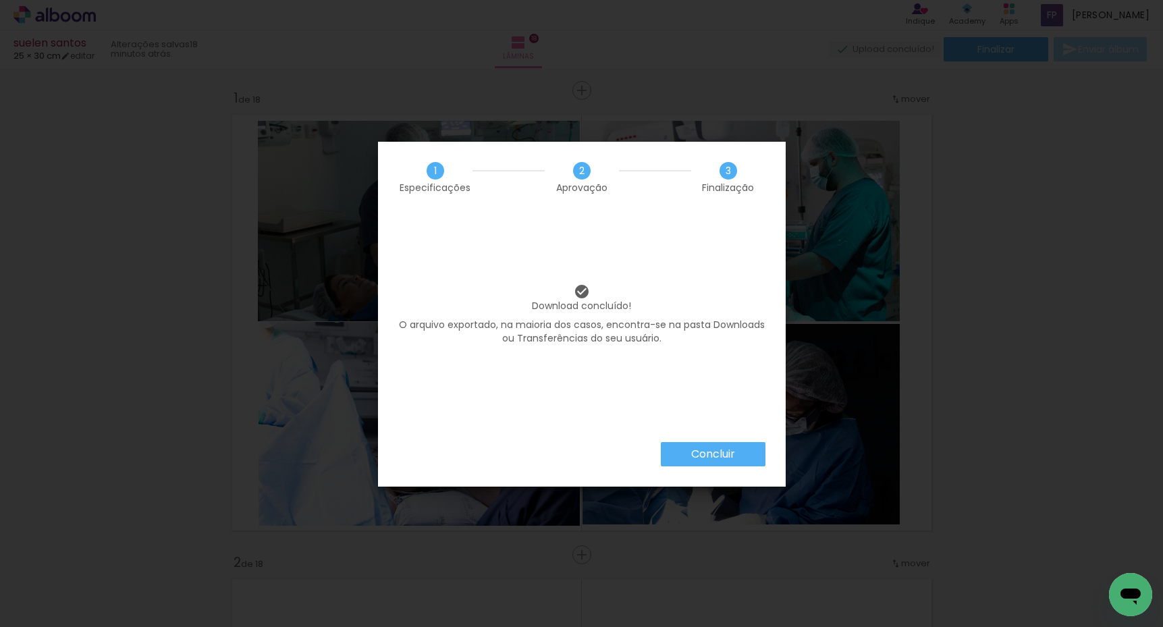
scroll to position [0, 2718]
click at [723, 444] on paper-button "Concluir" at bounding box center [713, 454] width 105 height 24
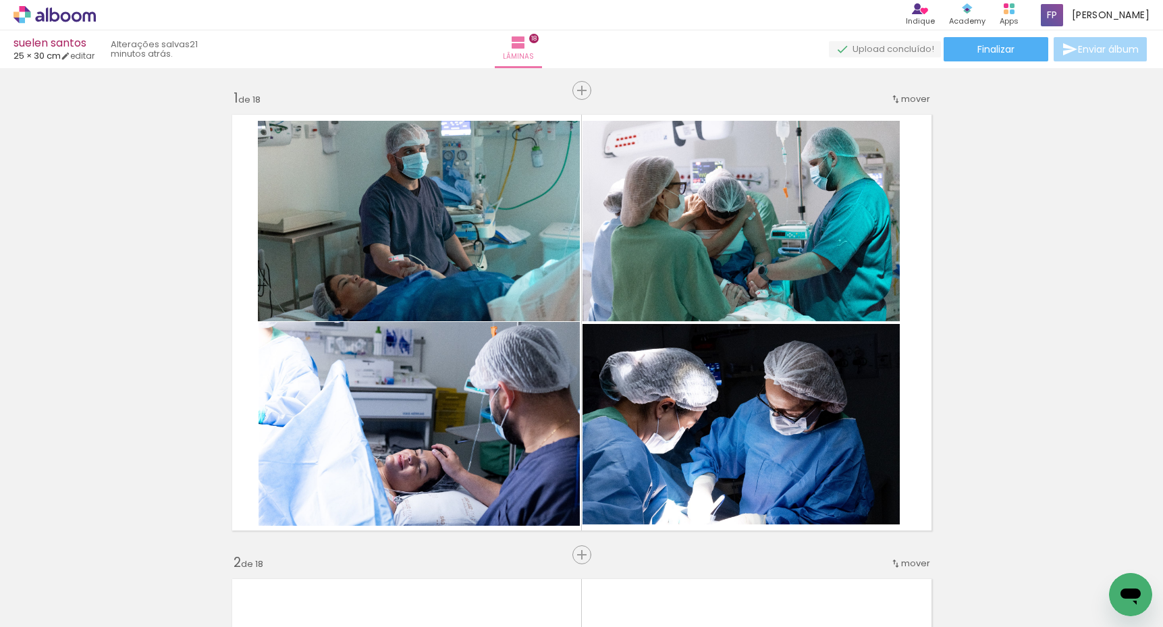
click at [74, 22] on icon at bounding box center [54, 15] width 82 height 18
